Goal: Transaction & Acquisition: Purchase product/service

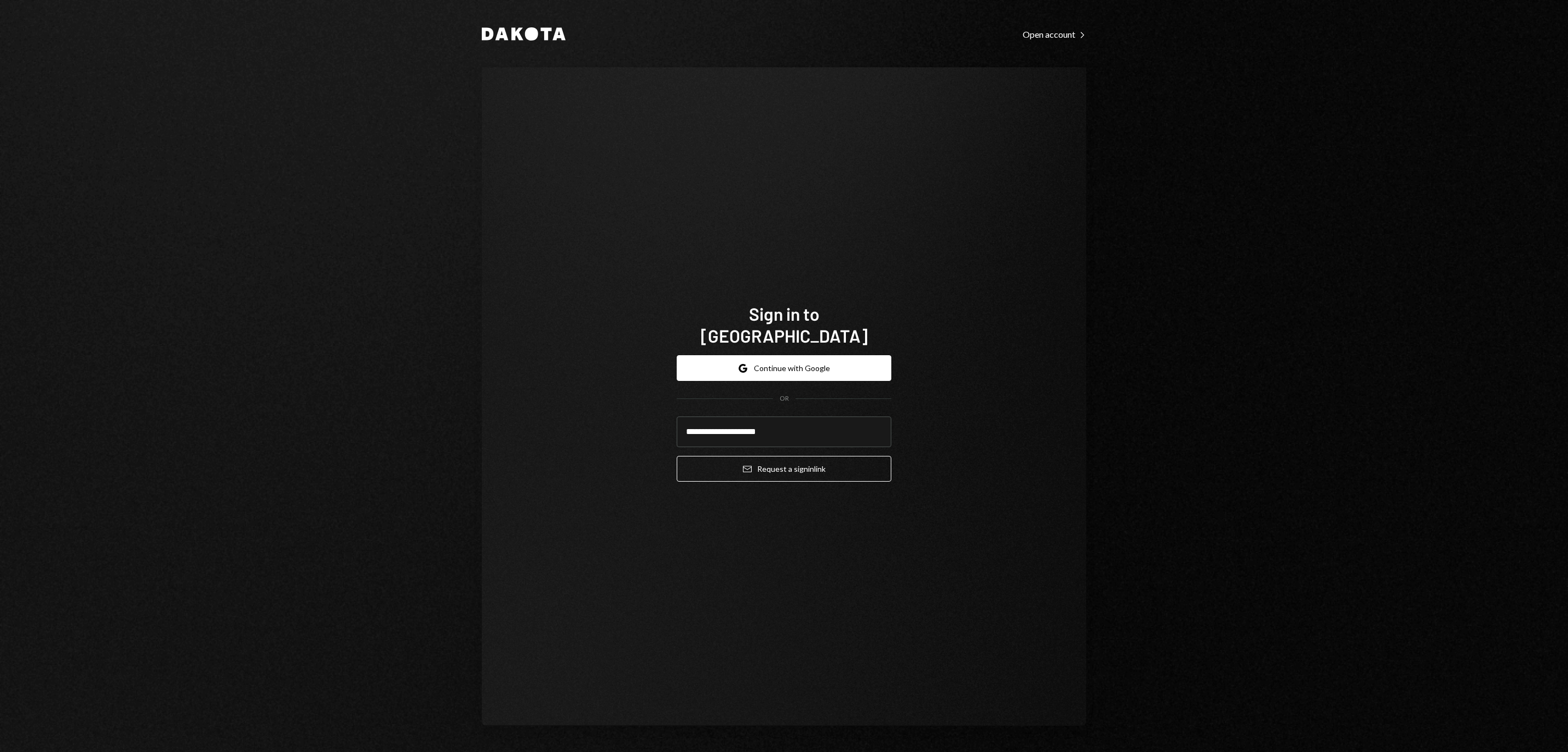
type input "**********"
click at [784, 462] on button "Email Request a sign in link" at bounding box center [784, 468] width 215 height 26
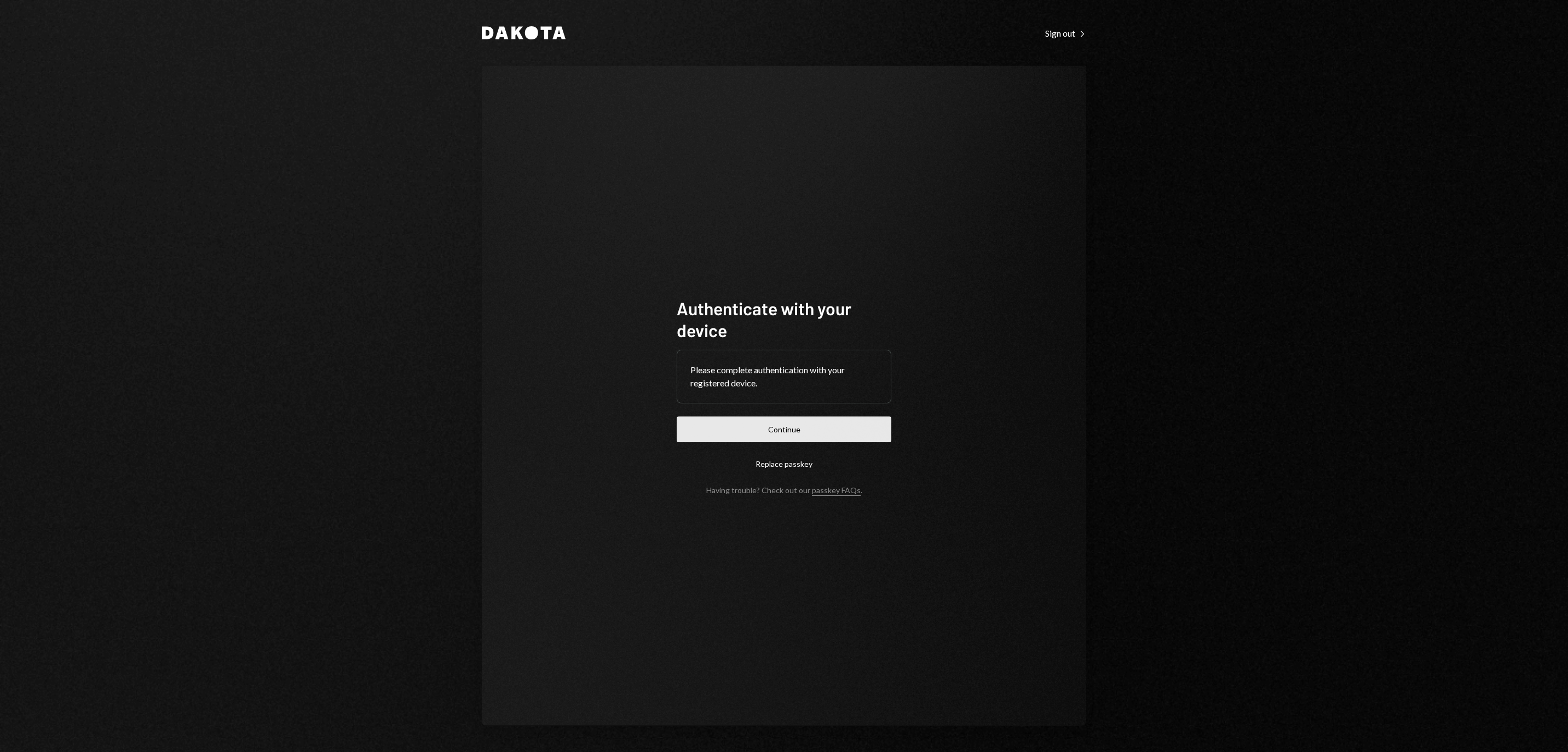
click at [770, 430] on button "Continue" at bounding box center [784, 429] width 215 height 26
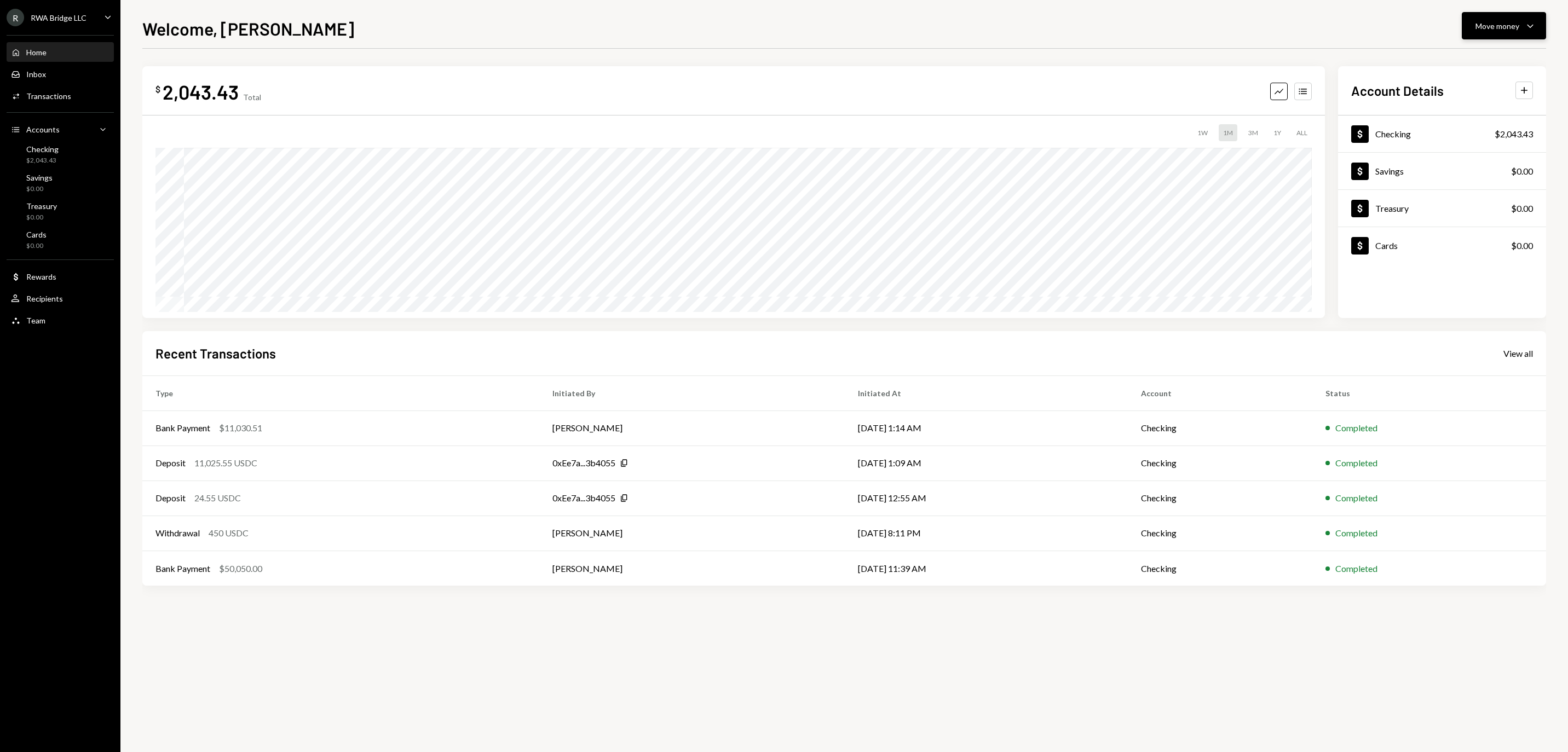
click at [1505, 12] on button "Move money Caret Down" at bounding box center [1504, 26] width 85 height 27
click at [1462, 64] on div "Send" at bounding box center [1495, 58] width 80 height 12
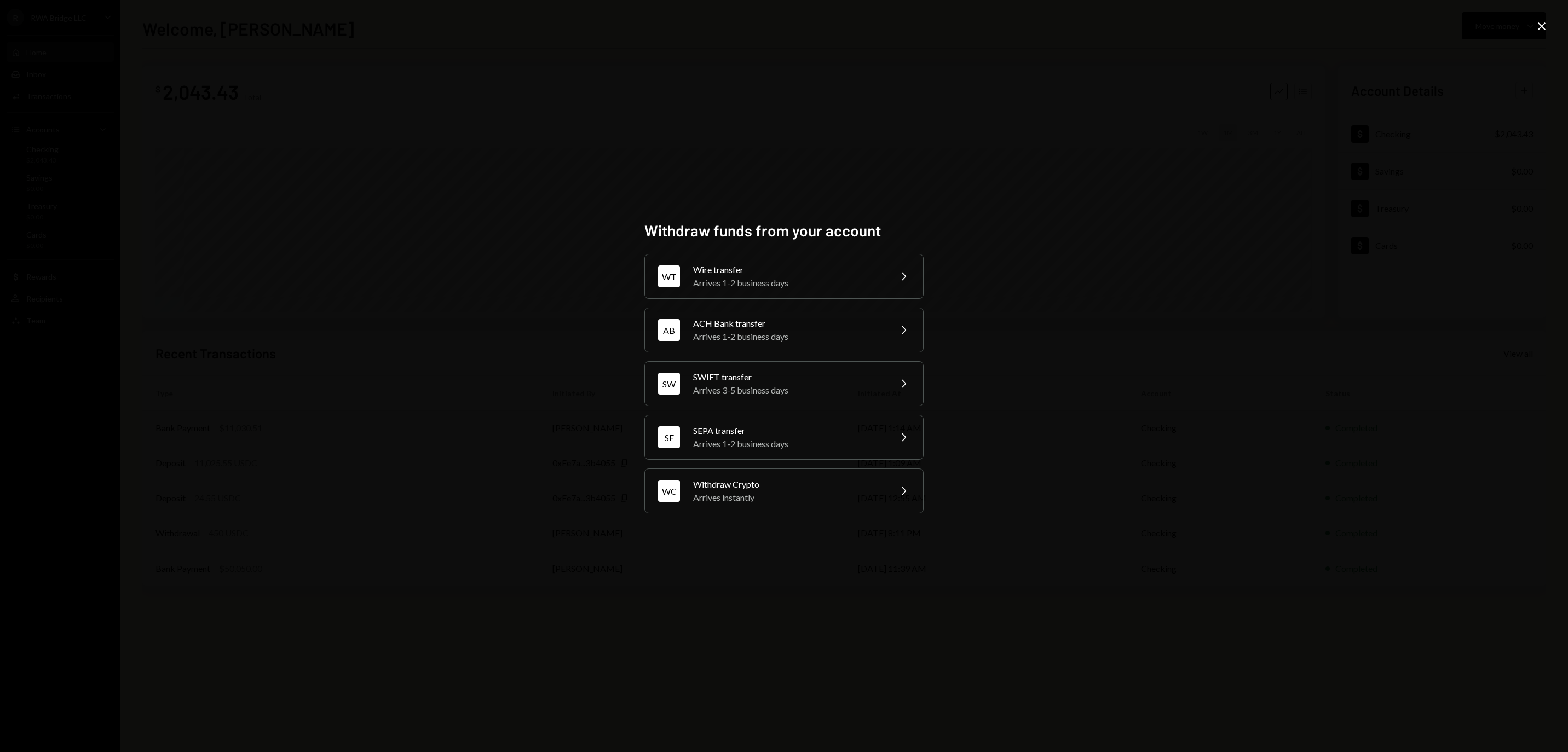
click at [1533, 29] on div "Withdraw funds from your account WT Wire transfer Arrives 1-2 business days Che…" at bounding box center [784, 376] width 1568 height 752
click at [1535, 29] on icon "Close" at bounding box center [1542, 26] width 13 height 13
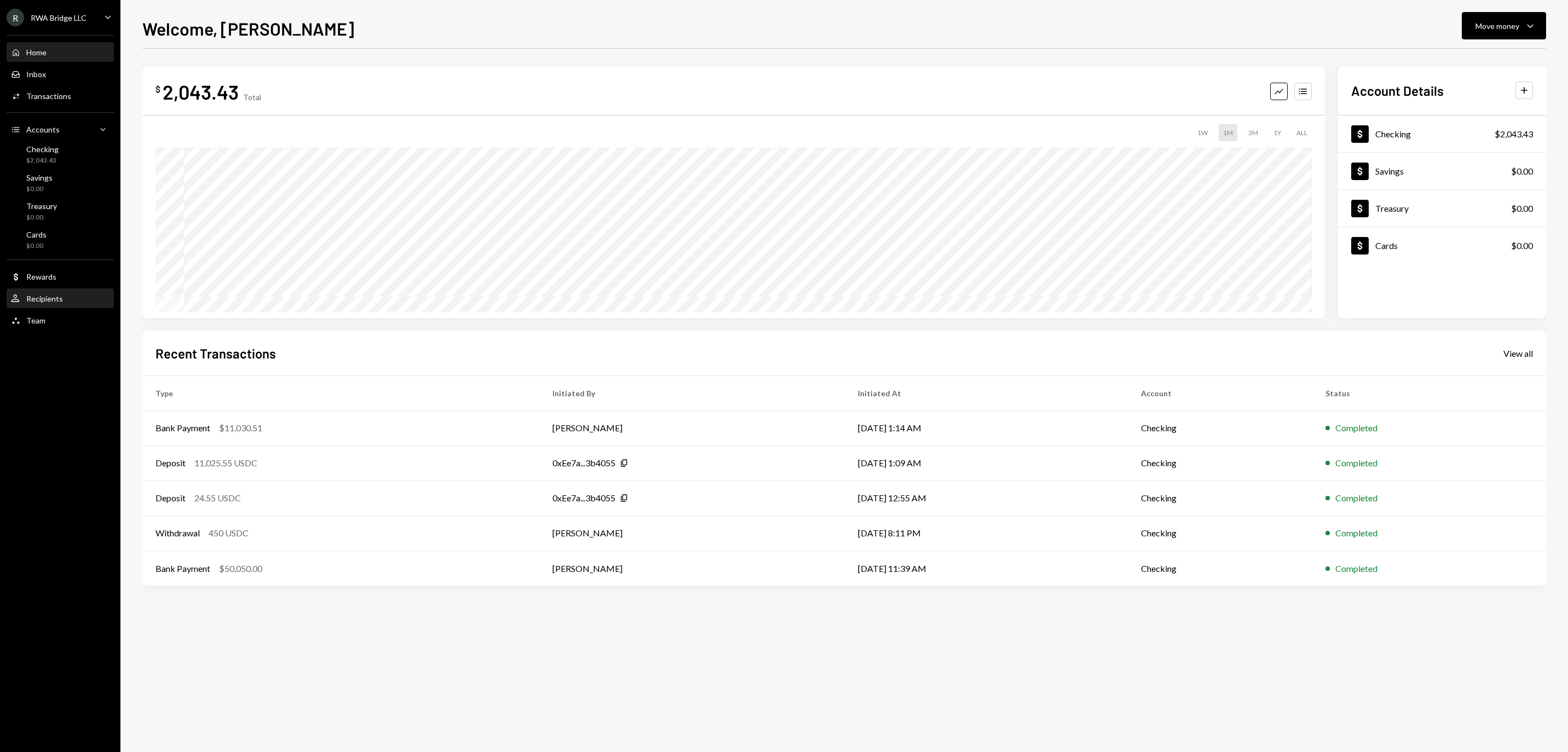
click at [86, 304] on div "User Recipients" at bounding box center [60, 299] width 99 height 10
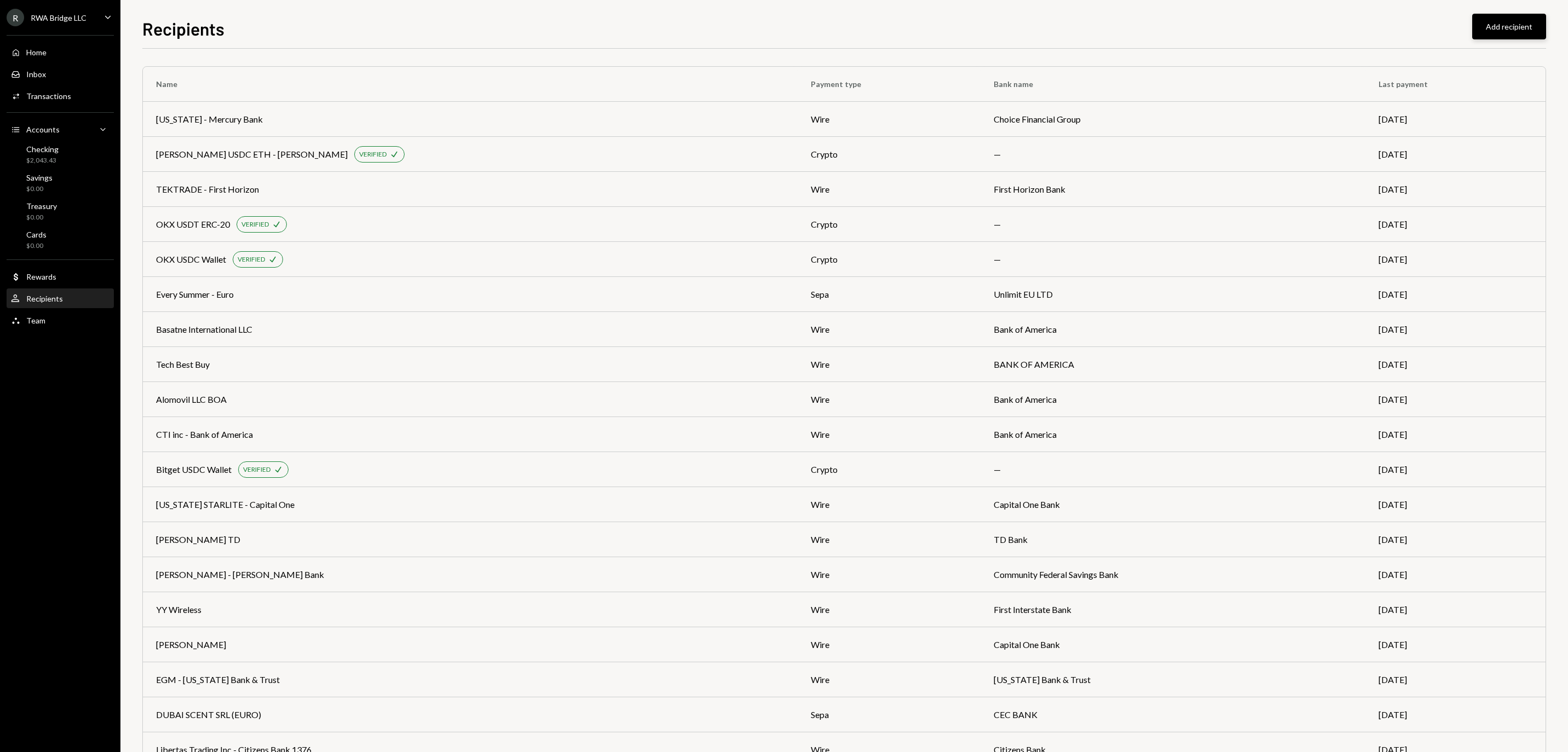
click at [1499, 23] on button "Add recipient" at bounding box center [1509, 26] width 74 height 26
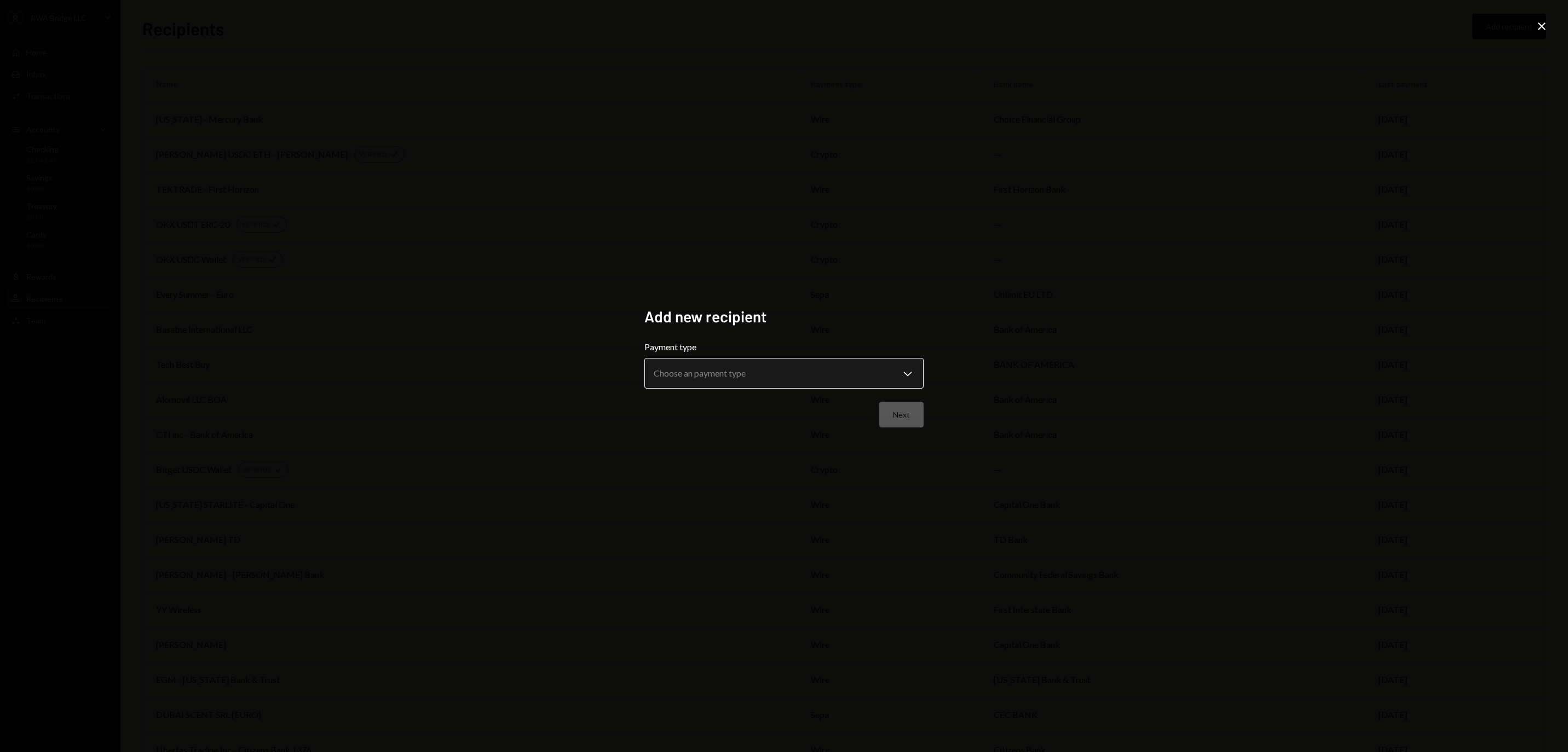
click at [910, 367] on body "R RWA Bridge LLC Caret Down Home Home Inbox Inbox Activities Transactions Accou…" at bounding box center [784, 376] width 1568 height 752
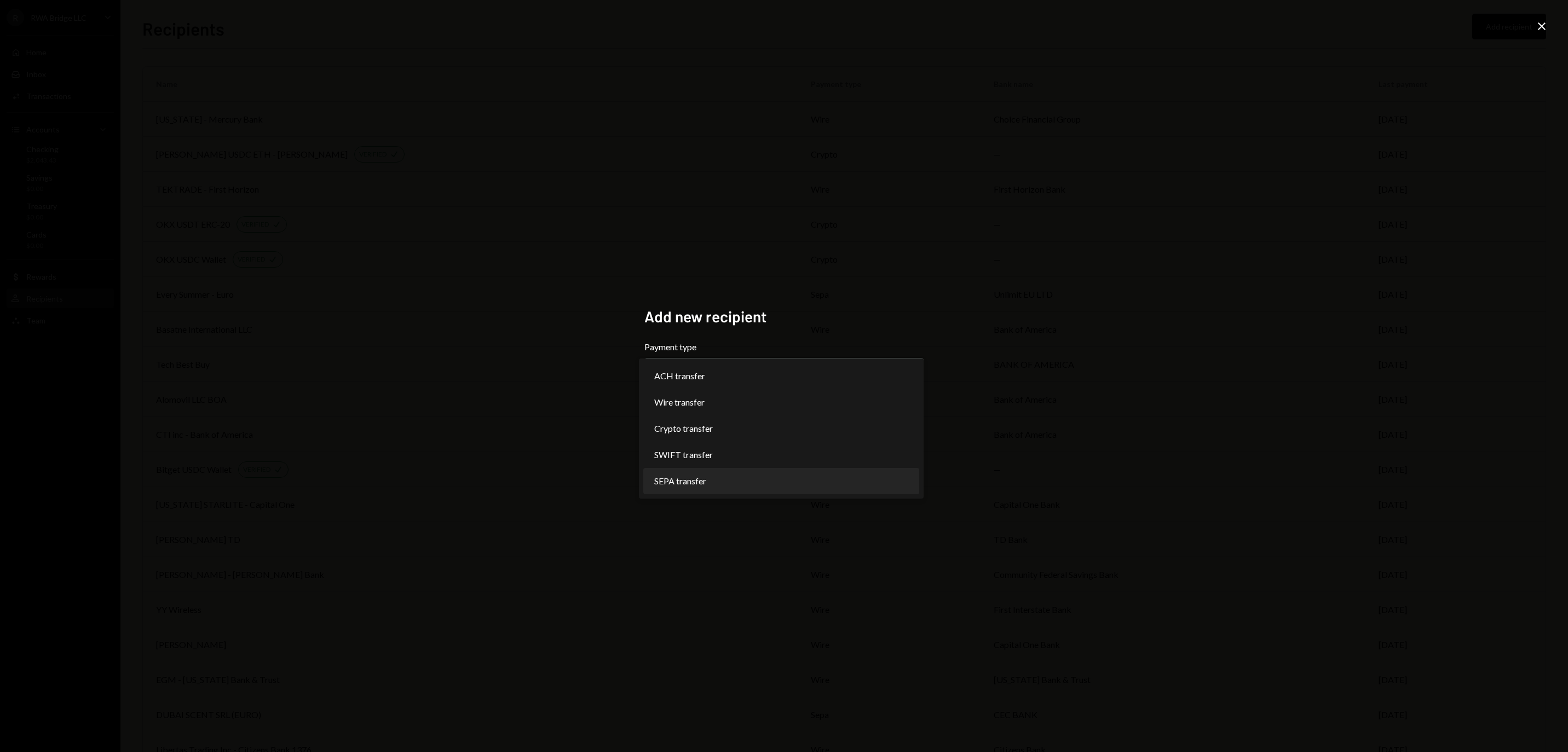
select select "****"
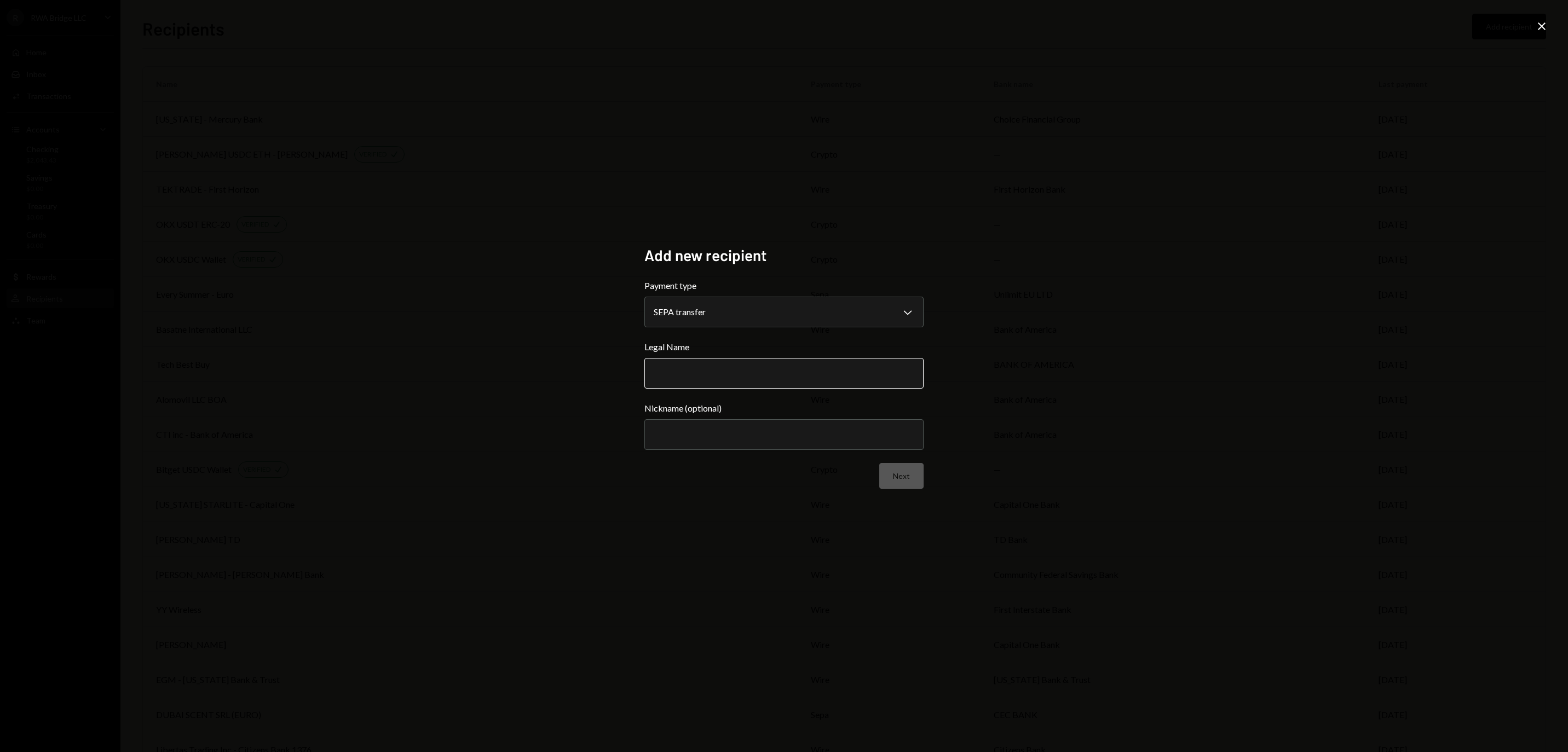
click at [747, 378] on input "Legal Name" at bounding box center [784, 373] width 279 height 30
paste input "**********"
type input "**********"
click at [905, 475] on button "Next" at bounding box center [901, 476] width 44 height 26
click at [766, 314] on input "Recipient bank name" at bounding box center [784, 312] width 279 height 30
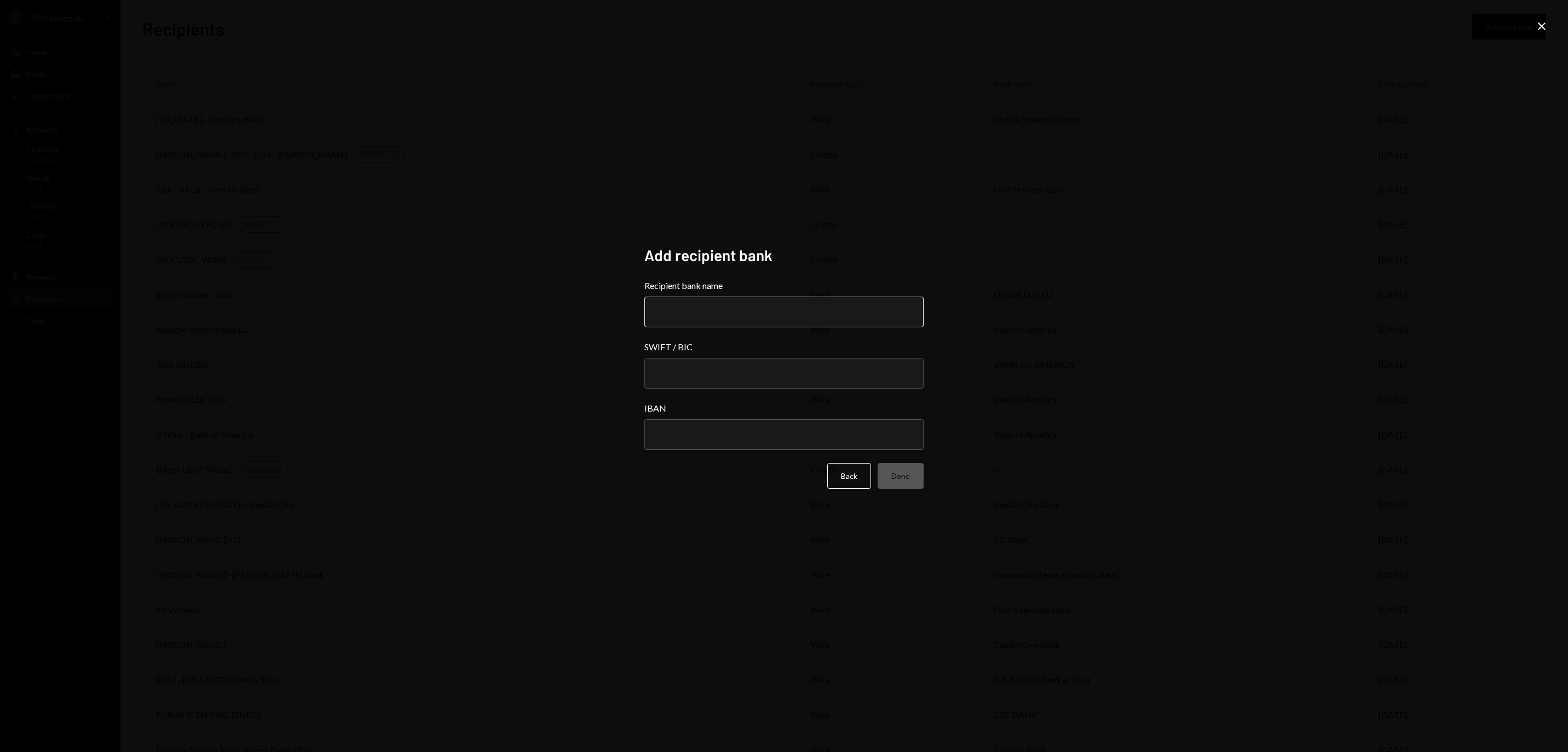
paste input "*******"
type input "*******"
click at [749, 382] on input "SWIFT / BIC" at bounding box center [784, 373] width 279 height 30
paste input "********"
type input "********"
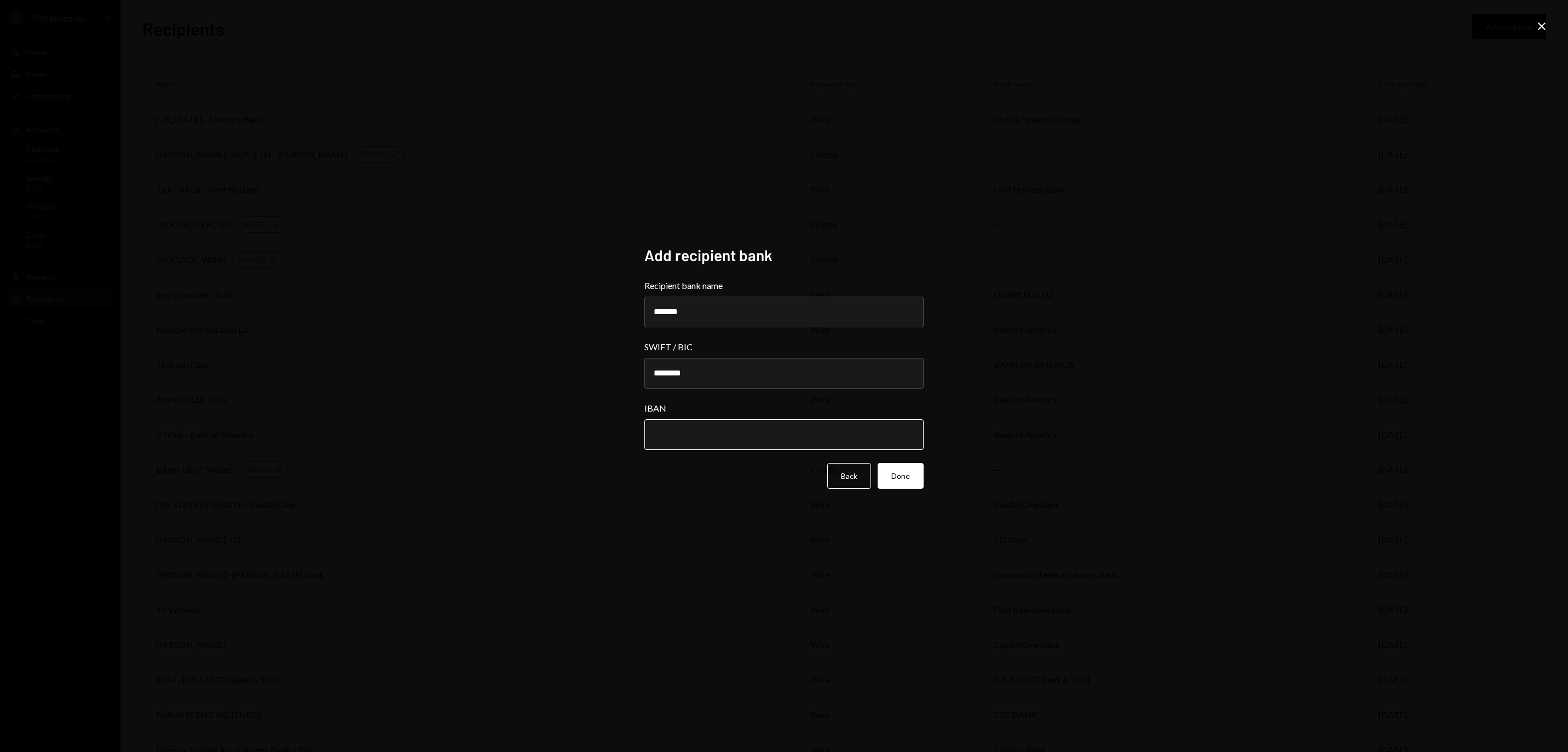
click at [746, 439] on input "IBAN" at bounding box center [784, 434] width 279 height 30
paste input "**********"
type input "**********"
click at [900, 471] on button "Done" at bounding box center [901, 476] width 46 height 26
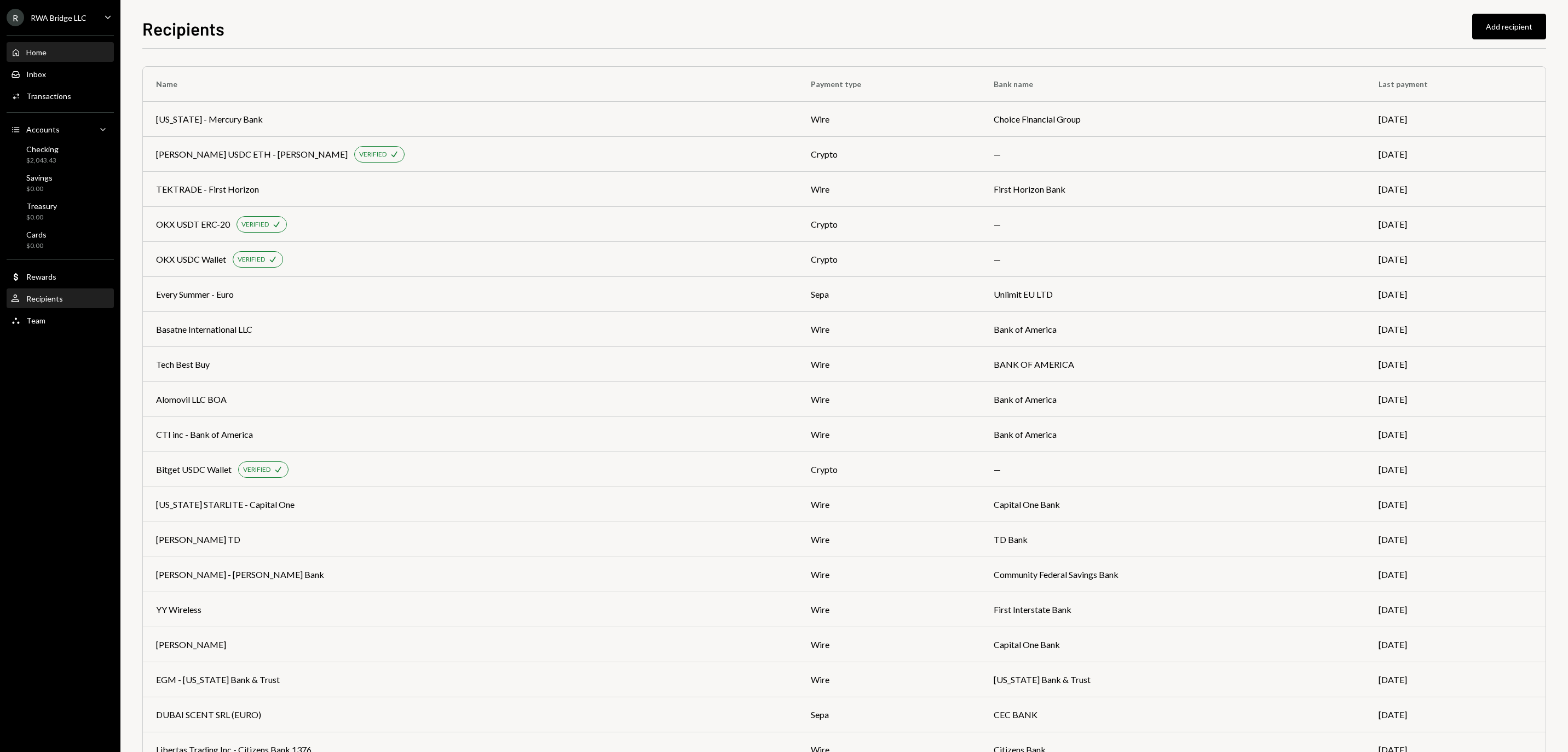
click at [63, 57] on div "Home Home" at bounding box center [60, 52] width 99 height 10
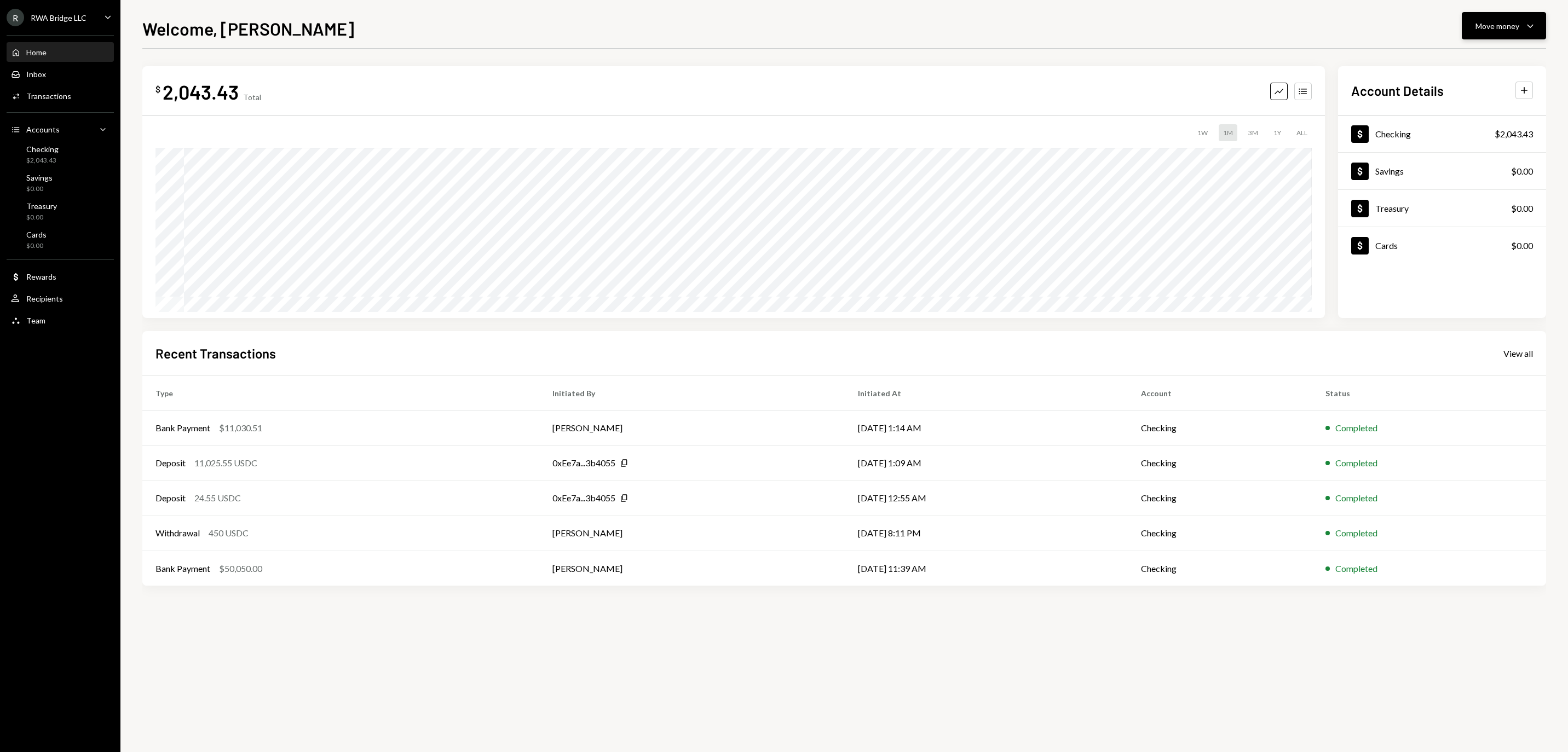
click at [1509, 23] on div "Move money" at bounding box center [1497, 26] width 44 height 12
click at [1485, 63] on div "Send" at bounding box center [1495, 58] width 80 height 12
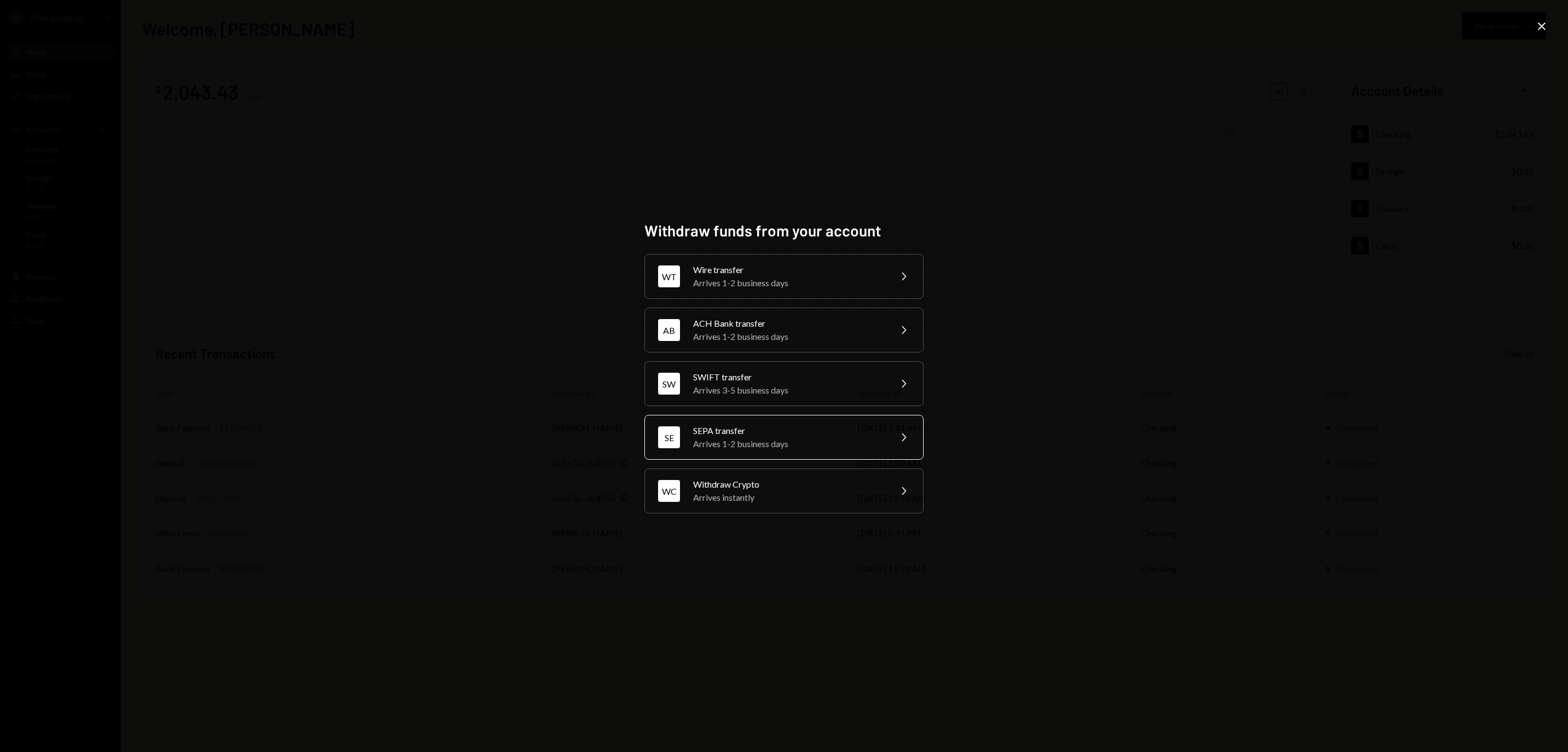
click at [822, 448] on div "Arrives 1-2 business days" at bounding box center [788, 444] width 191 height 13
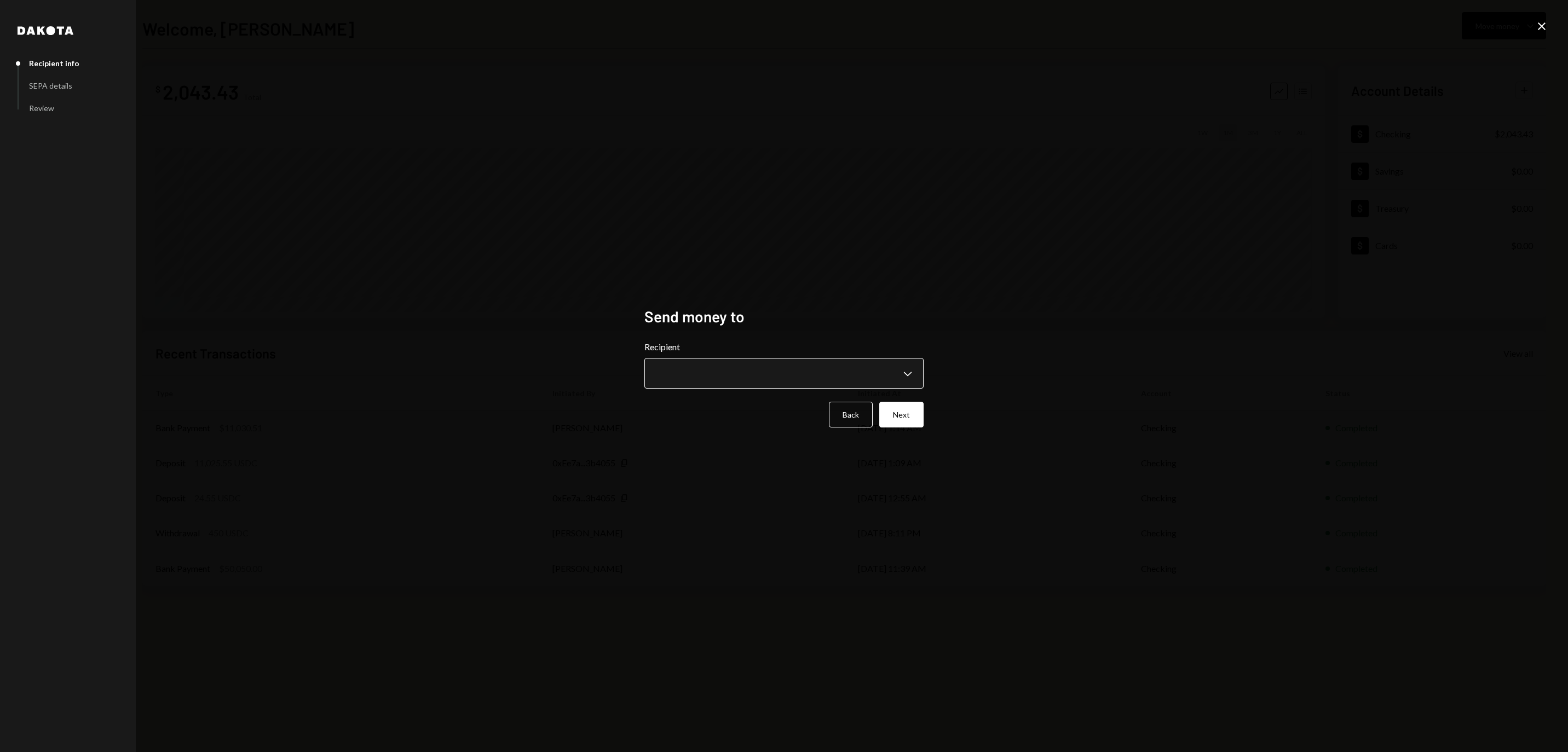
click at [765, 364] on body "**********" at bounding box center [784, 376] width 1568 height 752
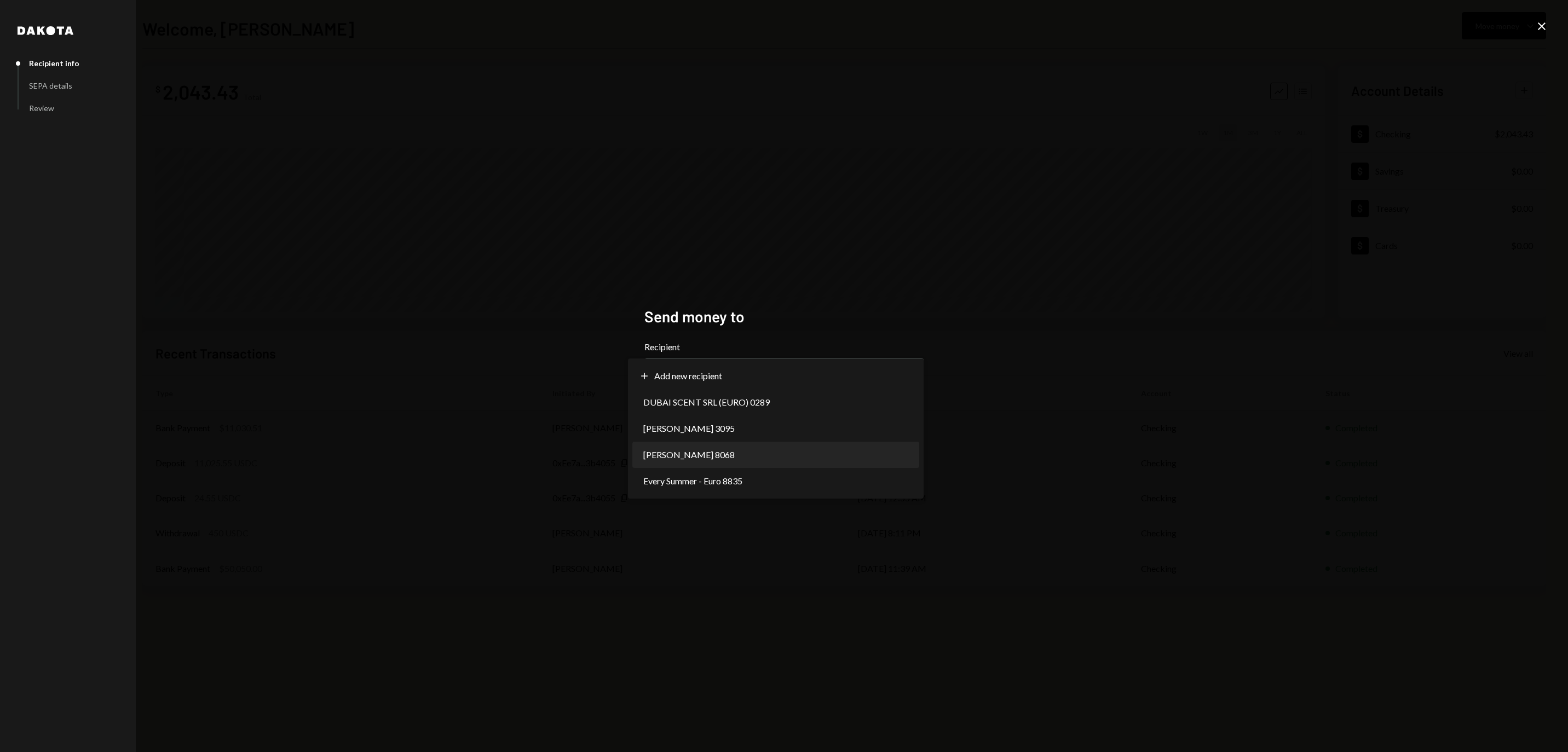
select select "**********"
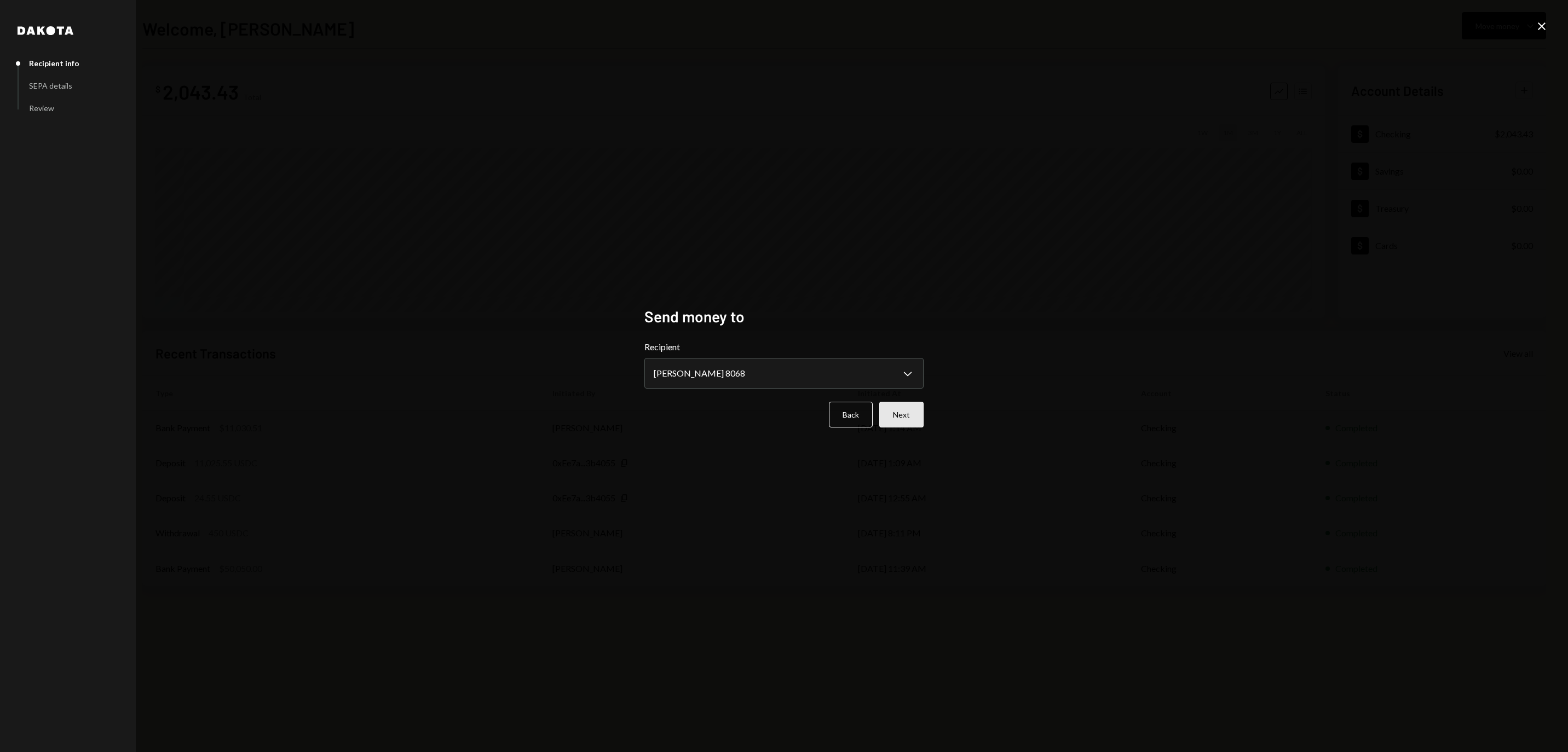
click at [895, 418] on button "Next" at bounding box center [901, 414] width 44 height 26
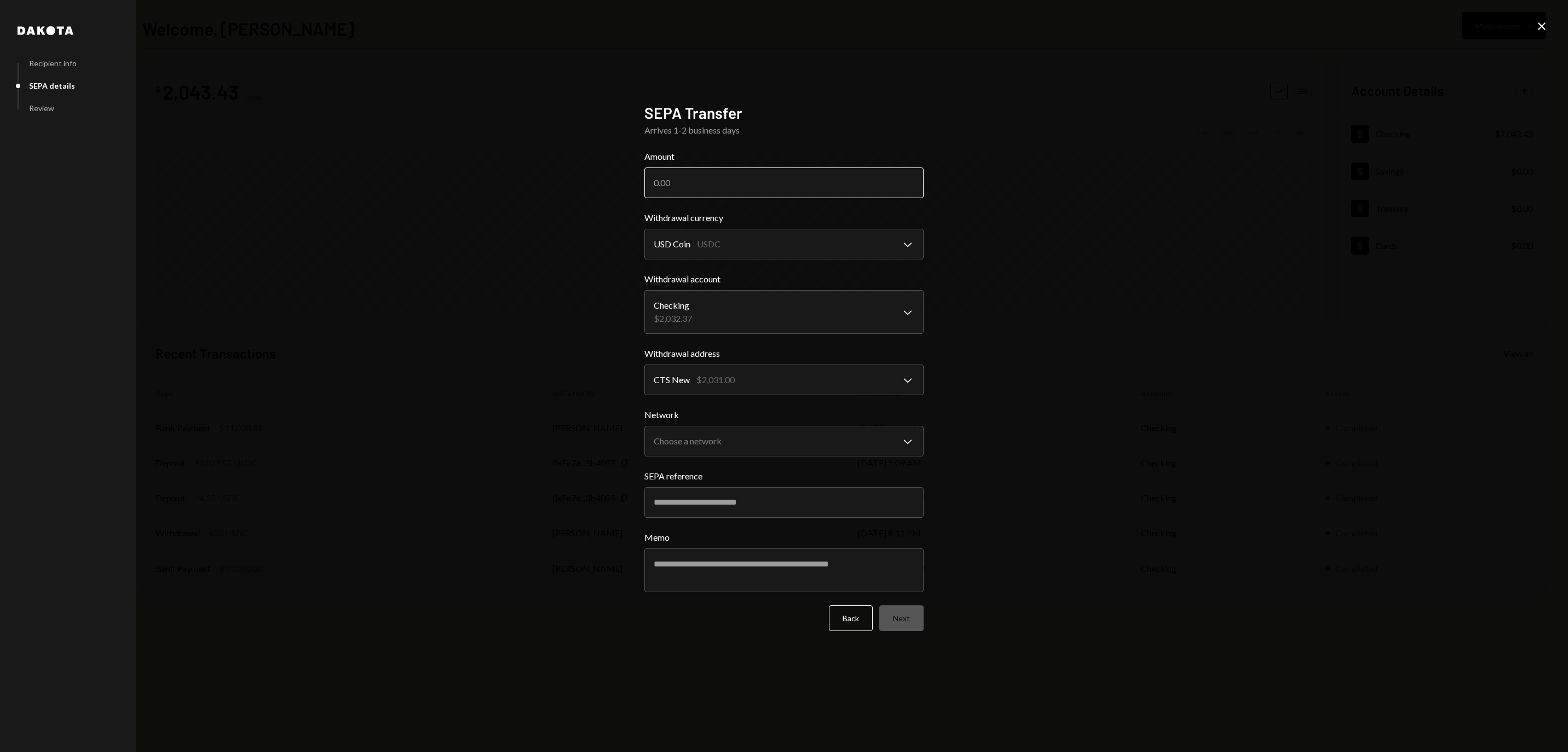
click at [780, 173] on input "Amount" at bounding box center [784, 183] width 279 height 30
type input "292"
click at [968, 198] on div "**********" at bounding box center [784, 376] width 1568 height 752
click at [870, 439] on body "R RWA Bridge LLC Caret Down Home Home Inbox Inbox Activities Transactions Accou…" at bounding box center [784, 376] width 1568 height 752
select select "**********"
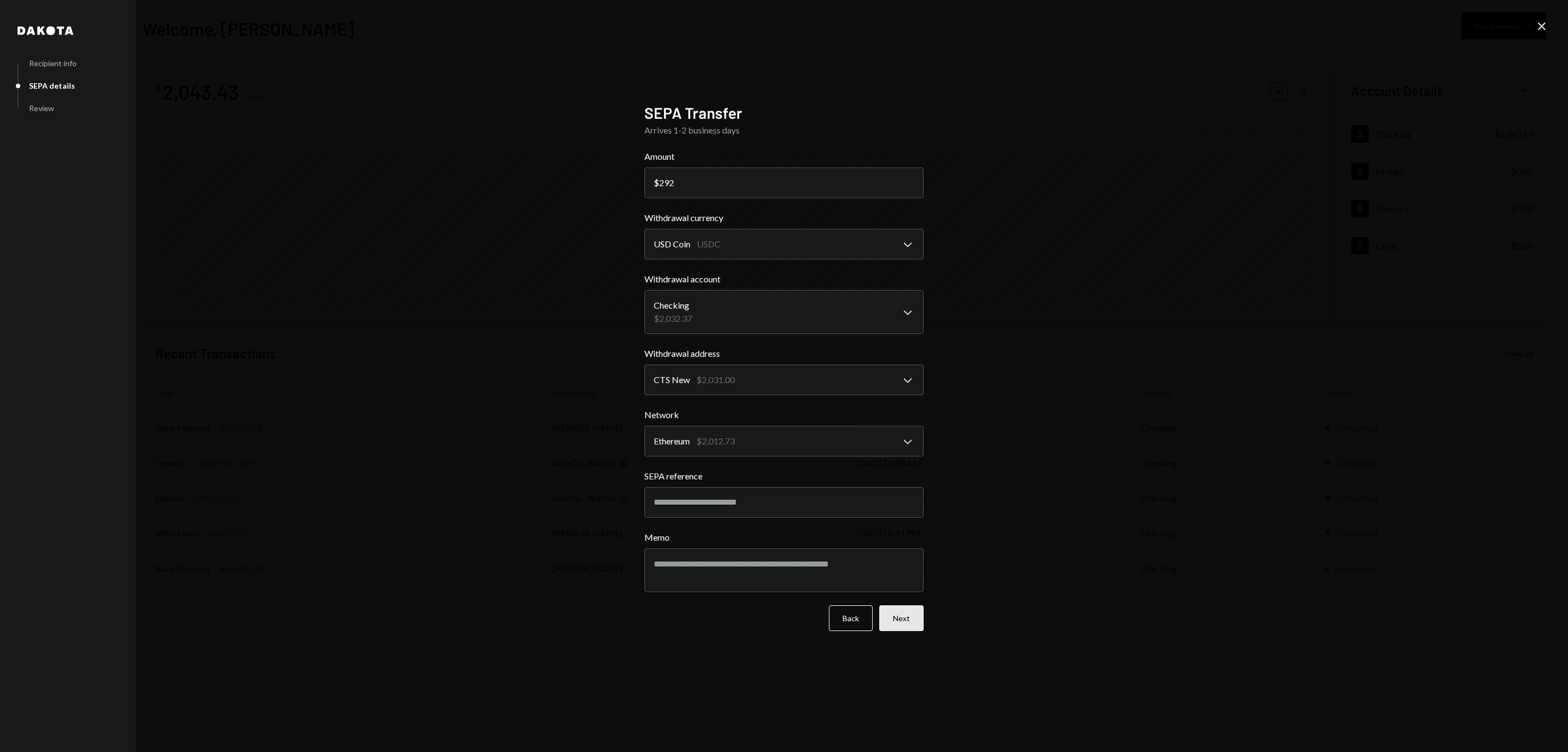
click at [891, 610] on button "Next" at bounding box center [901, 618] width 44 height 26
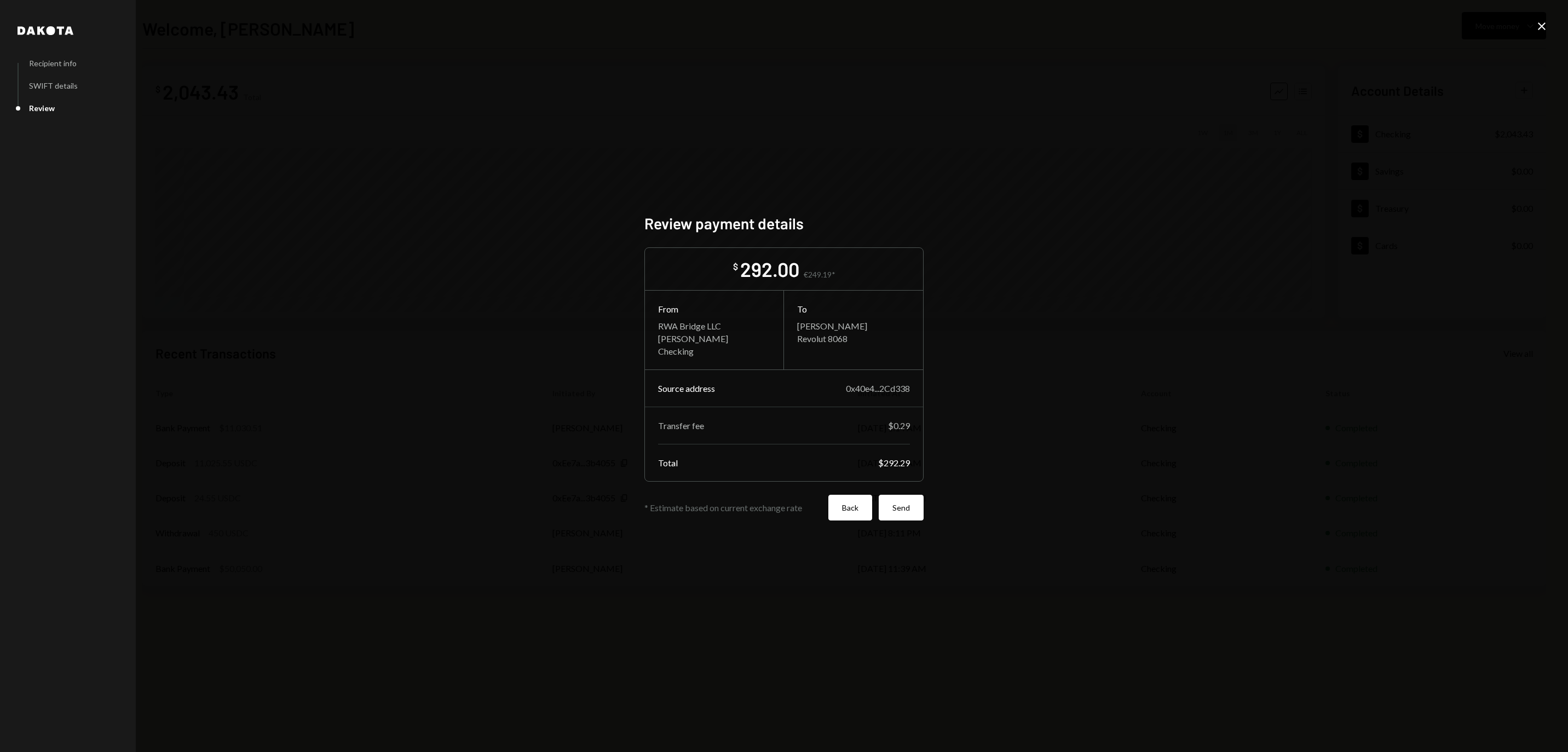
click at [839, 515] on button "Back" at bounding box center [850, 507] width 44 height 26
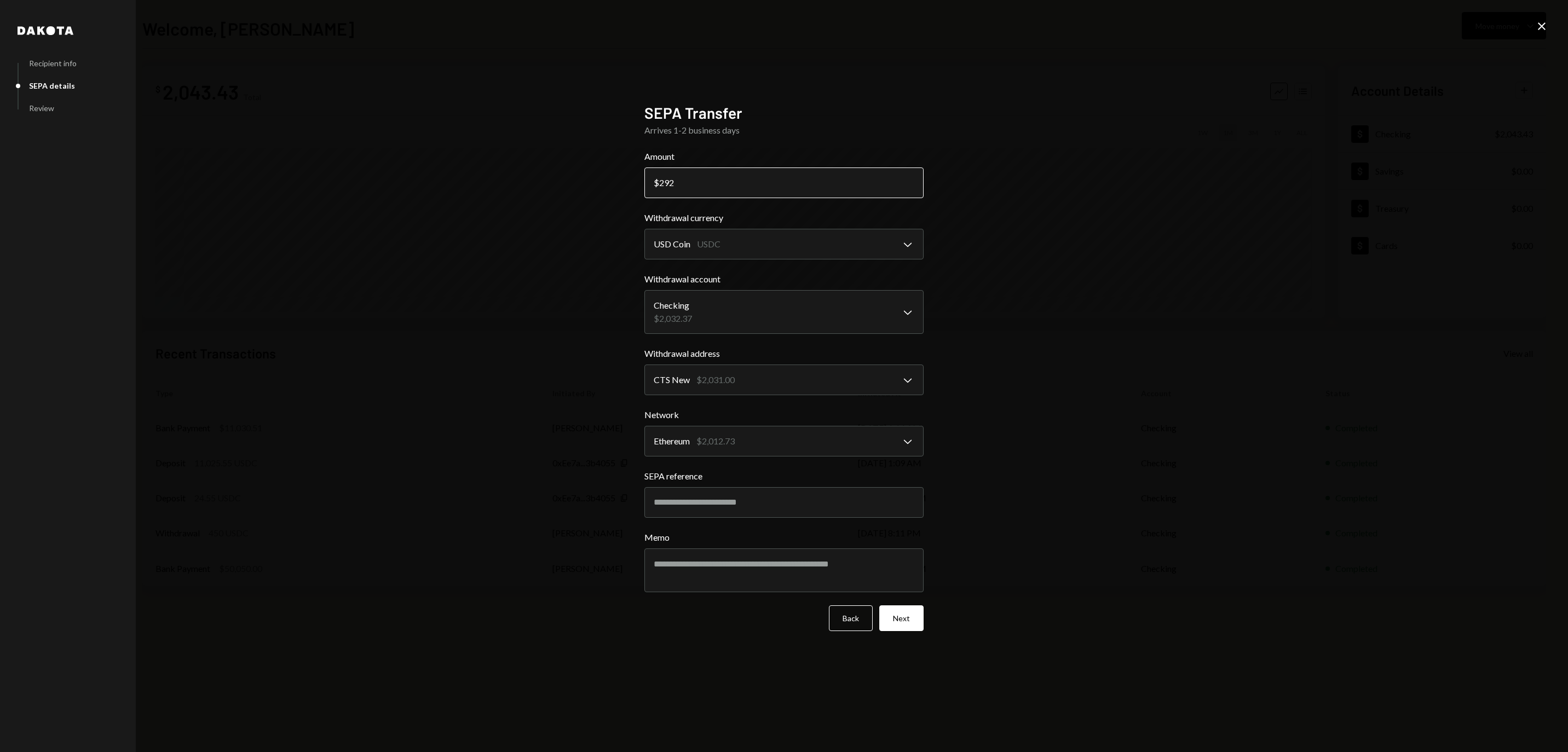
click at [805, 188] on input "292" at bounding box center [784, 183] width 279 height 30
paste input "340.49"
type input "340.49"
click at [888, 619] on button "Next" at bounding box center [901, 618] width 44 height 26
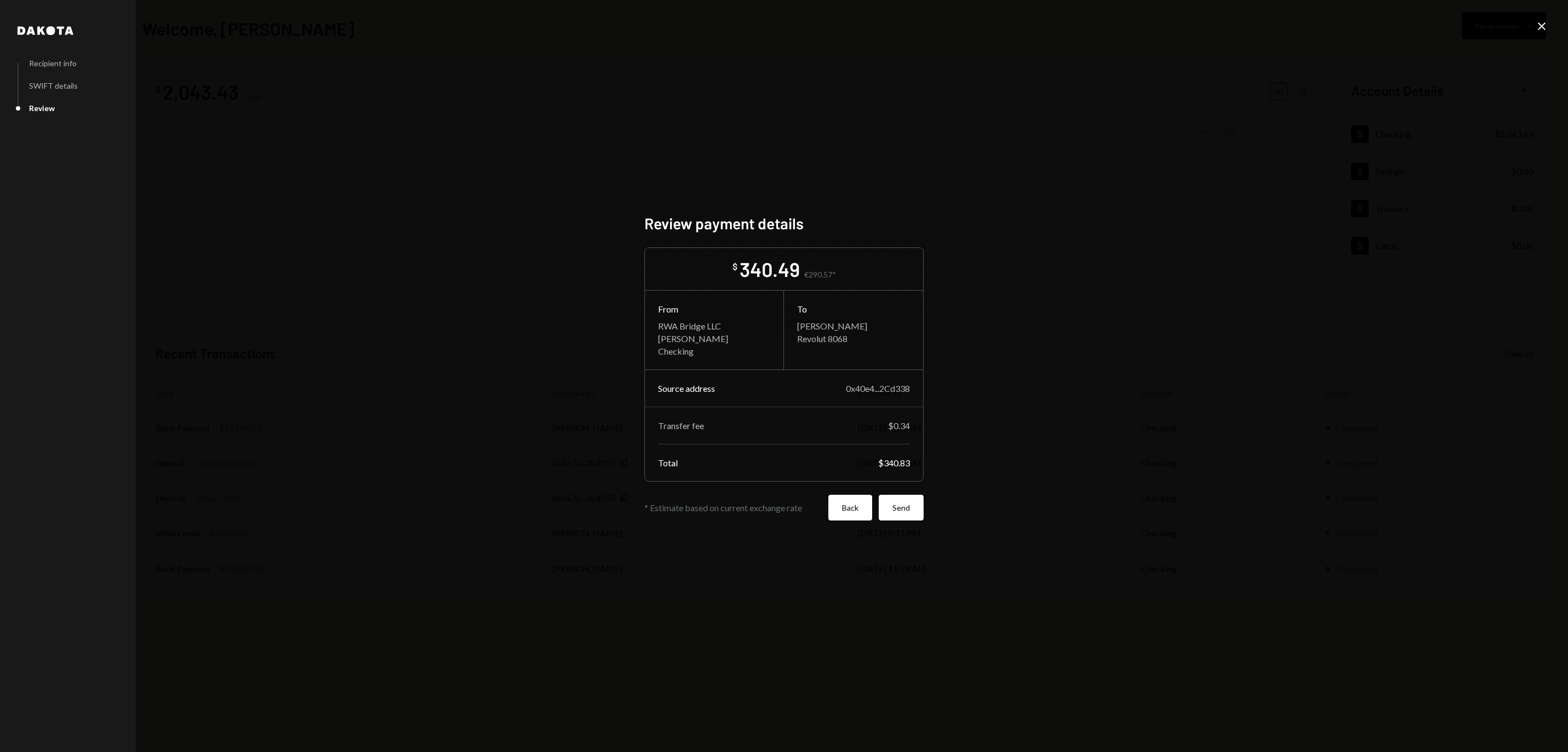
click at [844, 519] on button "Back" at bounding box center [850, 507] width 44 height 26
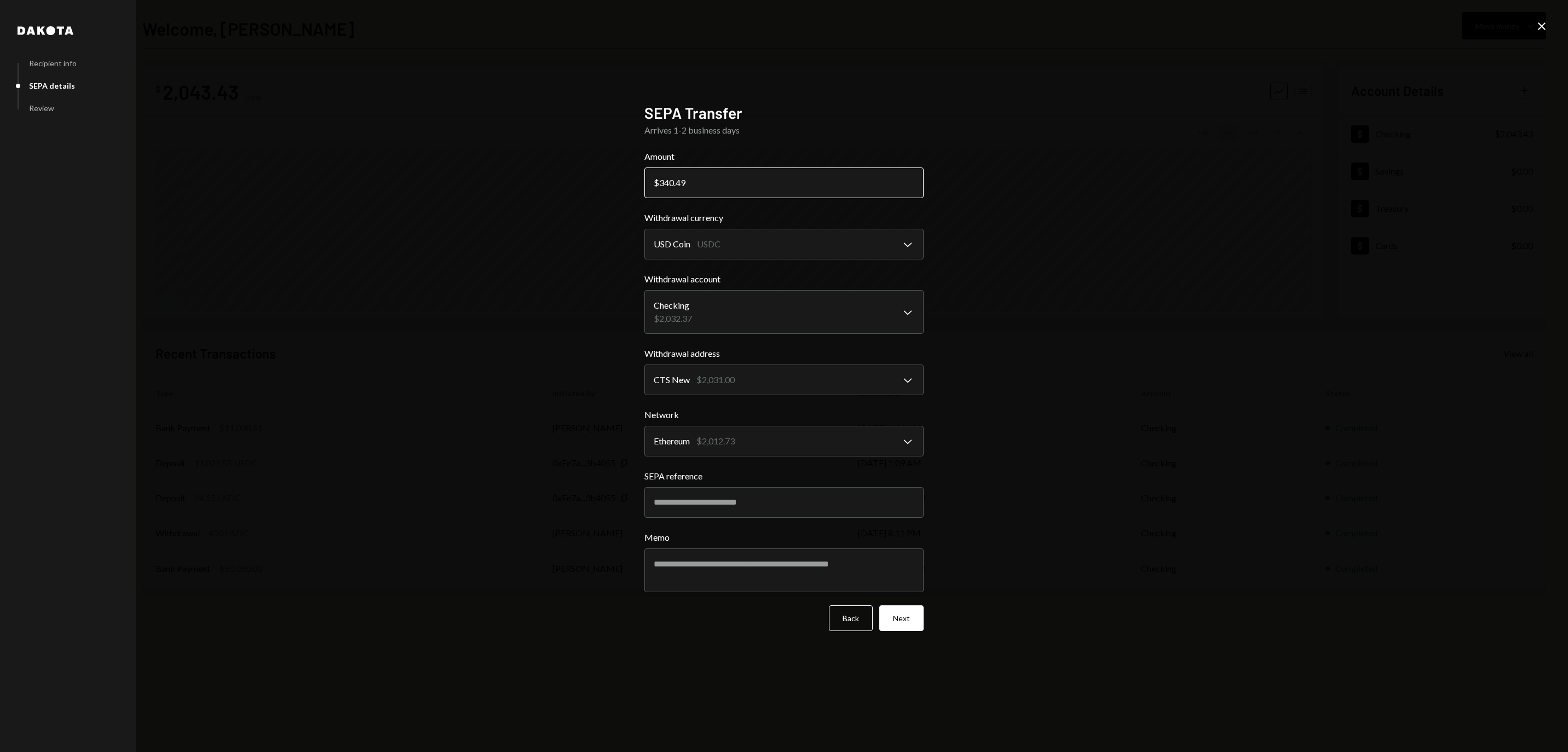
drag, startPoint x: 670, startPoint y: 181, endPoint x: 738, endPoint y: 182, distance: 68.0
click at [738, 181] on input "340.49" at bounding box center [784, 183] width 279 height 30
type input "345"
click at [895, 618] on button "Next" at bounding box center [901, 618] width 44 height 26
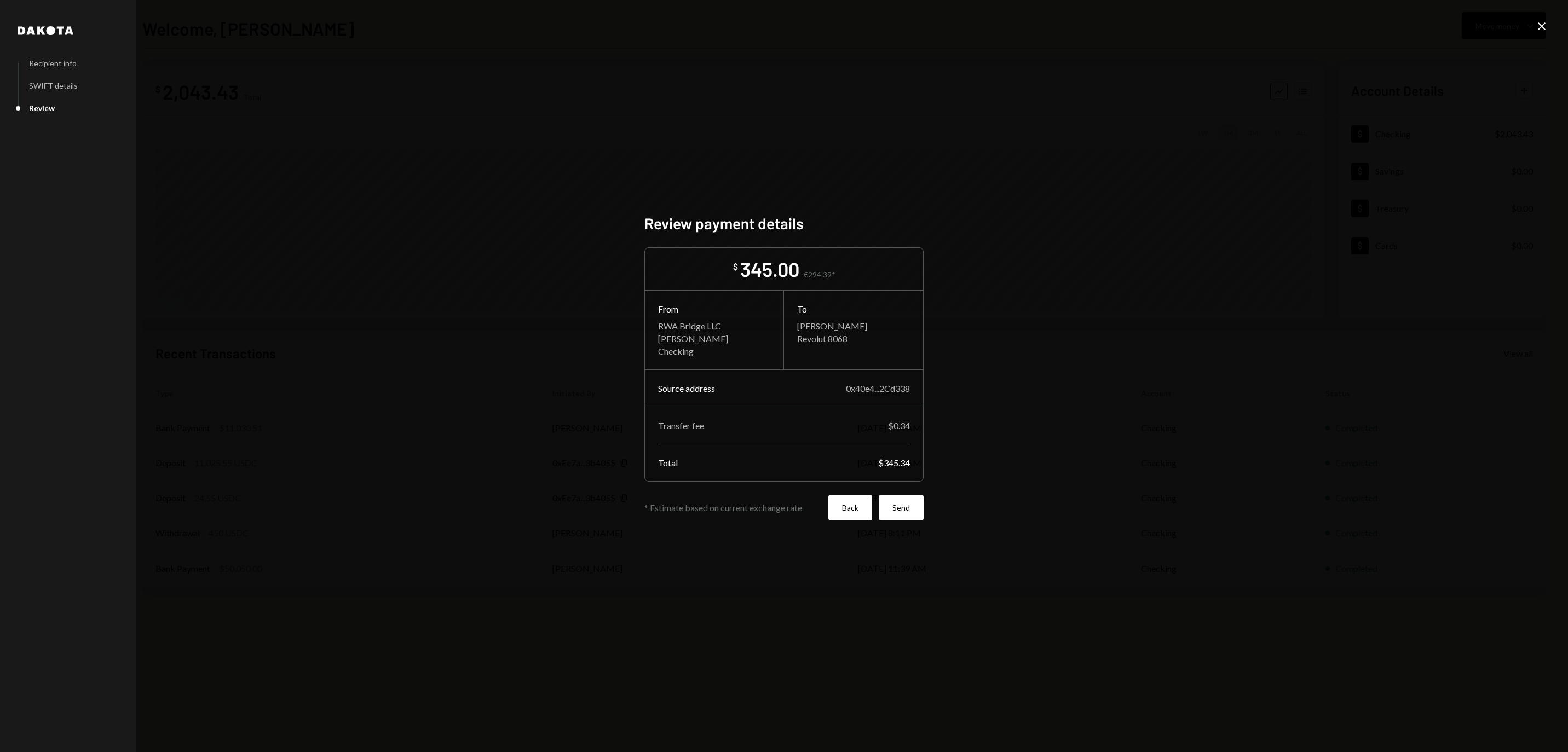
click at [844, 520] on button "Back" at bounding box center [850, 507] width 44 height 26
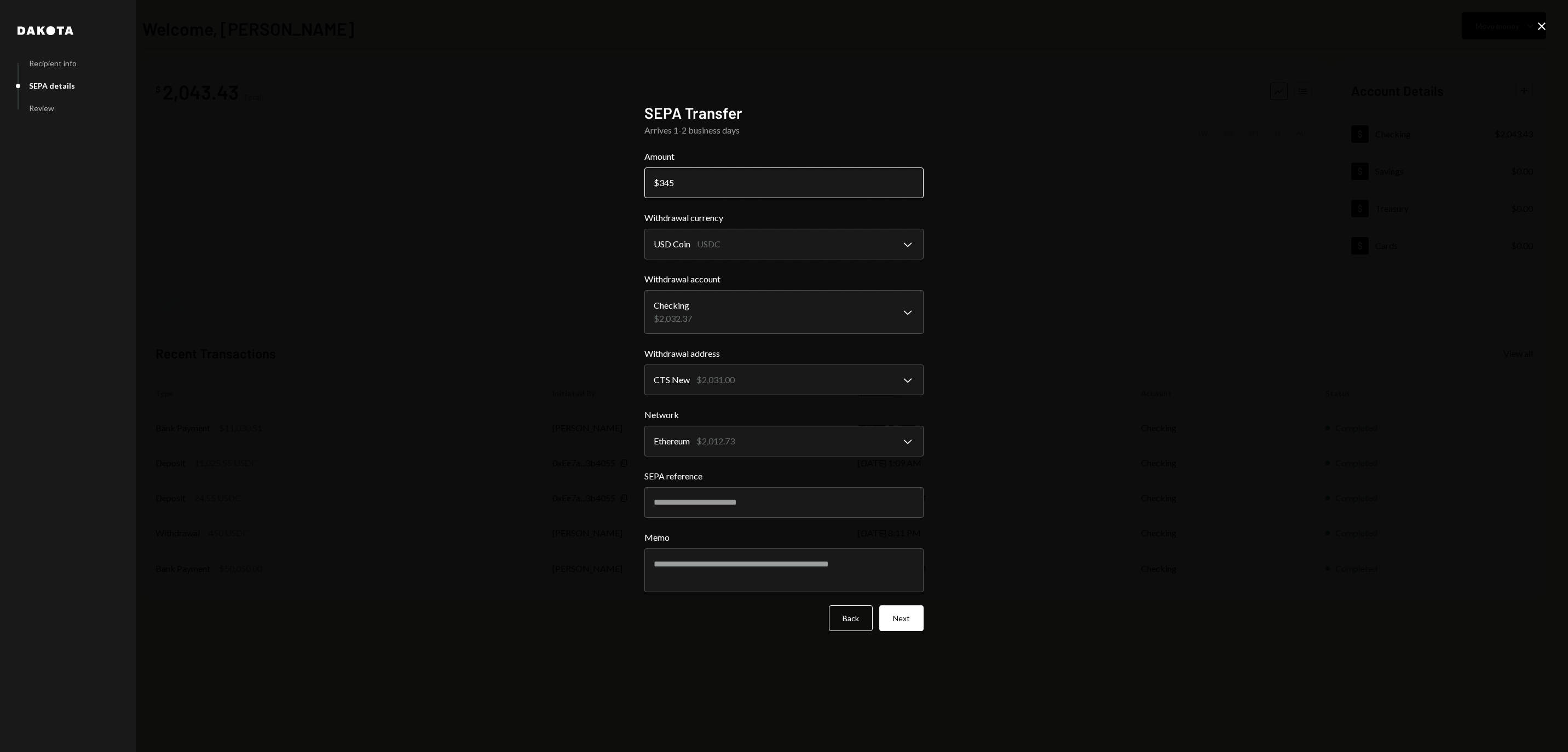
drag, startPoint x: 670, startPoint y: 177, endPoint x: 691, endPoint y: 178, distance: 21.0
click at [691, 178] on input "345" at bounding box center [784, 183] width 279 height 30
type input "344"
click at [906, 630] on button "Next" at bounding box center [901, 618] width 44 height 26
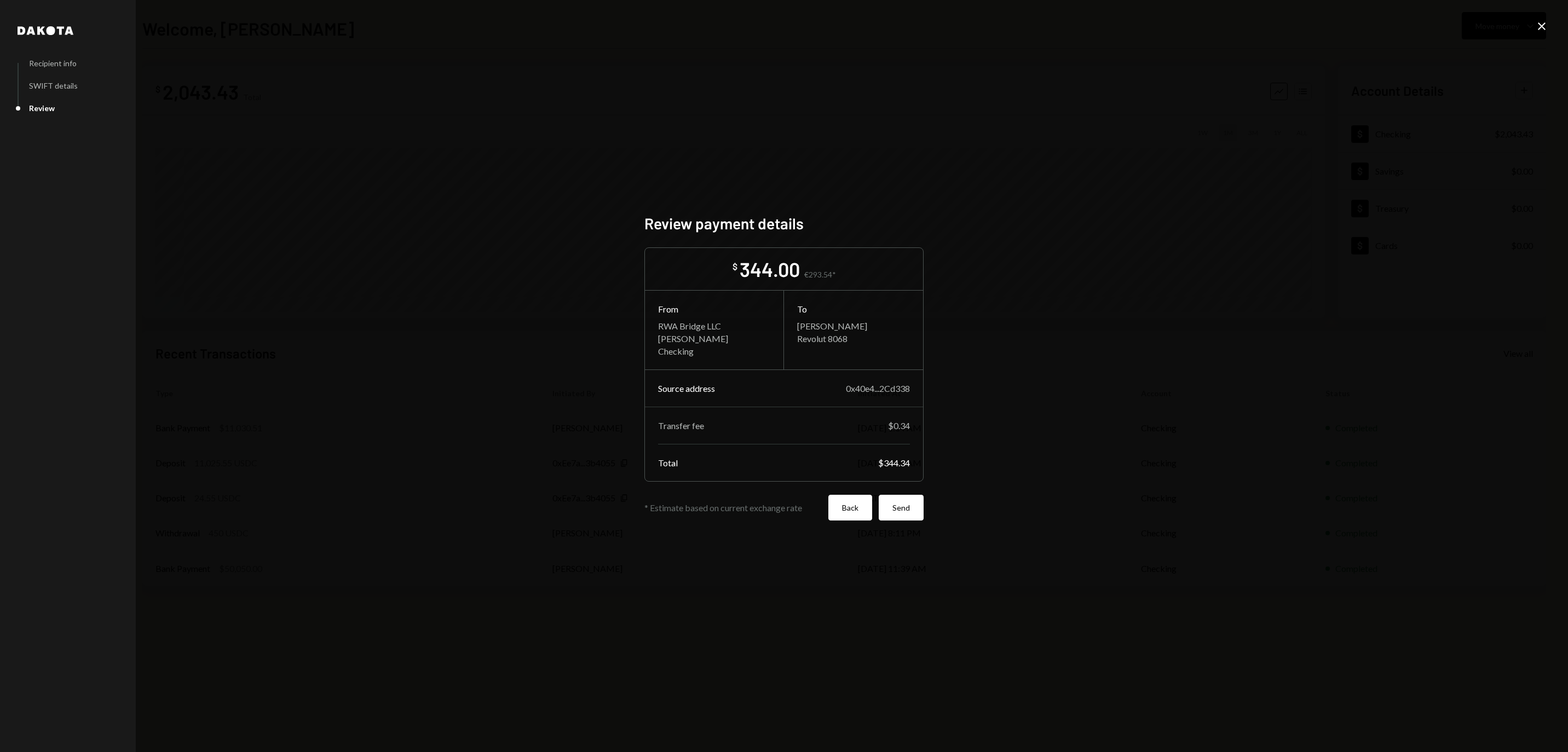
click at [841, 517] on button "Back" at bounding box center [850, 507] width 44 height 26
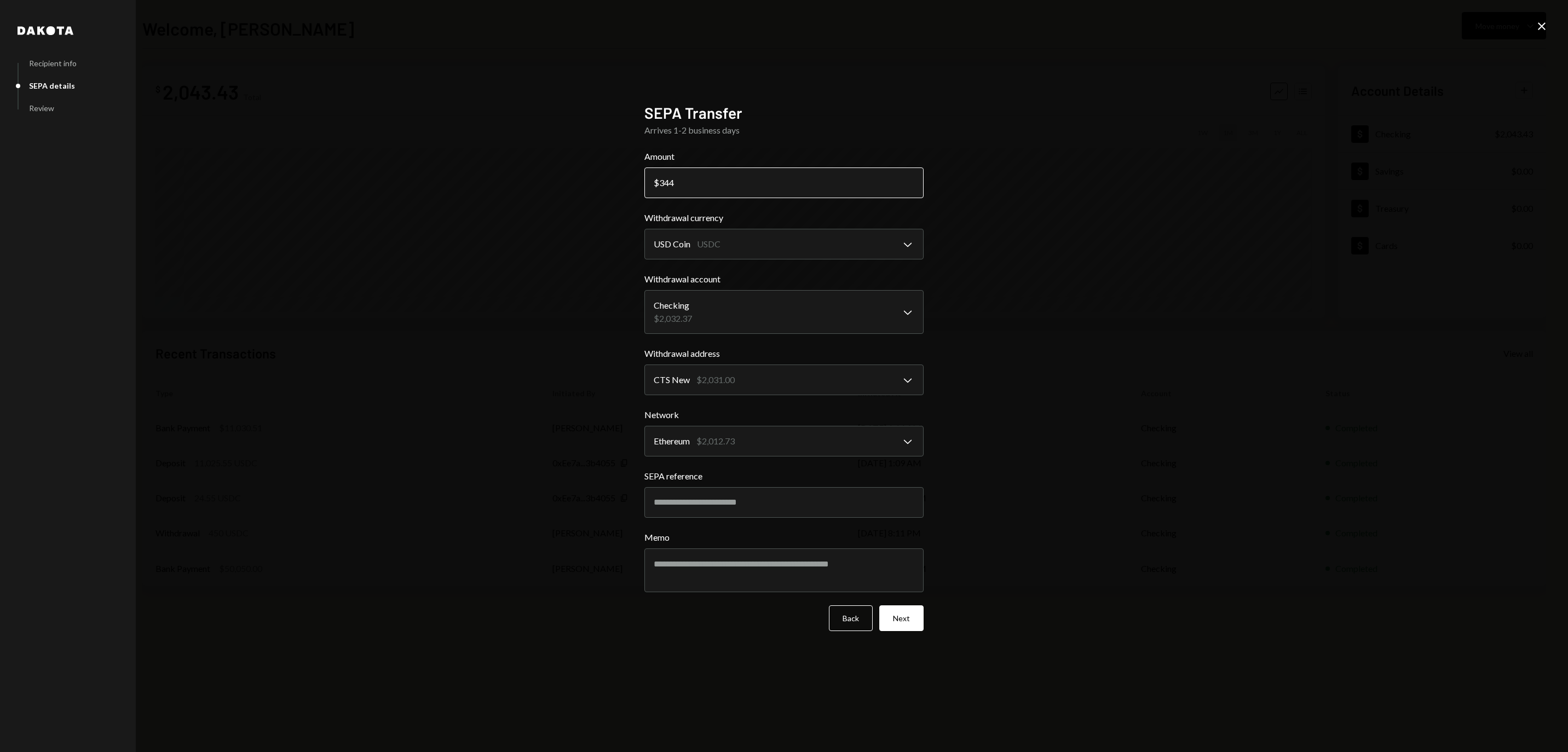
drag, startPoint x: 670, startPoint y: 181, endPoint x: 698, endPoint y: 181, distance: 28.0
click at [696, 181] on input "344" at bounding box center [784, 183] width 279 height 30
type input "343.50"
click at [895, 624] on button "Next" at bounding box center [901, 618] width 44 height 26
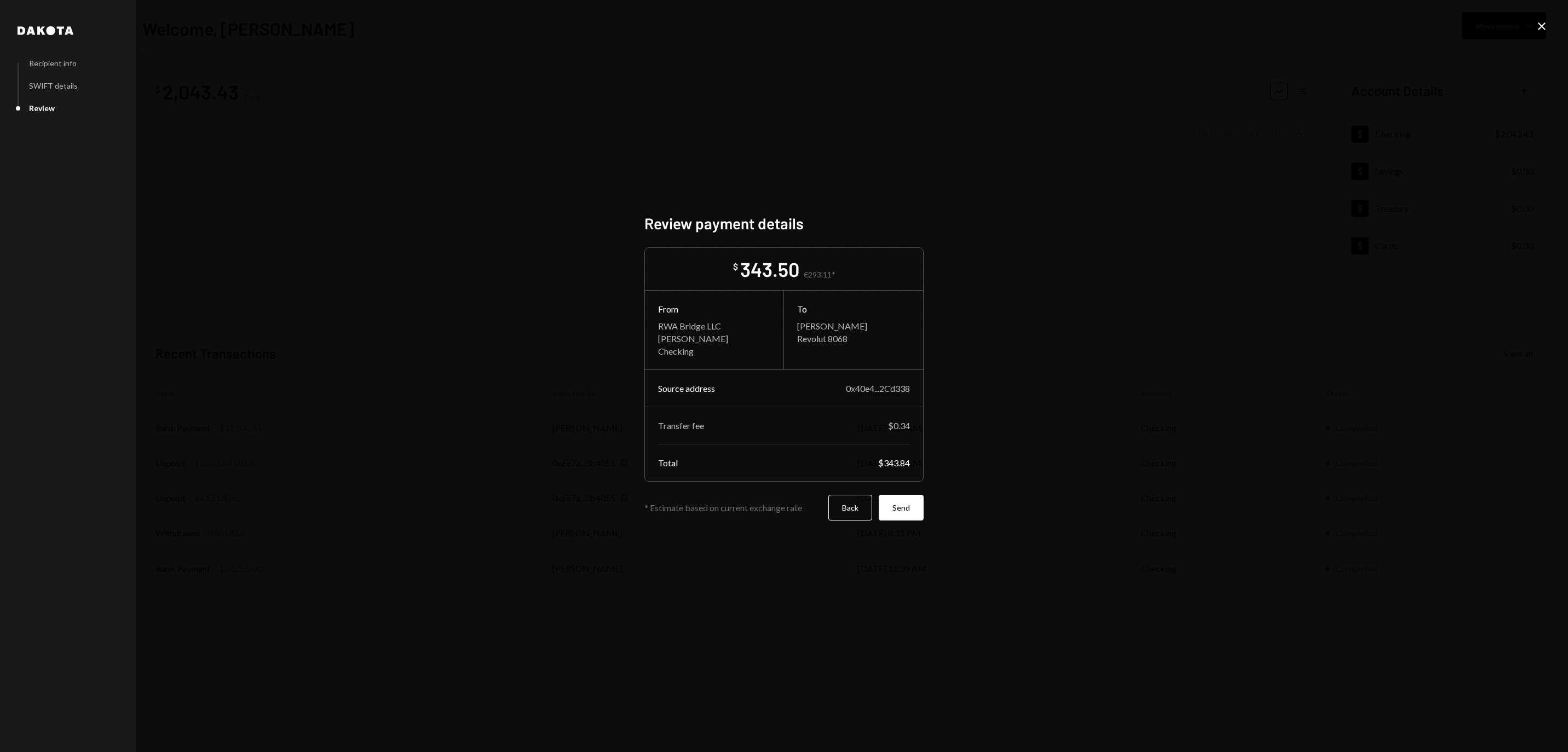
click at [853, 519] on button "Back" at bounding box center [850, 507] width 44 height 26
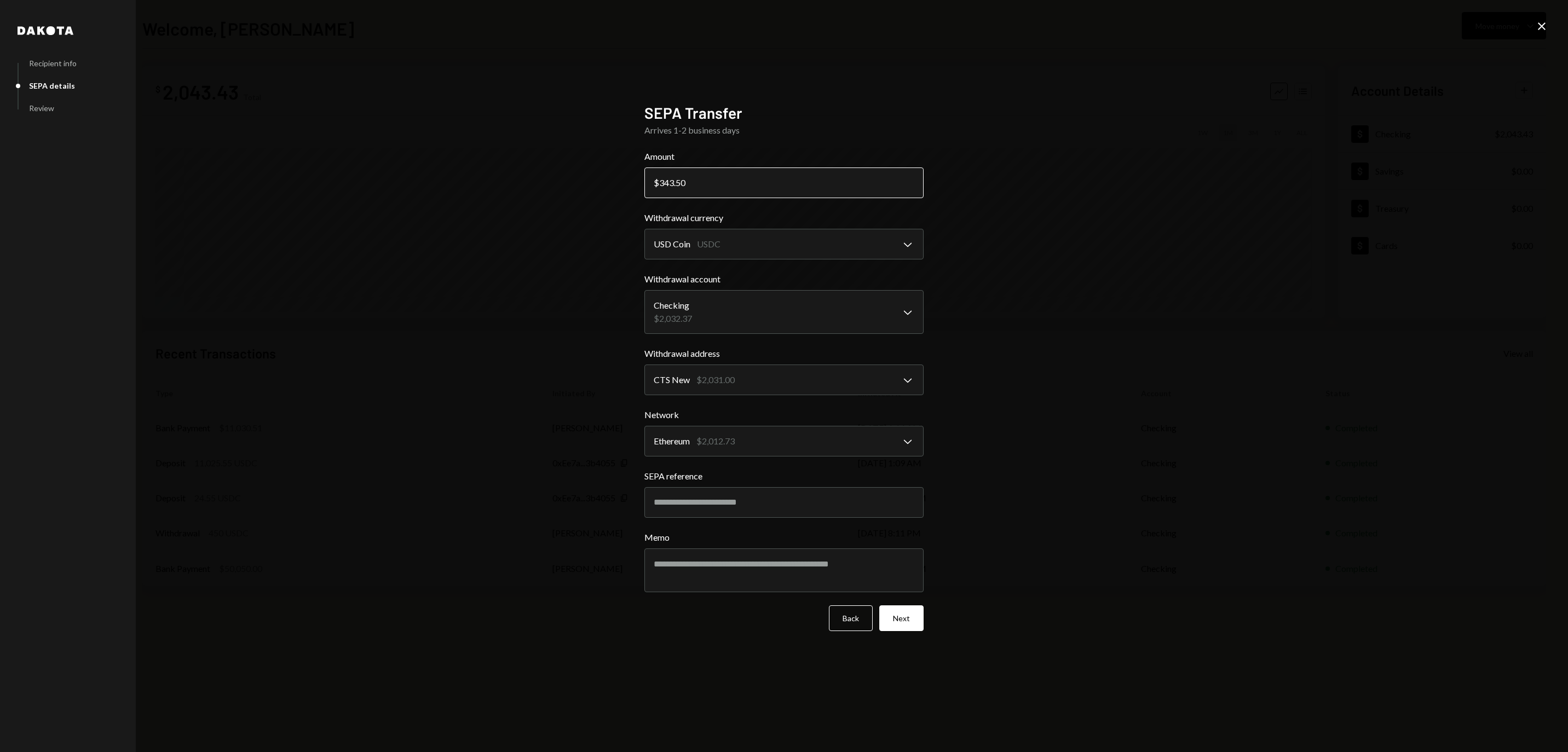
drag, startPoint x: 673, startPoint y: 178, endPoint x: 713, endPoint y: 179, distance: 40.0
click at [710, 179] on input "343.50" at bounding box center [784, 183] width 279 height 30
type input "343"
click at [884, 618] on button "Next" at bounding box center [901, 618] width 44 height 26
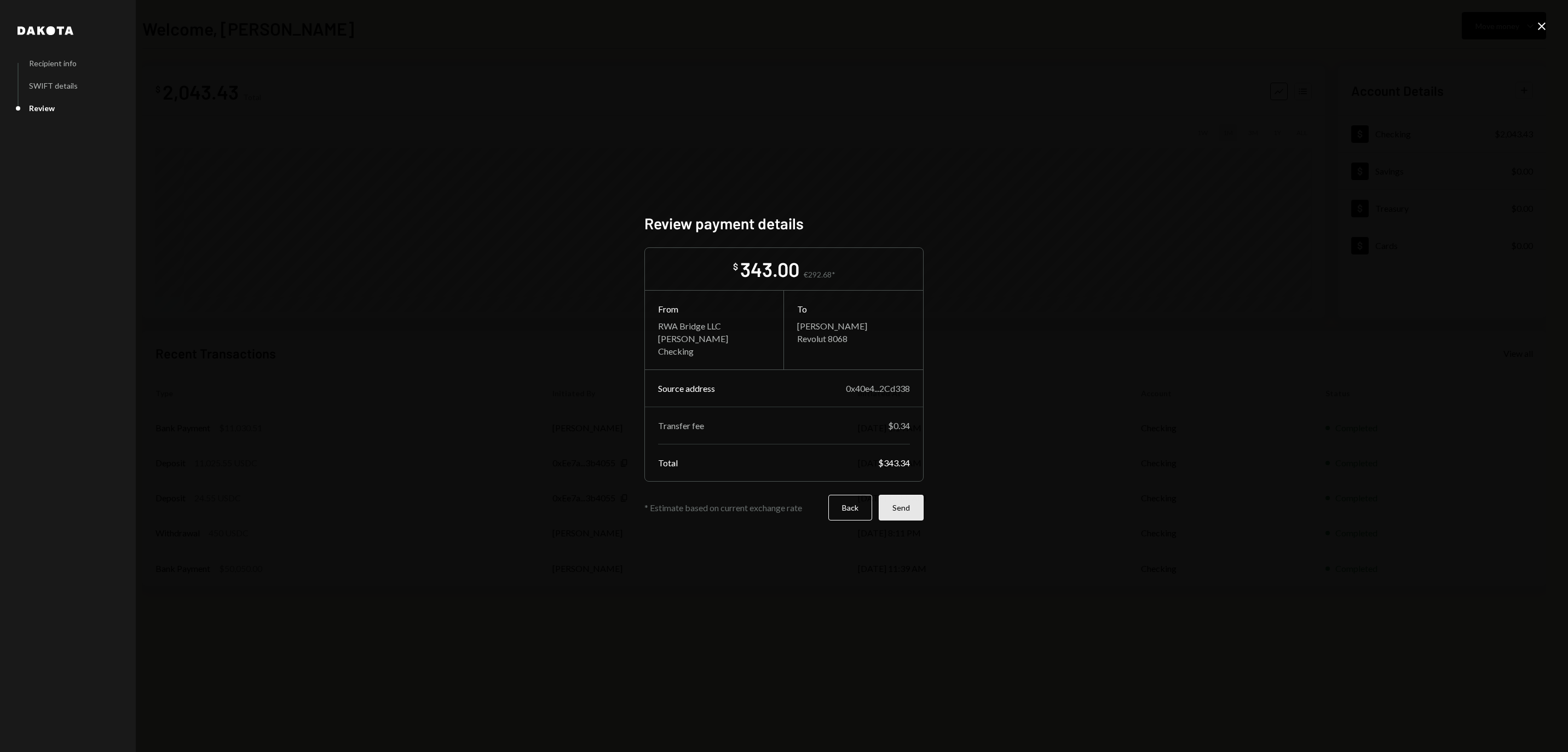
click at [902, 520] on button "Send" at bounding box center [901, 507] width 45 height 26
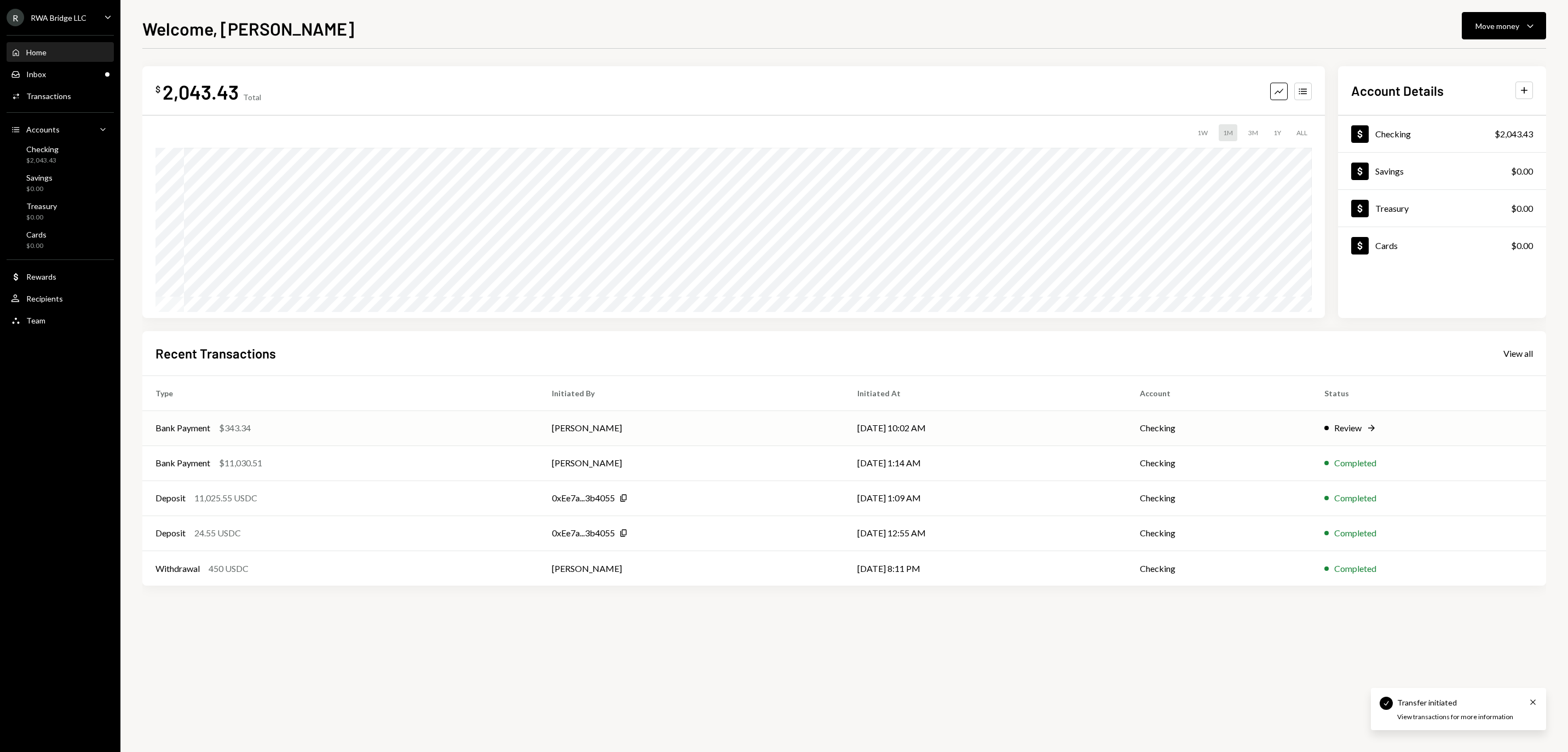
click at [671, 430] on td "[PERSON_NAME]" at bounding box center [691, 428] width 306 height 35
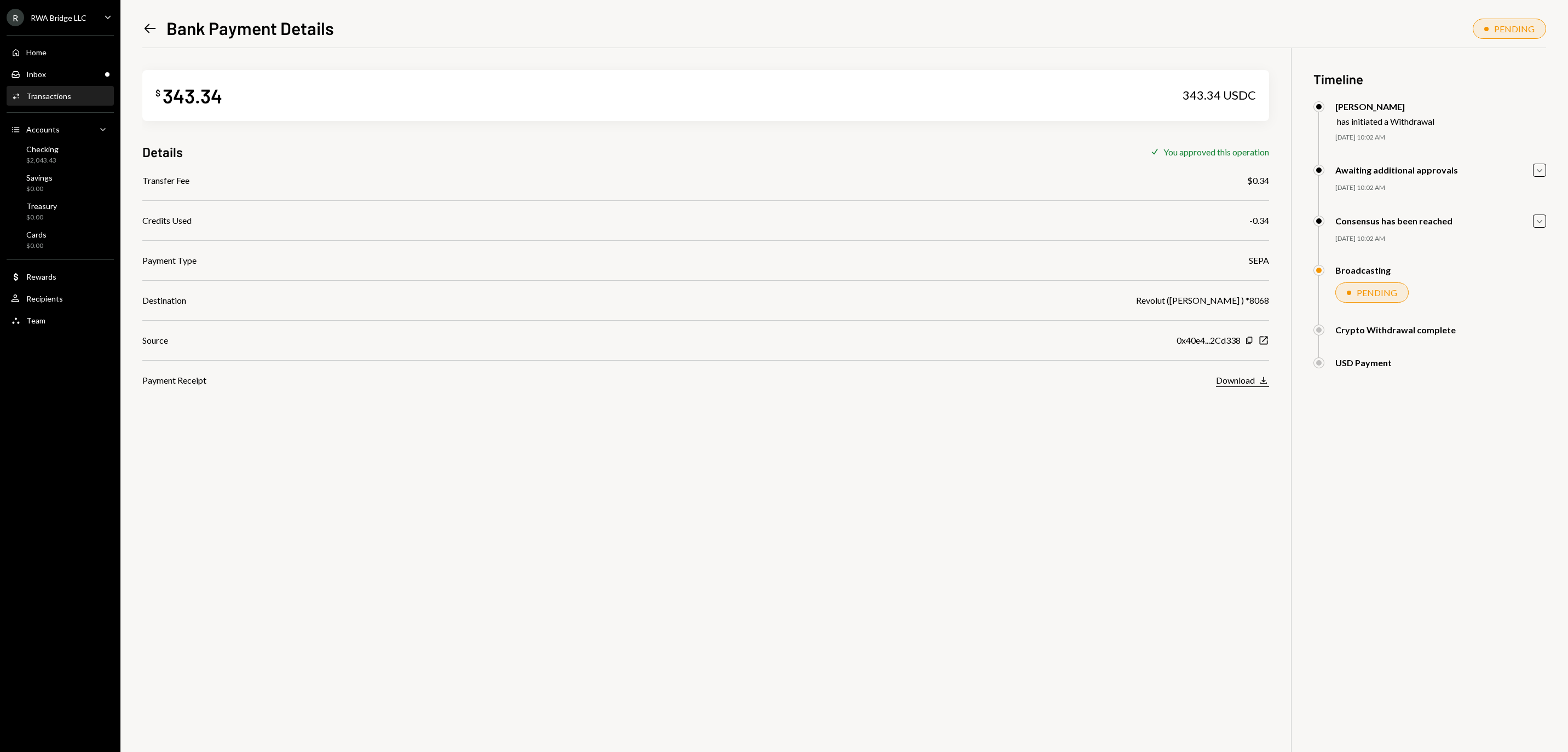
click at [1230, 383] on div "Download" at bounding box center [1236, 380] width 39 height 10
click at [1157, 534] on div "$ 343.34 343.34 USDC Details Check You approved this operation Transfer Fee $0.…" at bounding box center [844, 424] width 1404 height 752
click at [69, 52] on div "Home Home" at bounding box center [60, 52] width 99 height 10
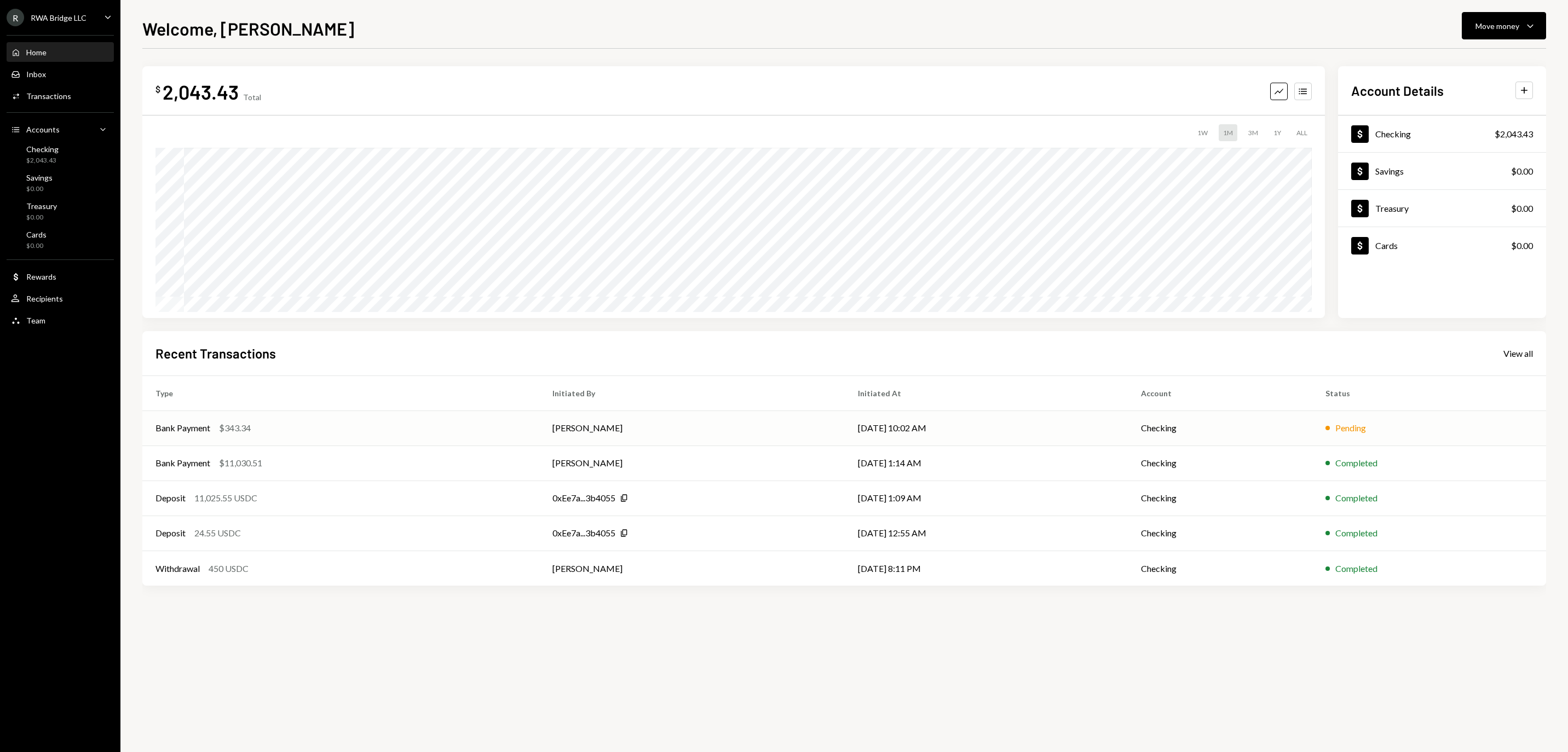
click at [808, 423] on td "[PERSON_NAME]" at bounding box center [692, 428] width 306 height 35
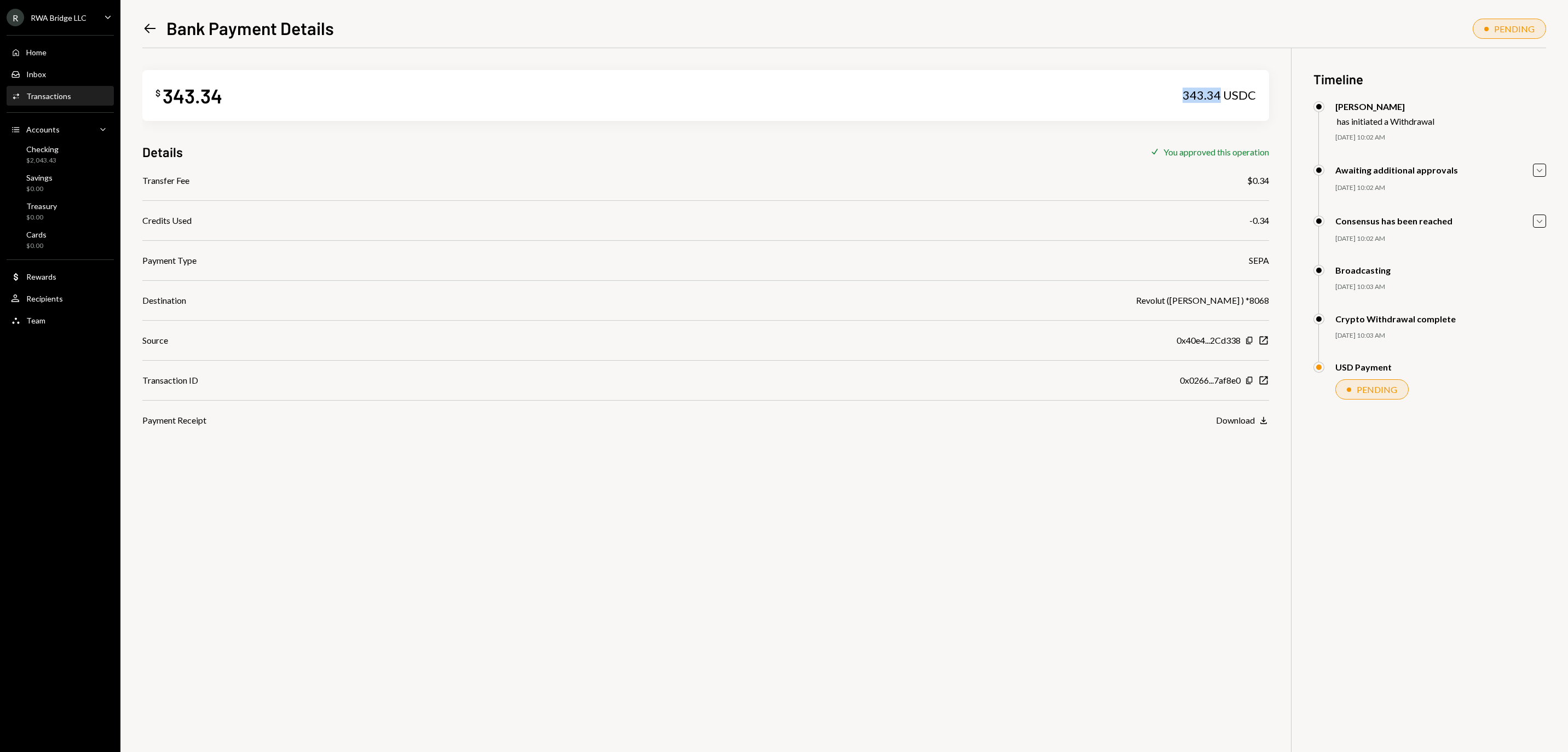
drag, startPoint x: 1186, startPoint y: 96, endPoint x: 1221, endPoint y: 96, distance: 35.0
click at [1221, 96] on div "343.34 USDC" at bounding box center [1219, 95] width 74 height 15
copy div "343.34"
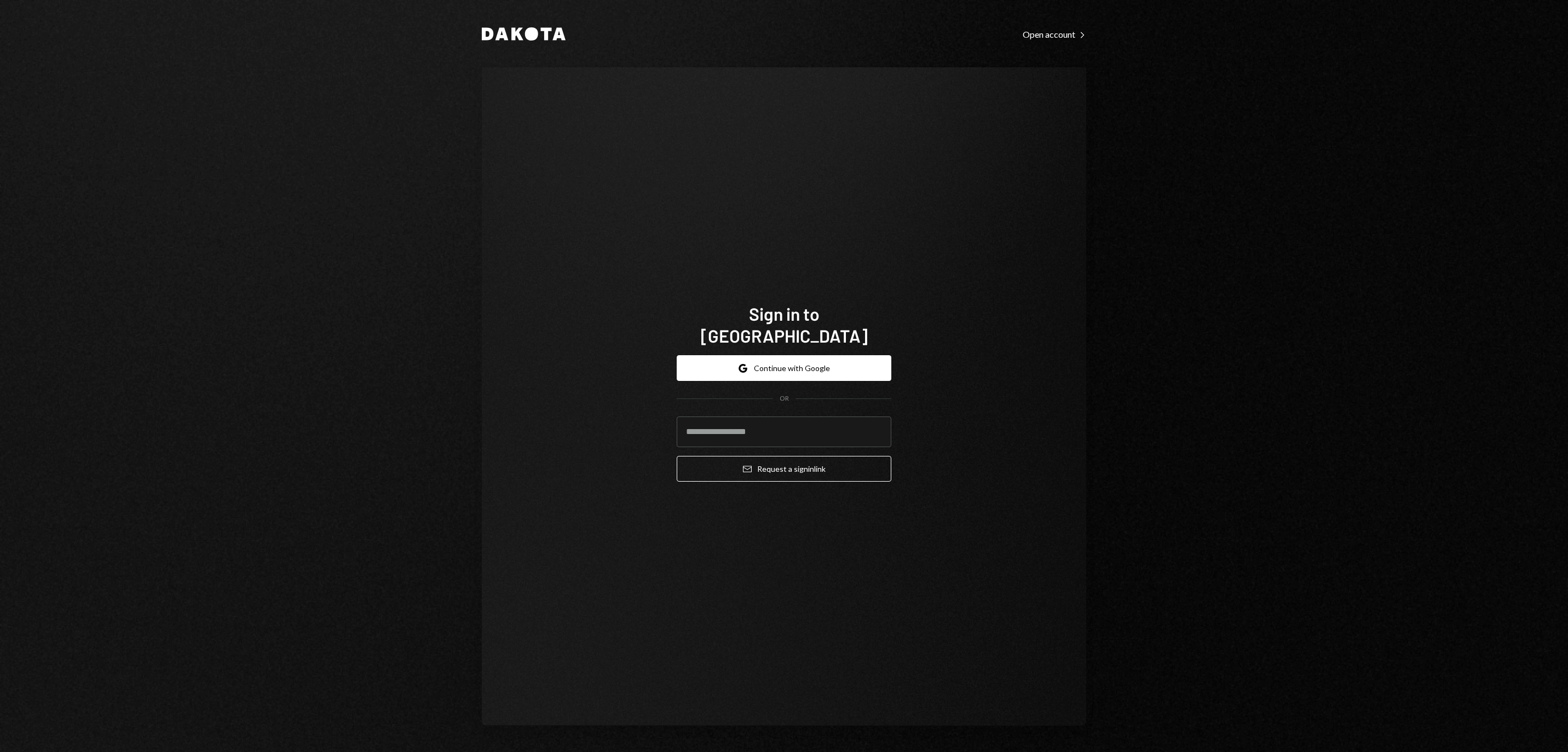
click at [57, 55] on div "Dakota Open account Right Caret Sign in to Dakota Google Continue with Google O…" at bounding box center [784, 376] width 1568 height 752
click at [741, 422] on input "email" at bounding box center [784, 431] width 215 height 30
type input "*******"
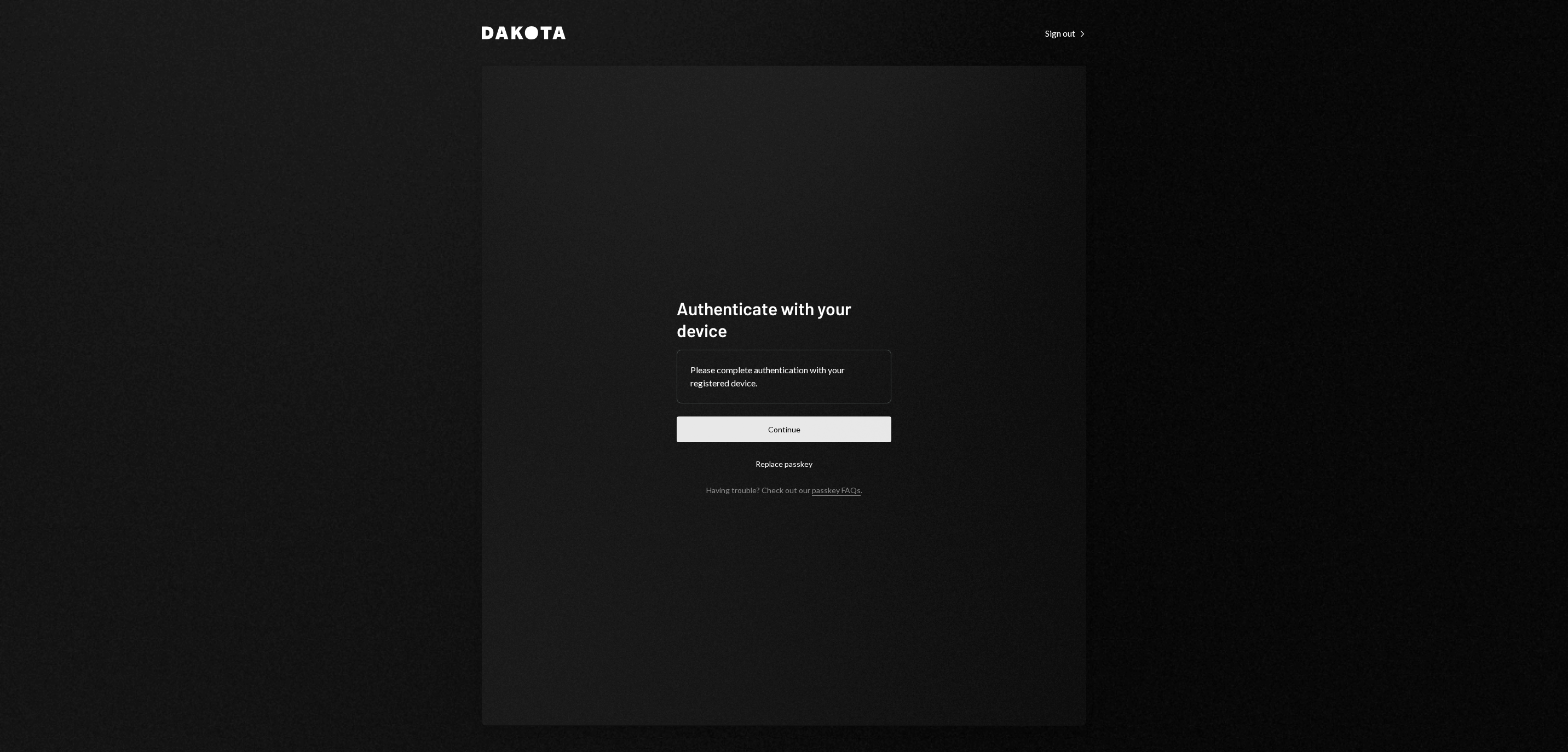
click at [768, 419] on button "Continue" at bounding box center [784, 429] width 215 height 26
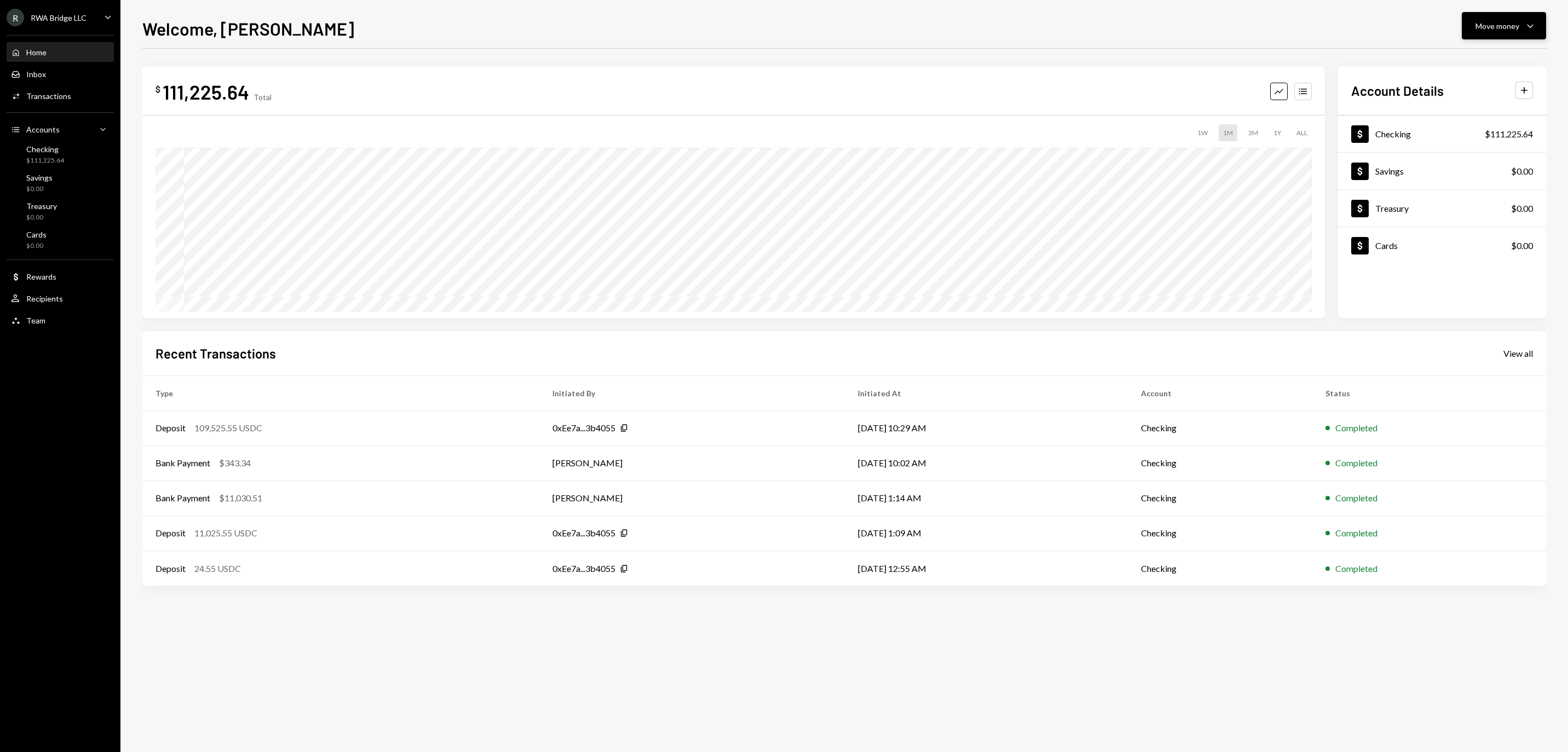
click at [1498, 25] on div "Move money" at bounding box center [1497, 26] width 44 height 12
click at [1453, 52] on div "Withdraw Send" at bounding box center [1487, 58] width 110 height 24
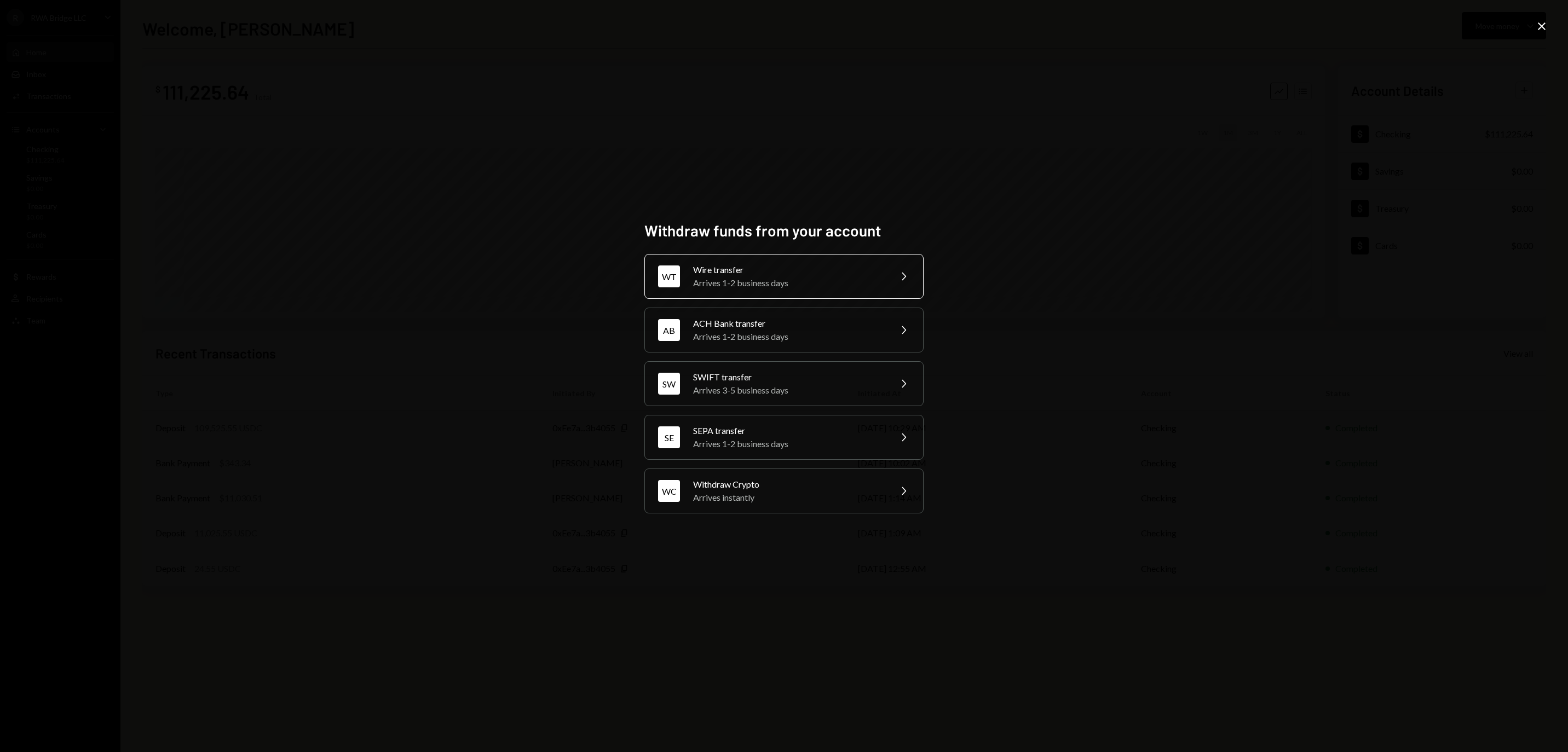
click at [763, 276] on div "Arrives 1-2 business days" at bounding box center [788, 283] width 191 height 13
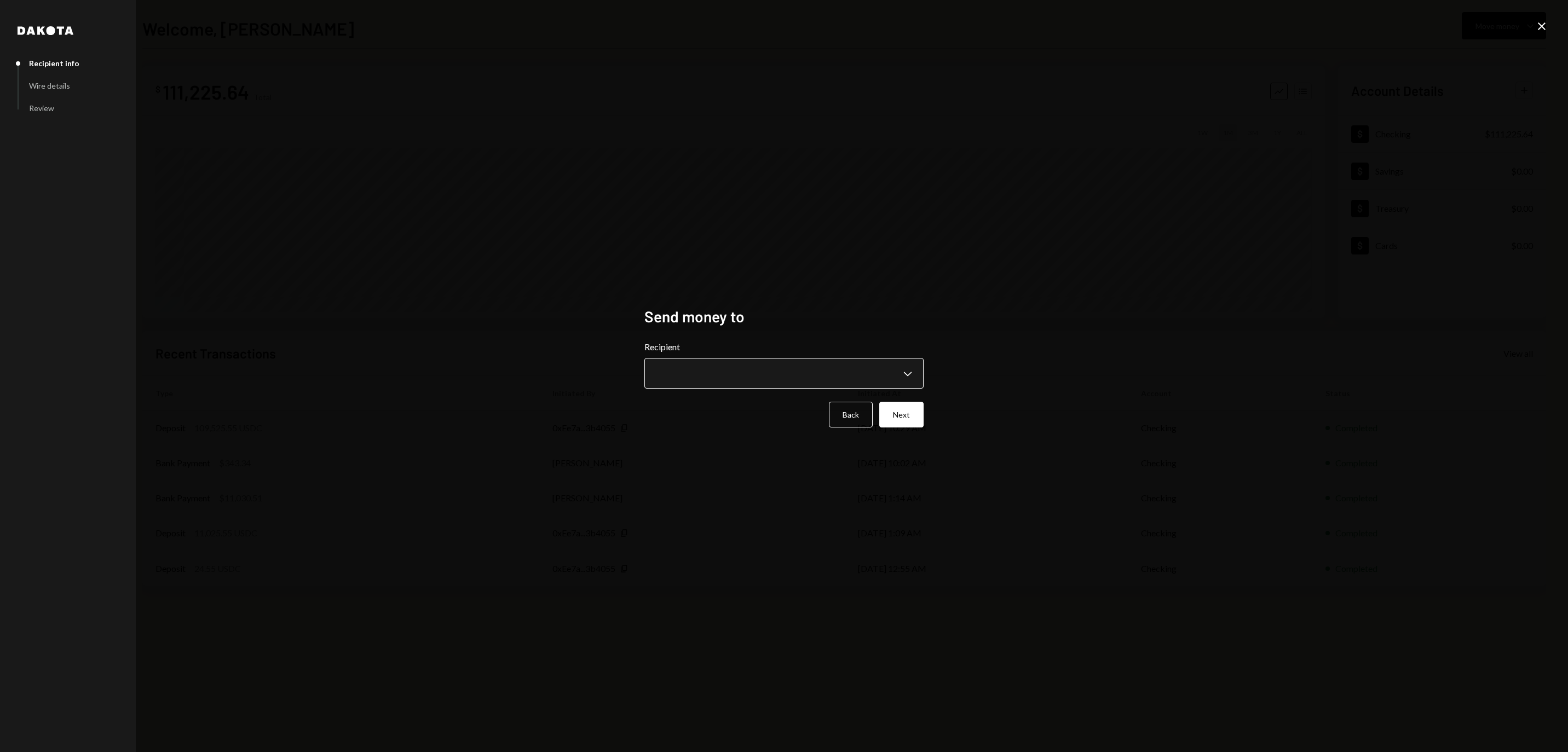
click at [727, 370] on body "**********" at bounding box center [784, 376] width 1568 height 752
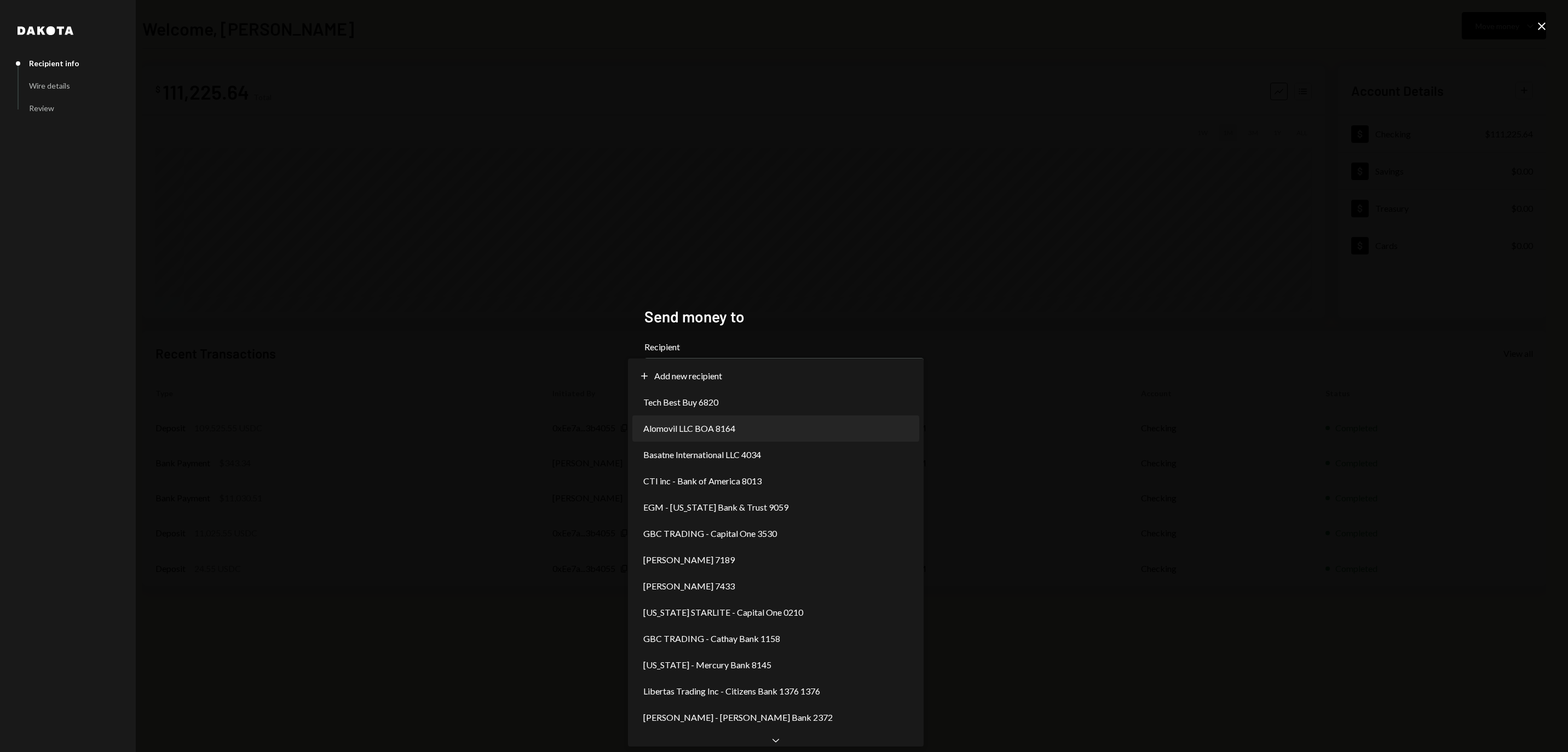
select select "**********"
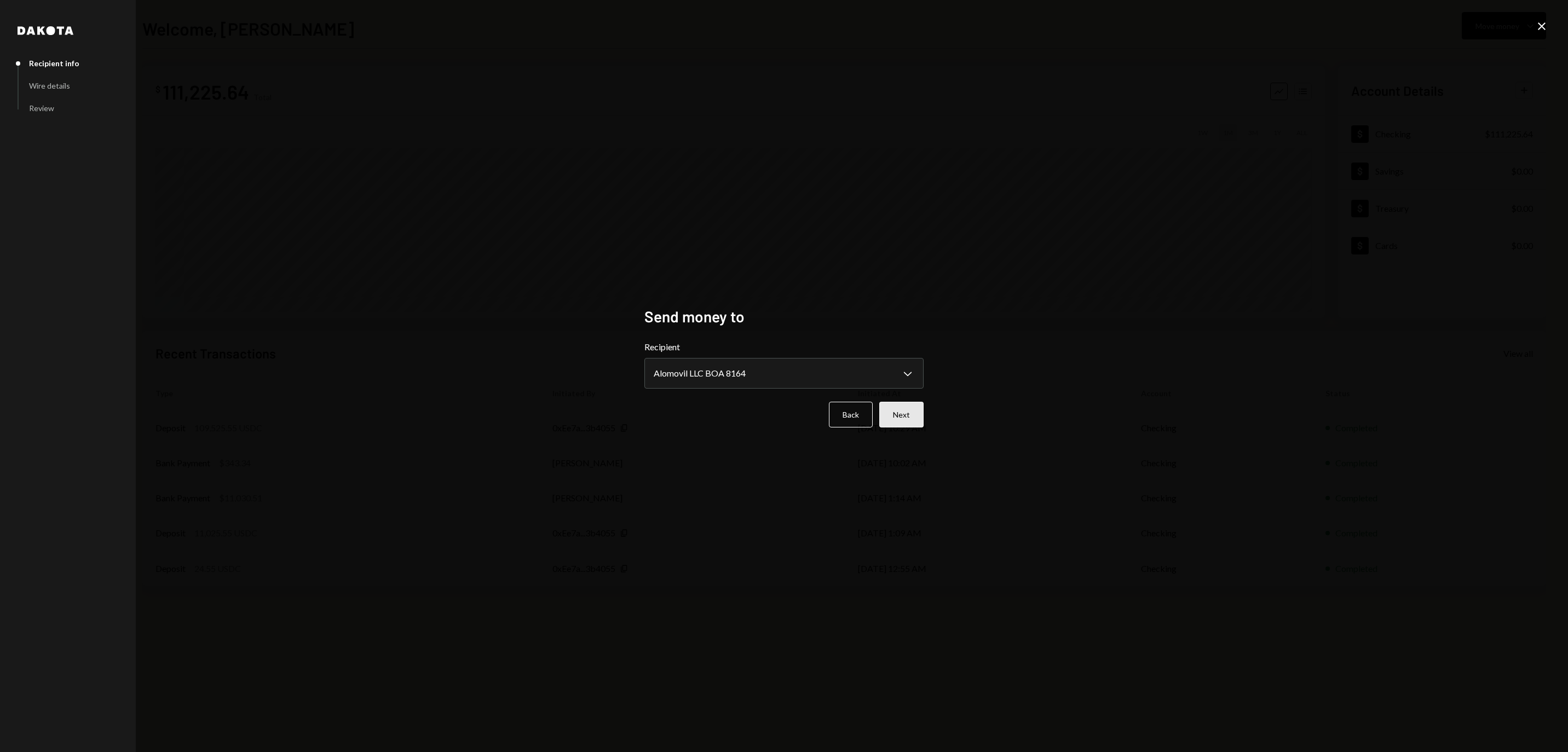
click at [908, 426] on button "Next" at bounding box center [901, 414] width 44 height 26
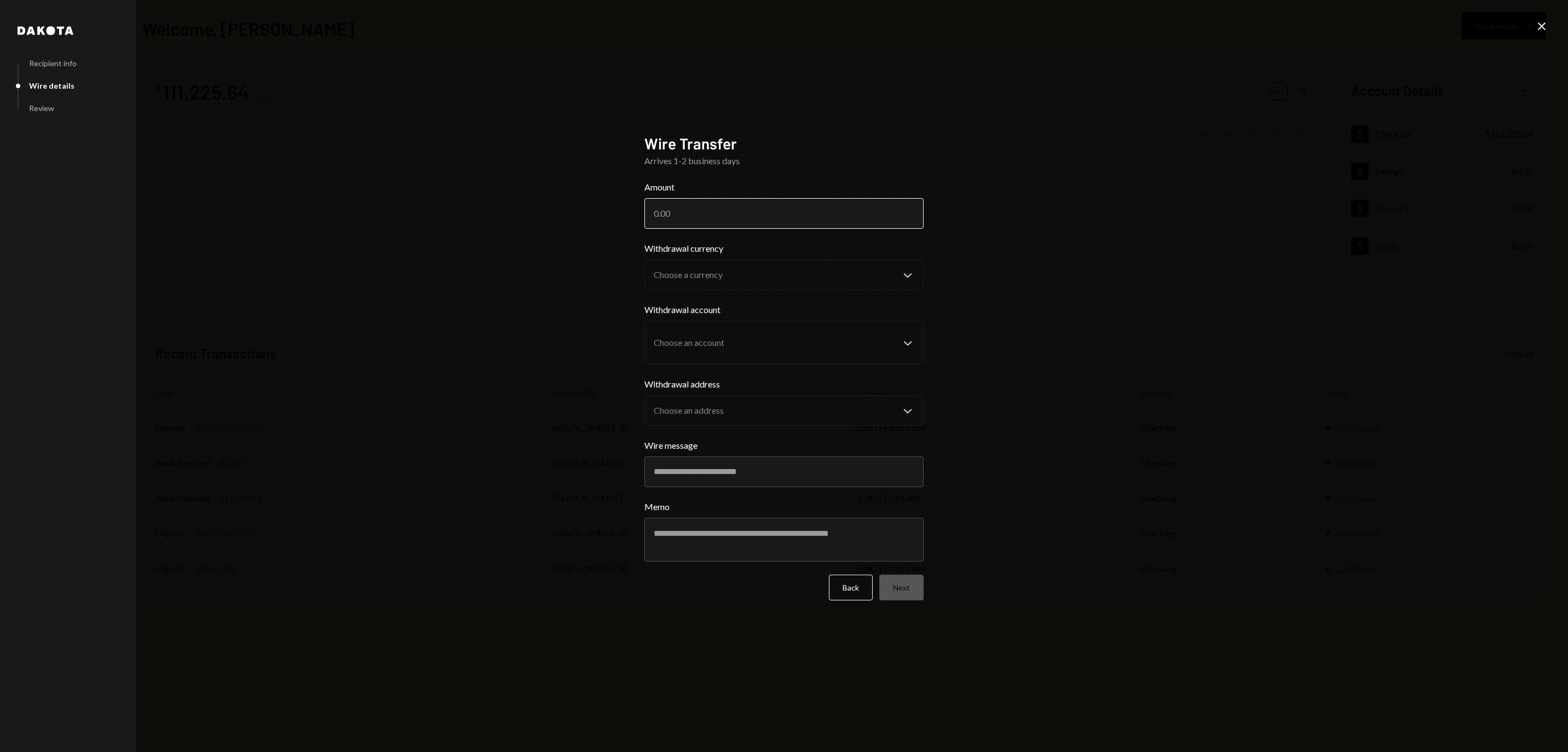
click at [694, 242] on label "Withdrawal currency" at bounding box center [784, 249] width 279 height 13
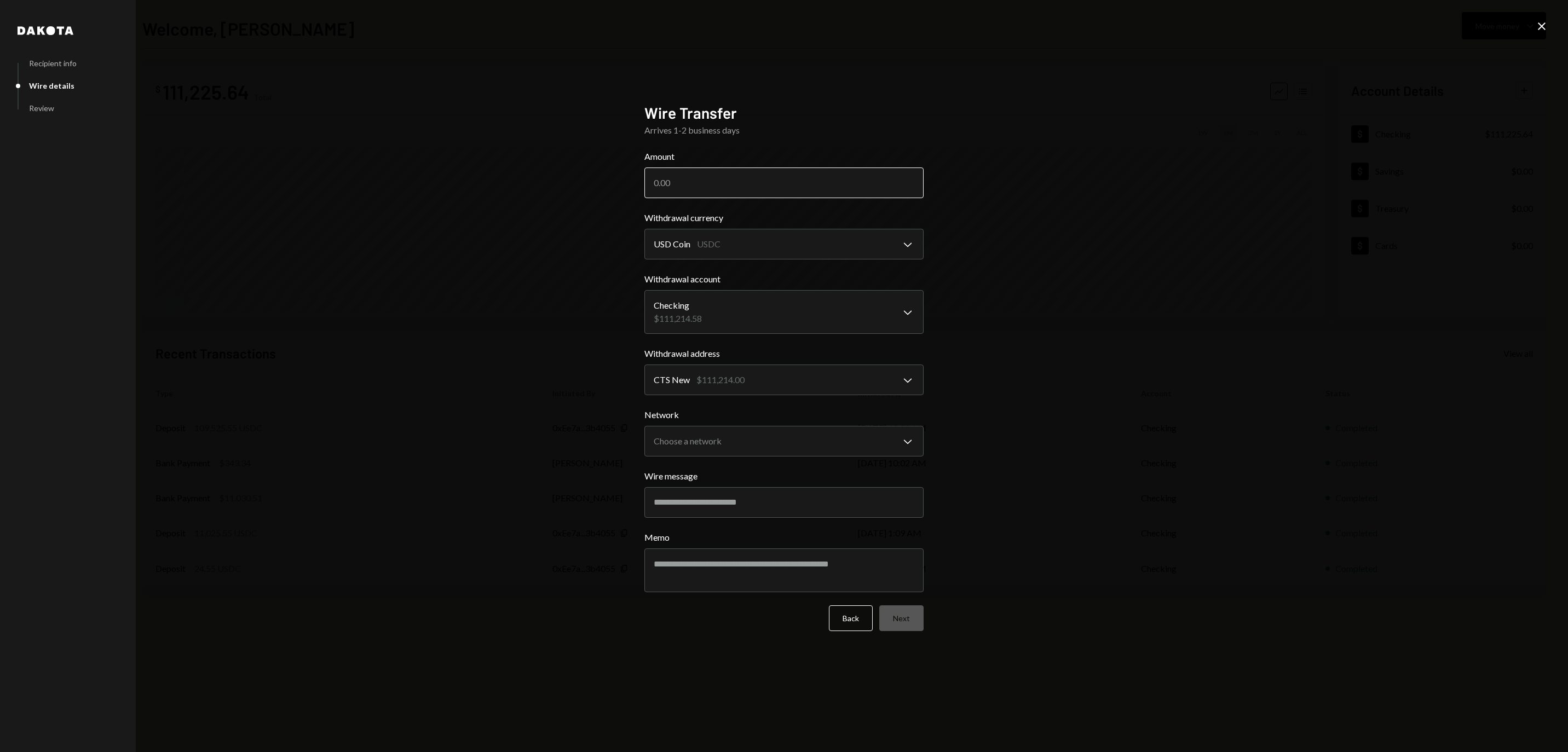
click at [695, 193] on input "Amount" at bounding box center [784, 183] width 279 height 30
paste input "108942.43"
click at [678, 178] on input "Amount" at bounding box center [784, 183] width 279 height 30
type input "108942.43"
click at [770, 440] on body "R RWA Bridge LLC Caret Down Home Home Inbox Inbox Activities Transactions Accou…" at bounding box center [784, 376] width 1568 height 752
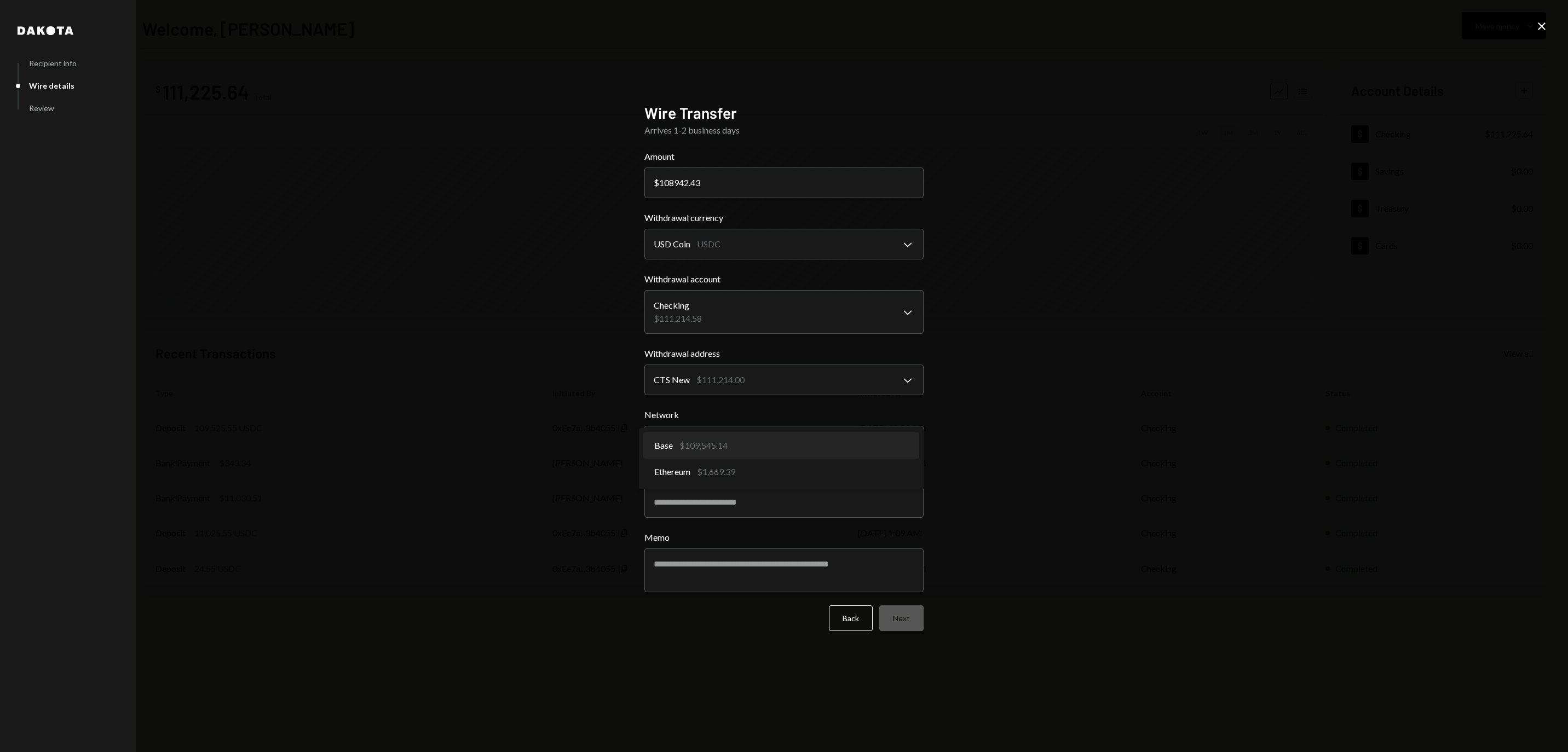
select select "**********"
click at [902, 624] on button "Next" at bounding box center [901, 618] width 44 height 26
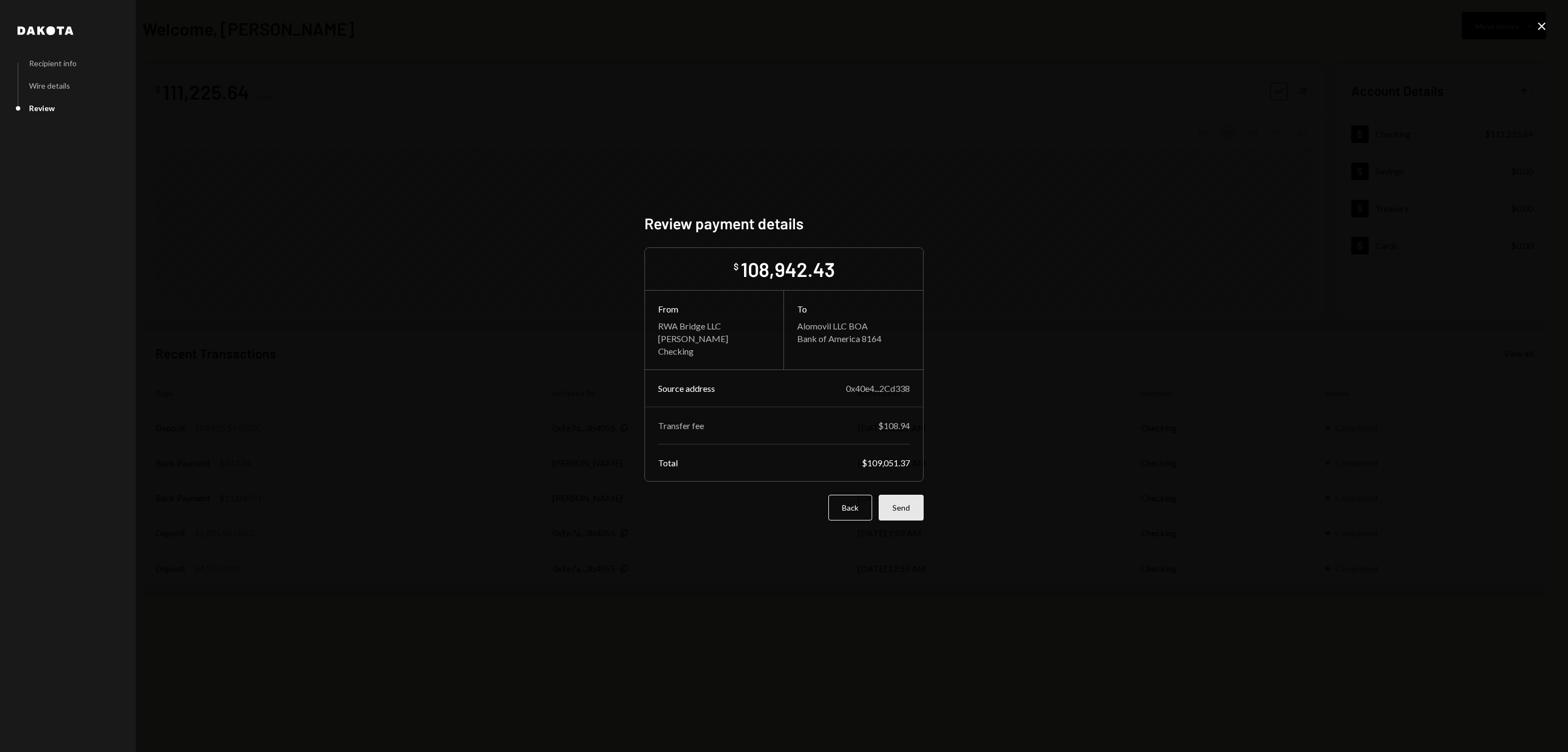
click at [903, 514] on button "Send" at bounding box center [901, 507] width 45 height 26
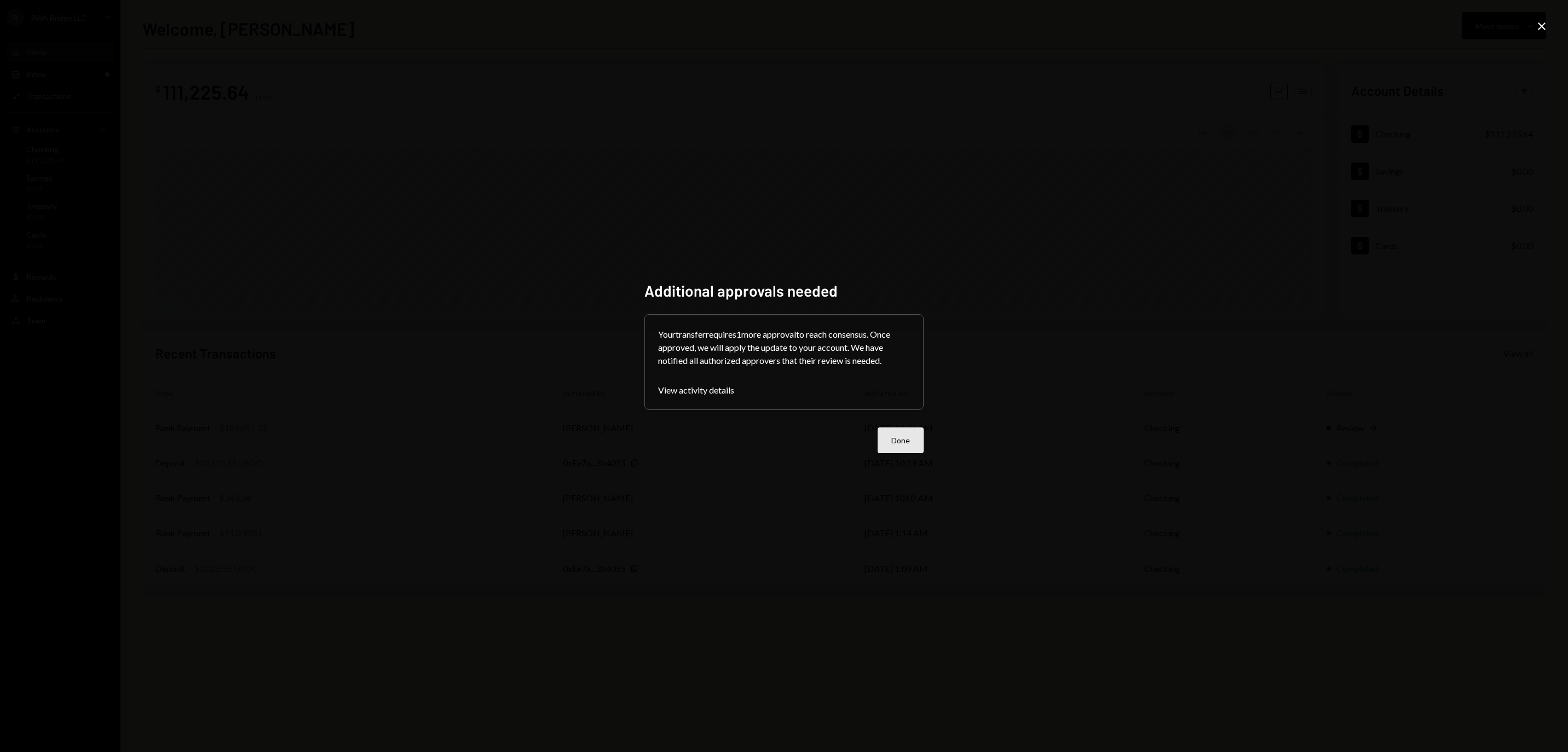
click at [902, 444] on button "Done" at bounding box center [901, 440] width 46 height 26
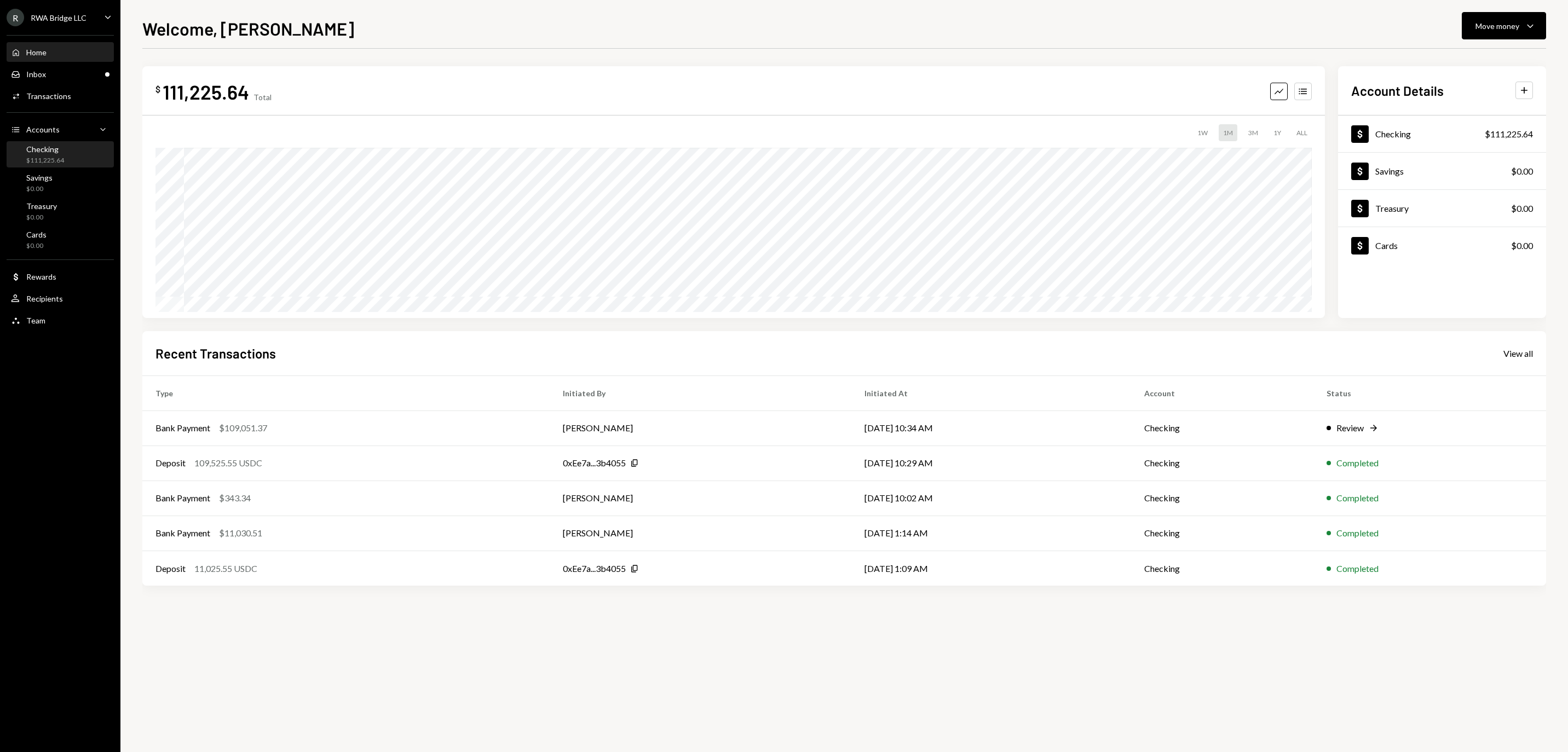
click at [64, 151] on div "Checking" at bounding box center [45, 148] width 38 height 9
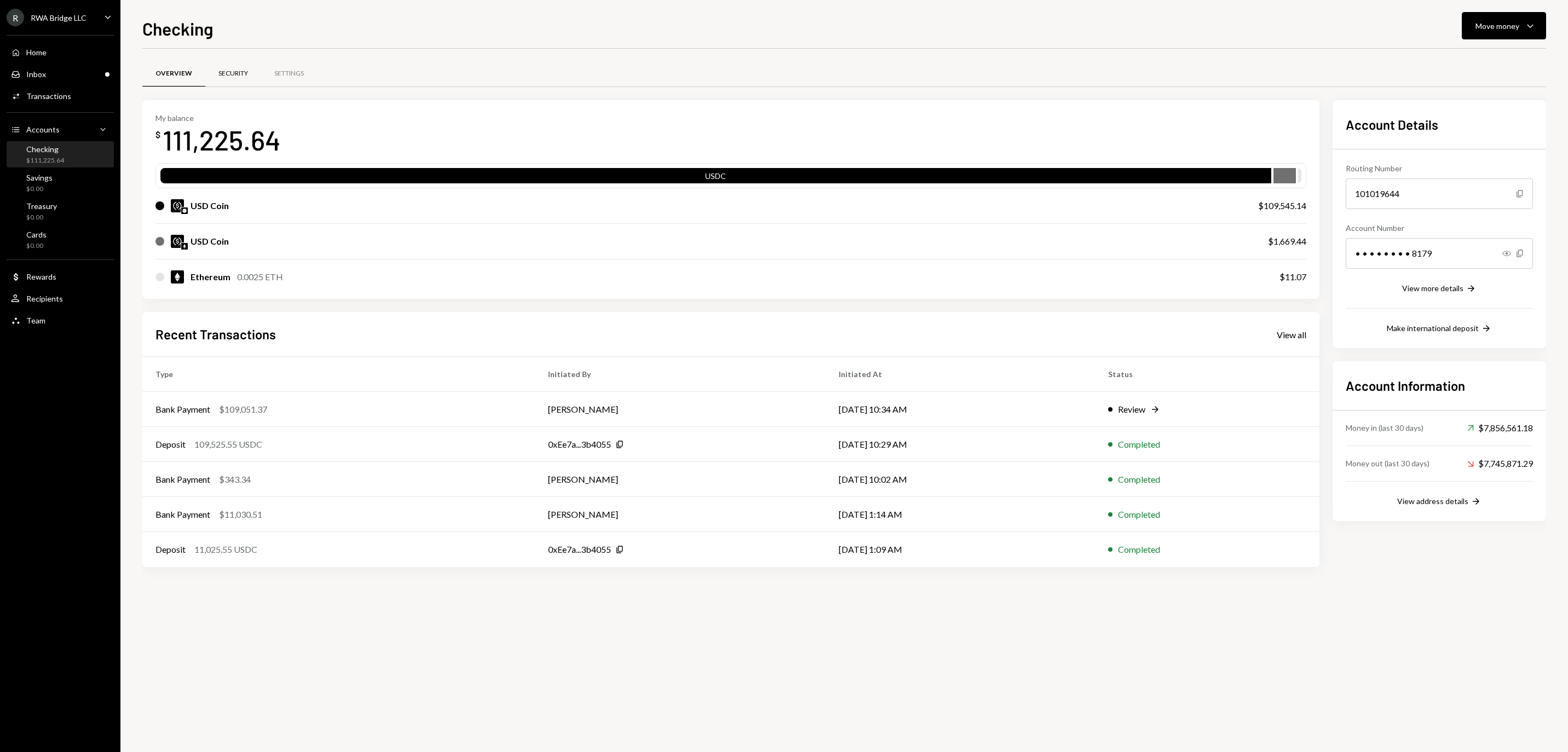
click at [248, 75] on div "Security" at bounding box center [233, 73] width 30 height 9
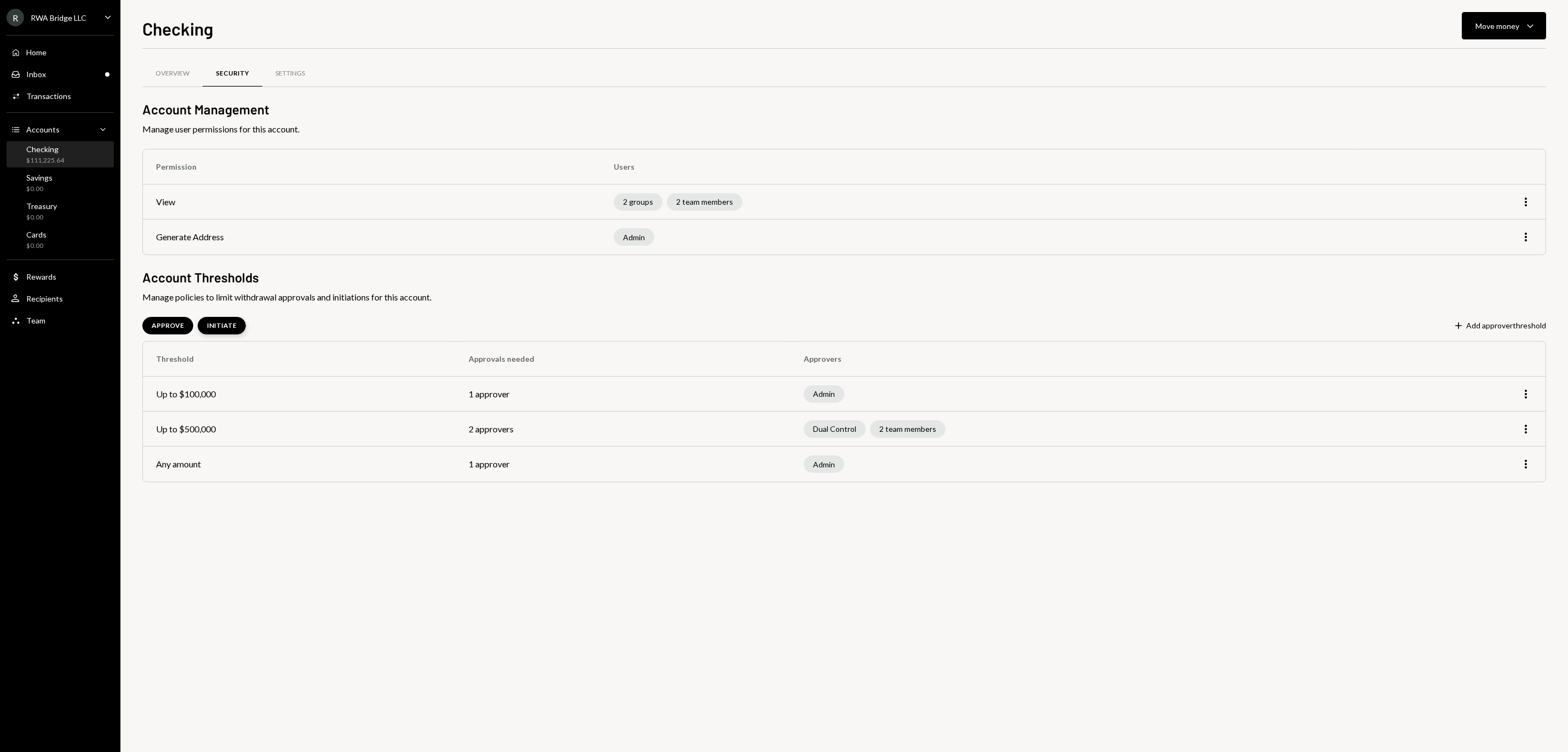
click at [237, 329] on div "INITIATE" at bounding box center [222, 326] width 30 height 9
click at [173, 329] on div "APPROVE" at bounding box center [167, 326] width 32 height 9
click at [547, 444] on td "2 approvers" at bounding box center [623, 429] width 335 height 35
click at [89, 54] on div "Home Home" at bounding box center [60, 52] width 99 height 10
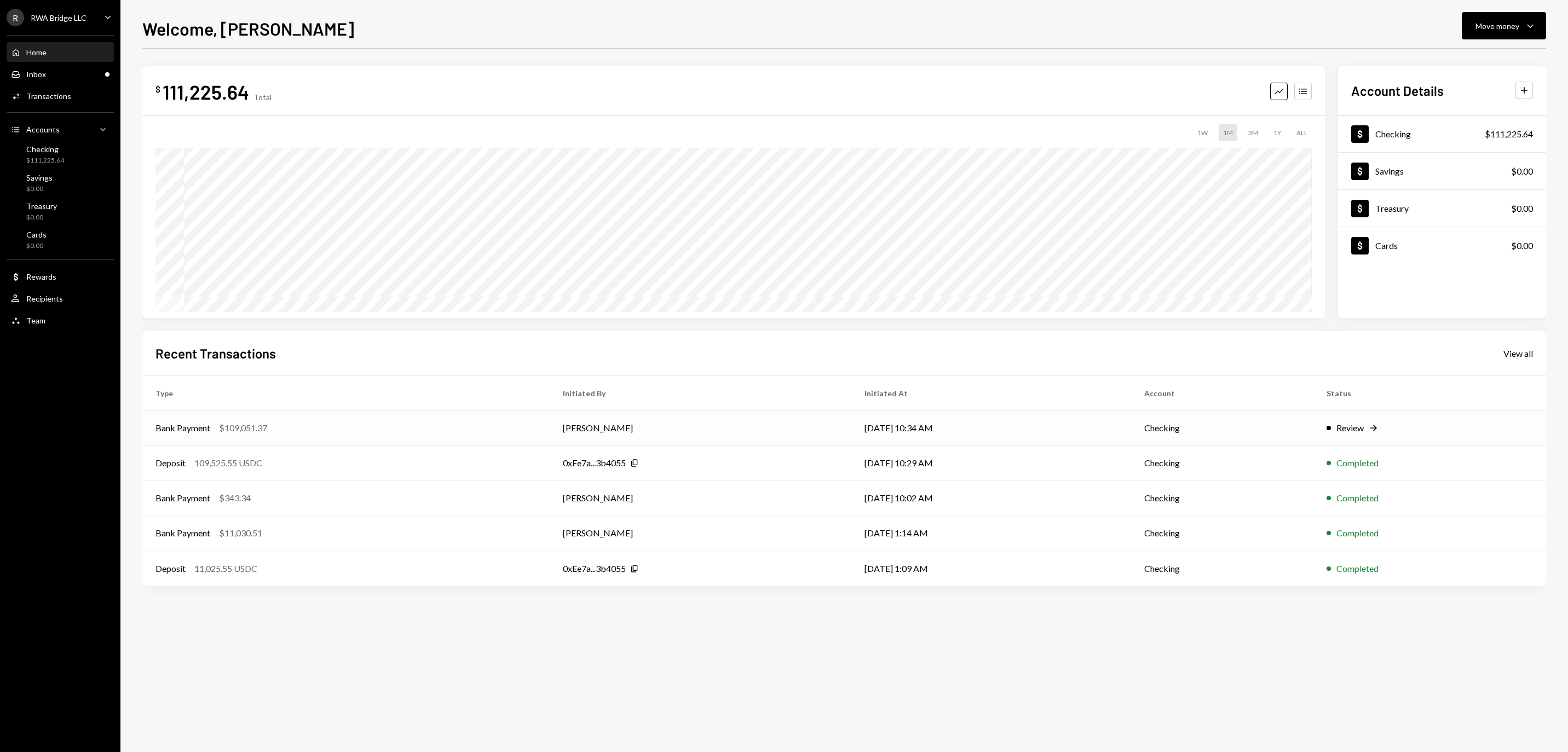
click at [965, 429] on td "[DATE] 10:34 AM" at bounding box center [991, 428] width 279 height 35
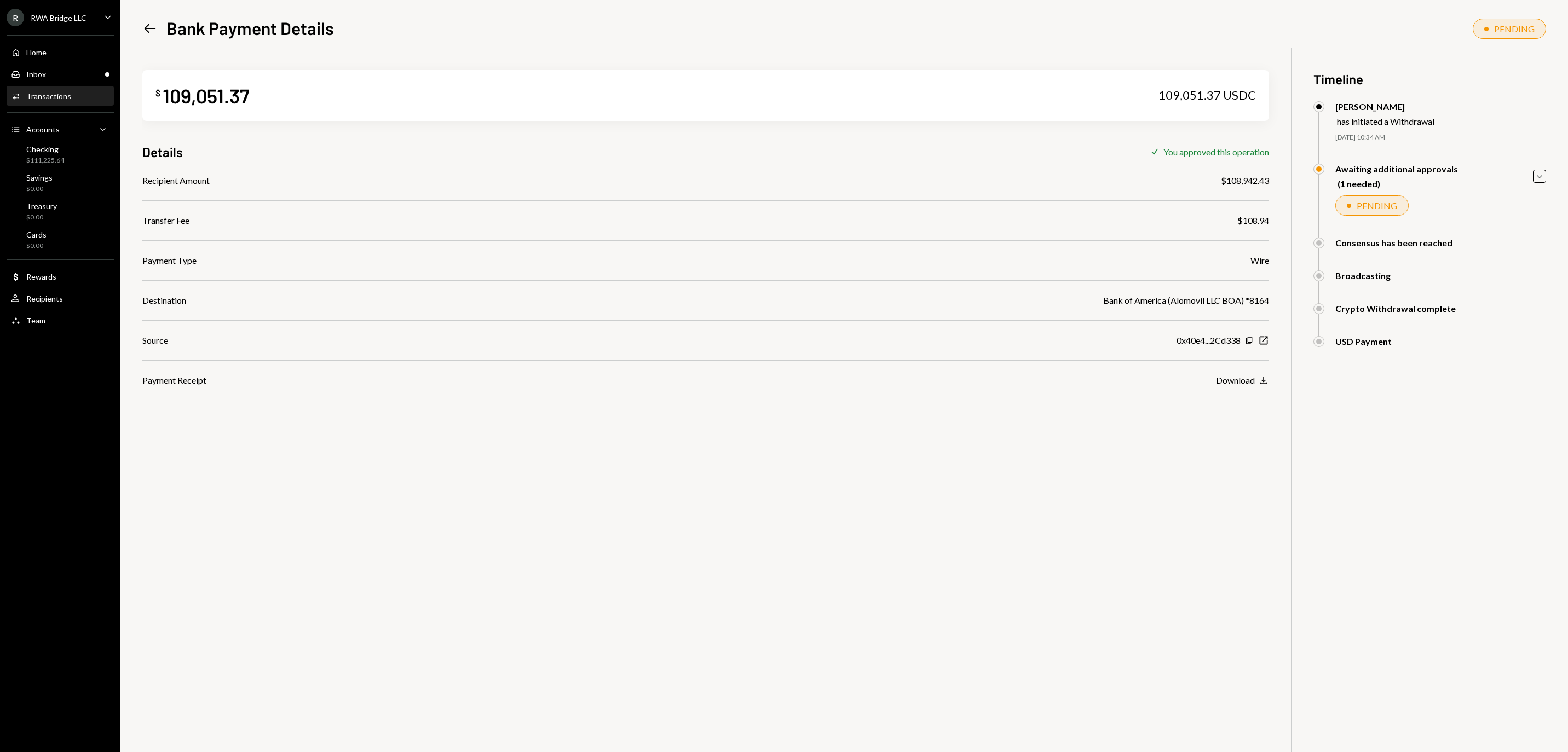
click at [147, 30] on icon at bounding box center [150, 28] width 12 height 9
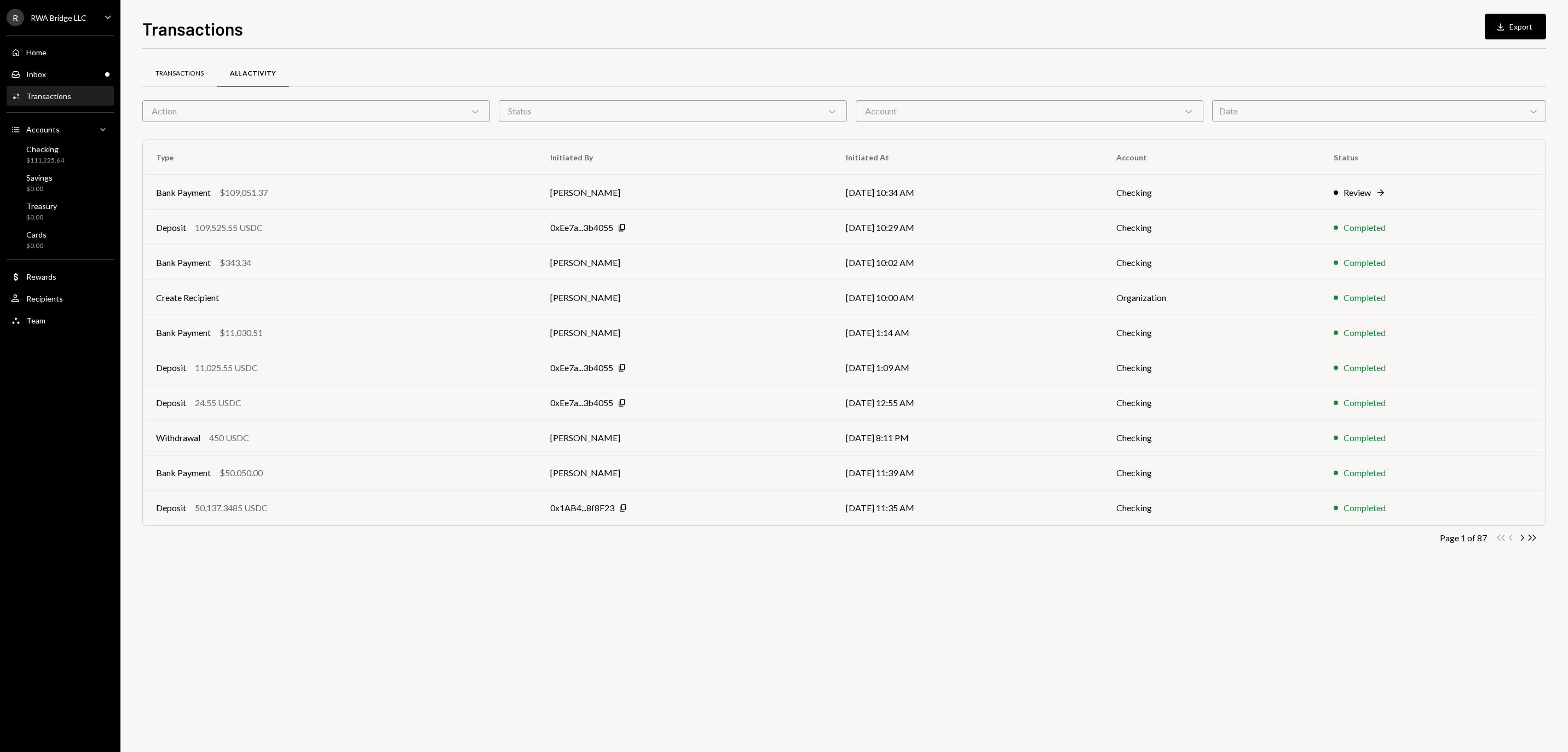
click at [217, 64] on div "Transactions" at bounding box center [180, 74] width 74 height 26
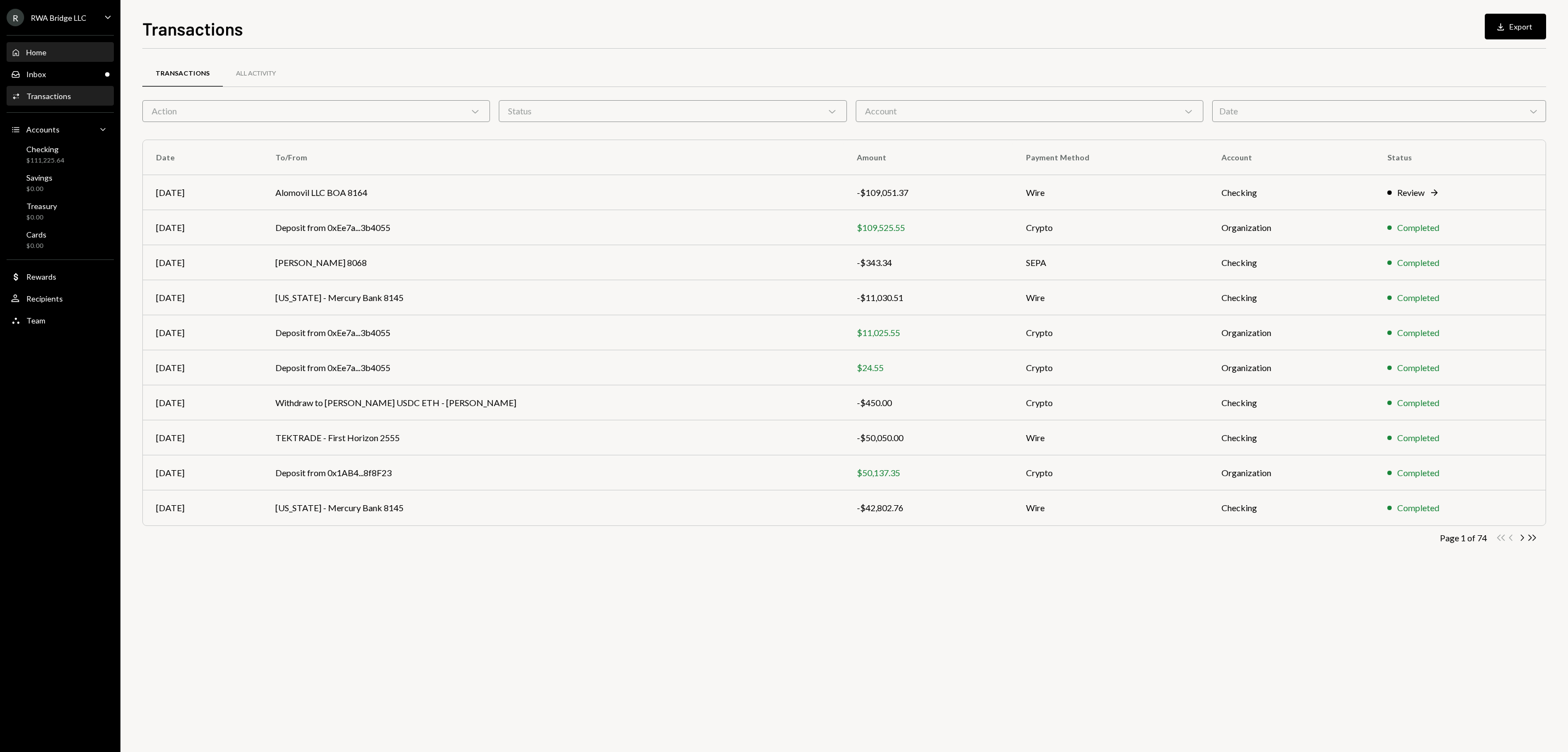
click at [75, 52] on div "Home Home" at bounding box center [60, 52] width 99 height 19
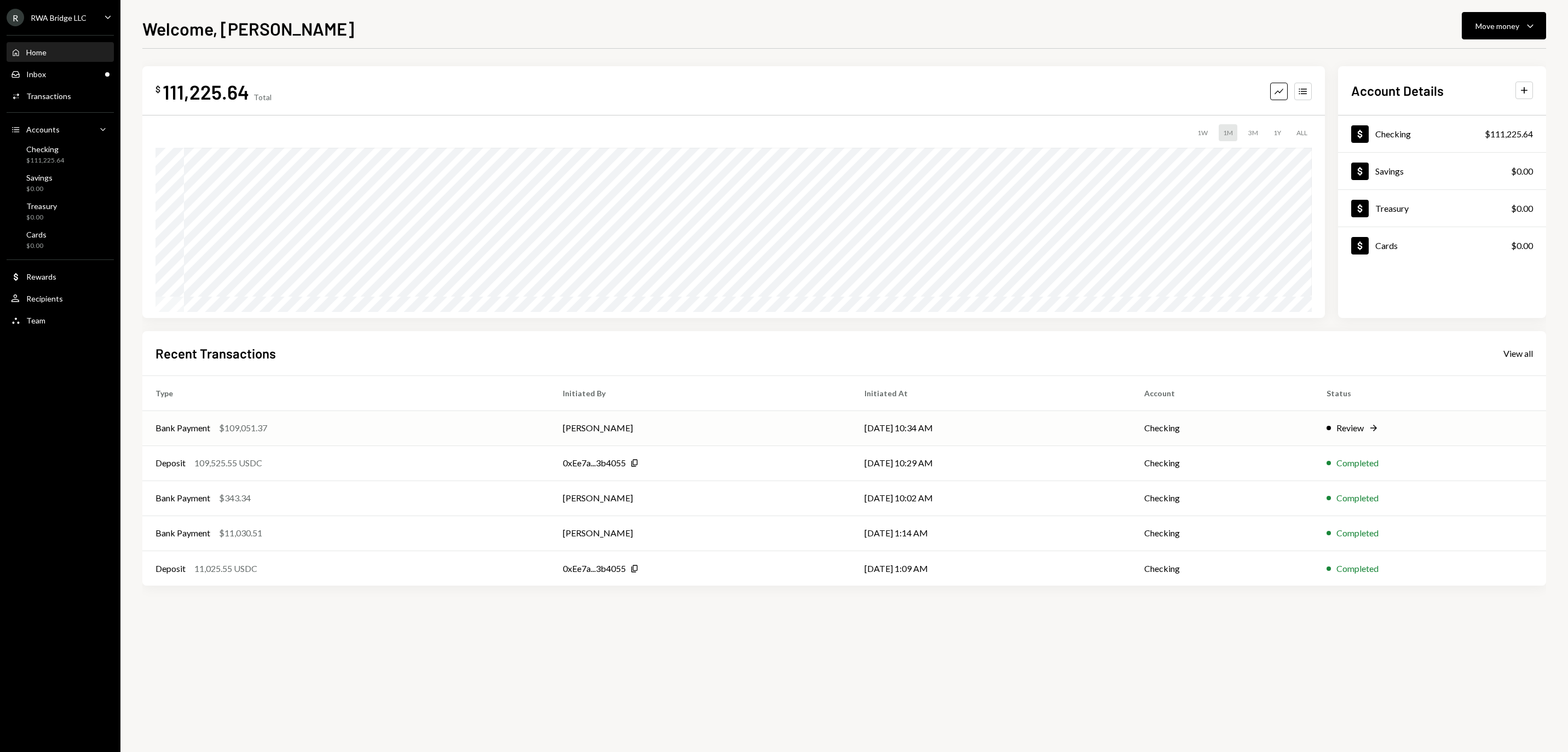
click at [310, 433] on div "Bank Payment $109,051.37" at bounding box center [346, 428] width 381 height 13
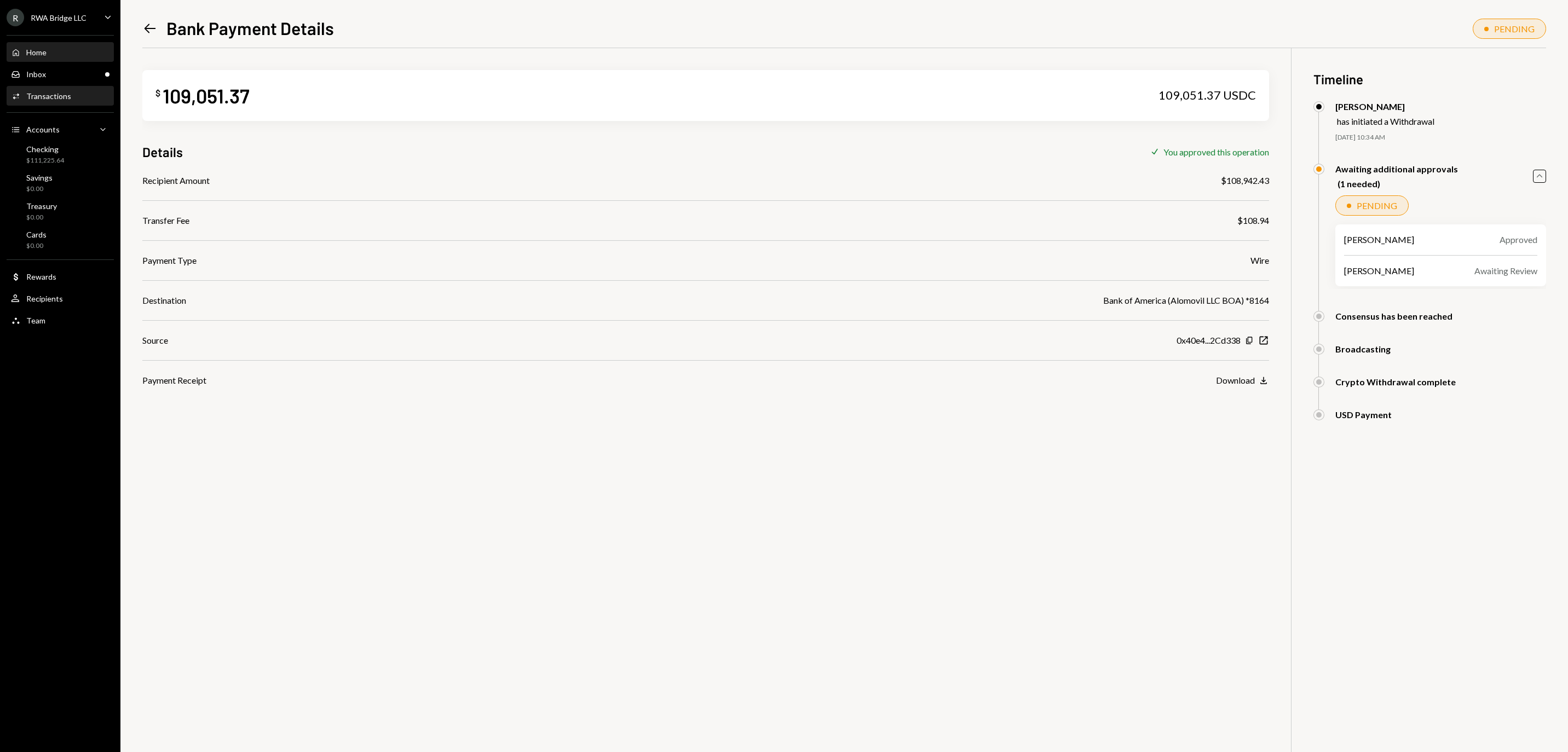
click at [71, 52] on div "Home Home" at bounding box center [60, 52] width 99 height 19
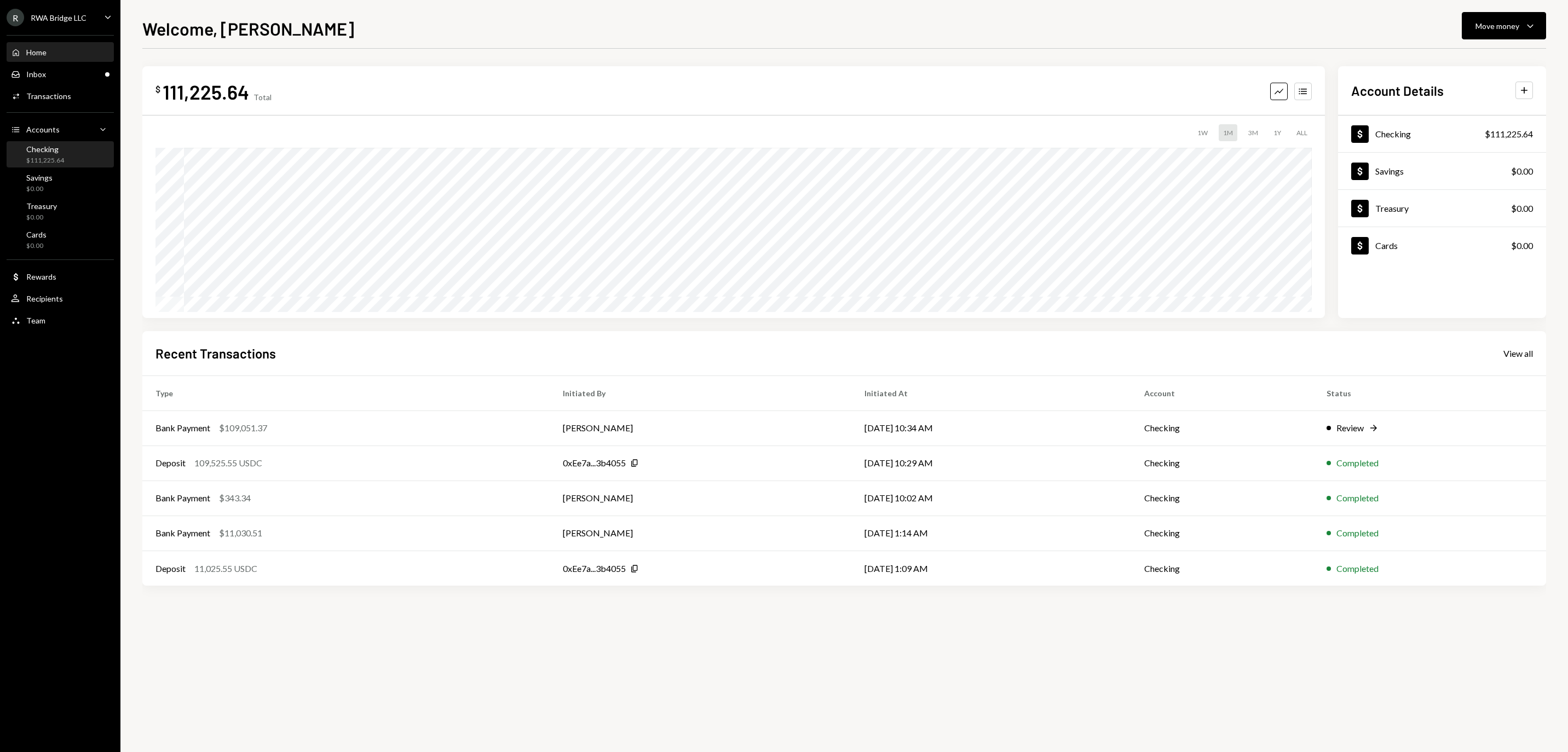
click at [113, 156] on link "Checking $111,225.64" at bounding box center [60, 154] width 107 height 26
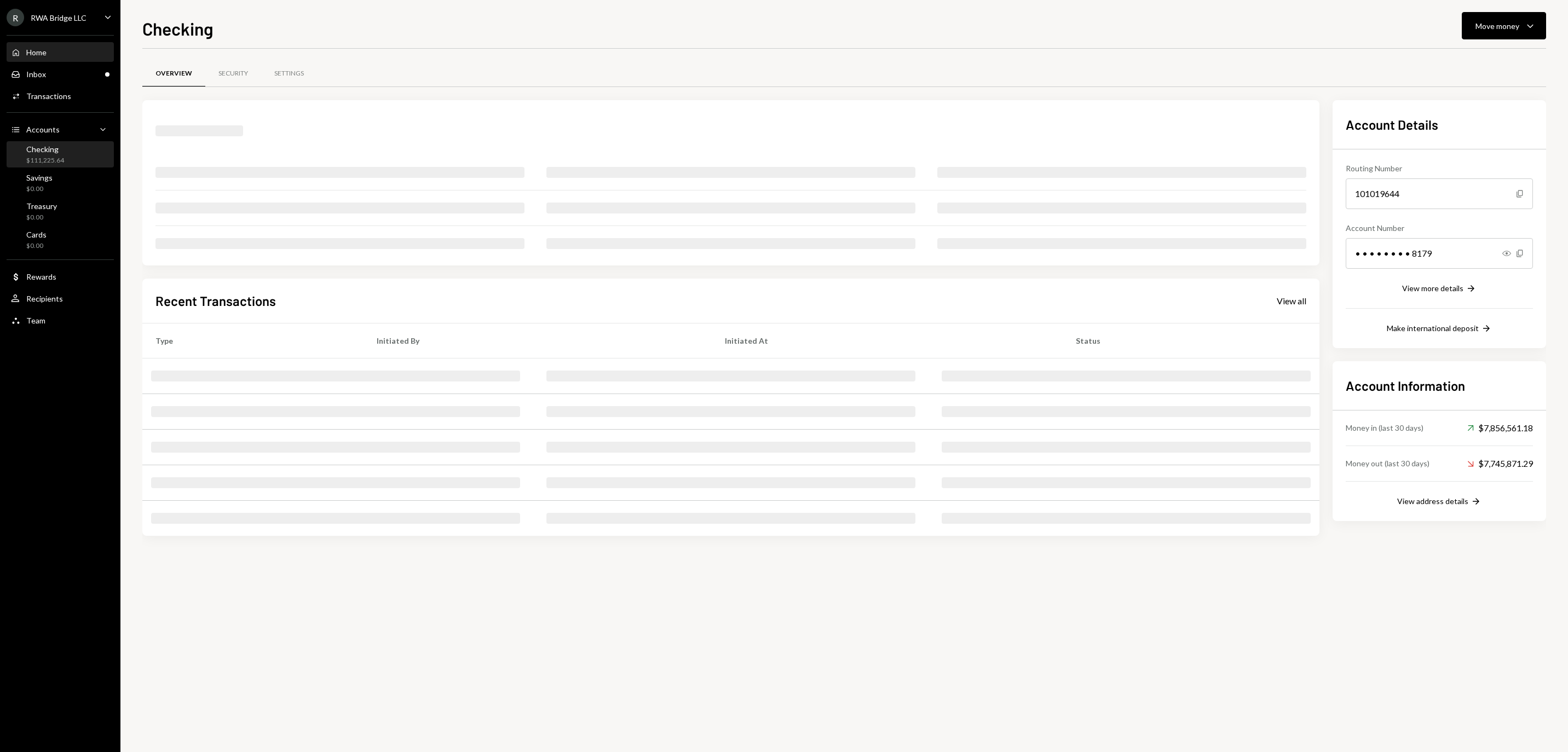
click at [58, 57] on div "Home Home" at bounding box center [60, 52] width 99 height 10
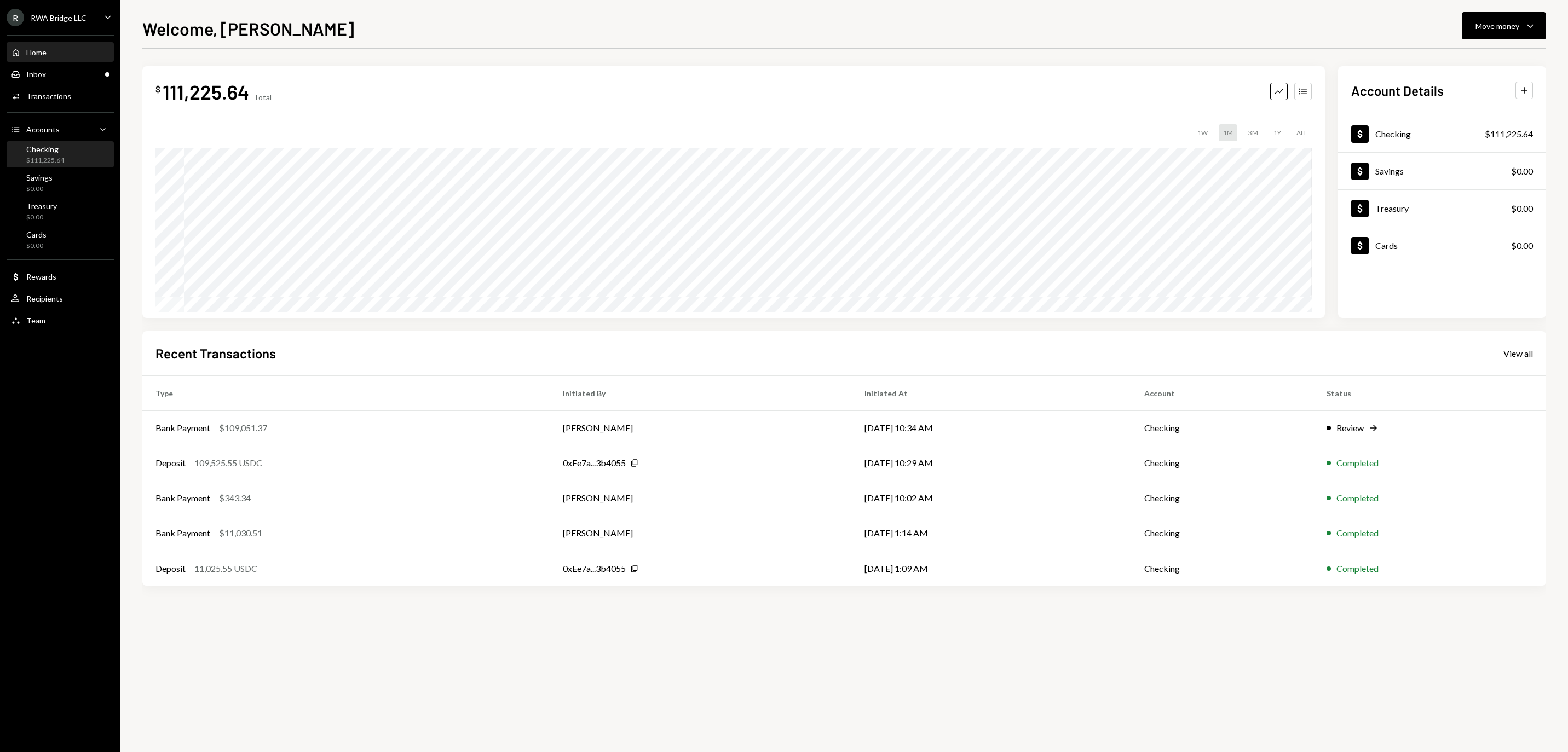
click at [60, 154] on div "Checking" at bounding box center [45, 148] width 38 height 9
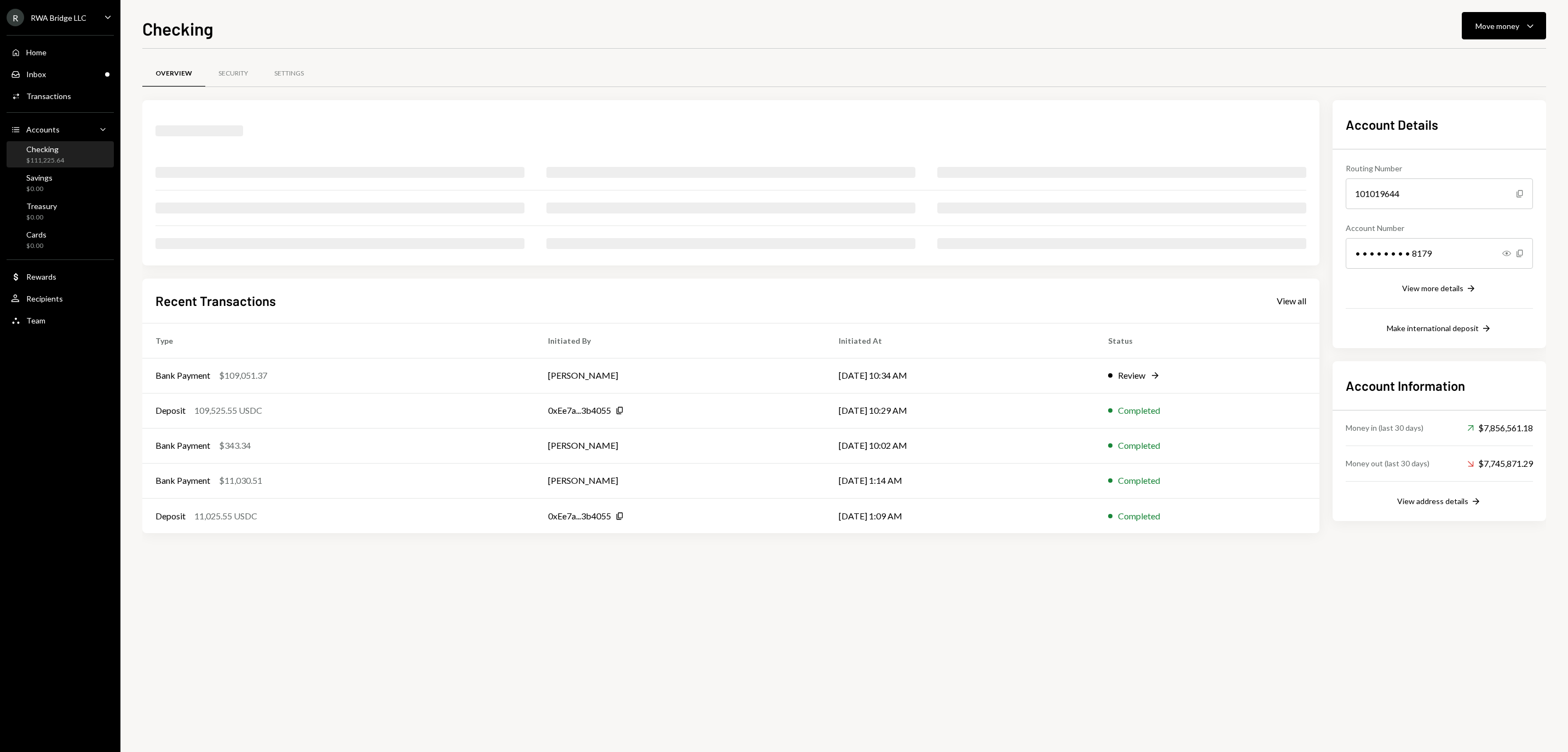
click at [58, 57] on div "Home Home" at bounding box center [60, 52] width 99 height 10
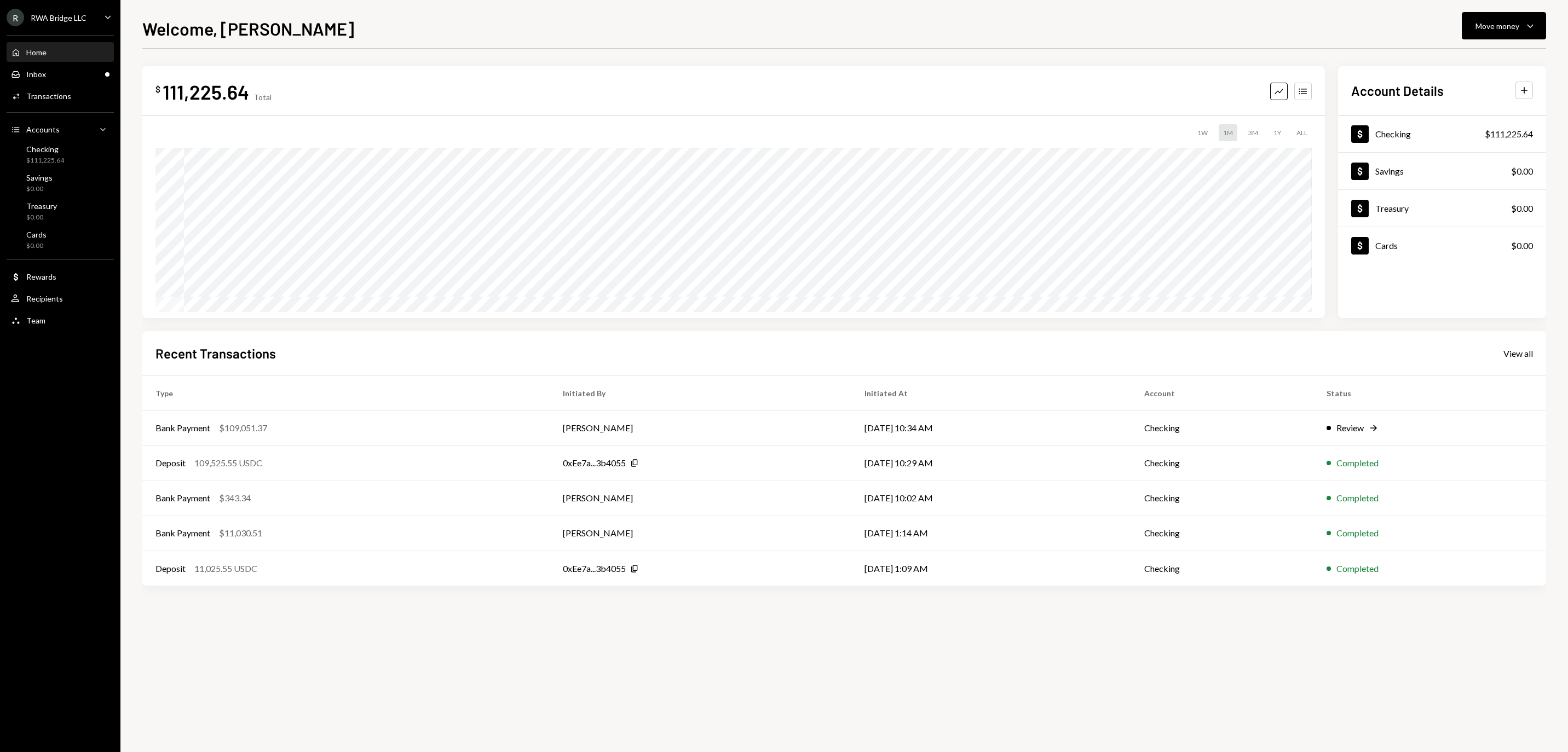
click at [60, 19] on div "RWA Bridge LLC" at bounding box center [58, 18] width 56 height 9
click at [850, 49] on div "$ 111,225.64 Total Graph Accounts 1W 1M 3M 1Y ALL $4,678.90 Aug 20, 2025 Accoun…" at bounding box center [844, 328] width 1404 height 559
click at [75, 13] on div "RWA Bridge LLC" at bounding box center [58, 18] width 56 height 9
click at [82, 162] on div "Checking $111,225.64" at bounding box center [60, 155] width 99 height 21
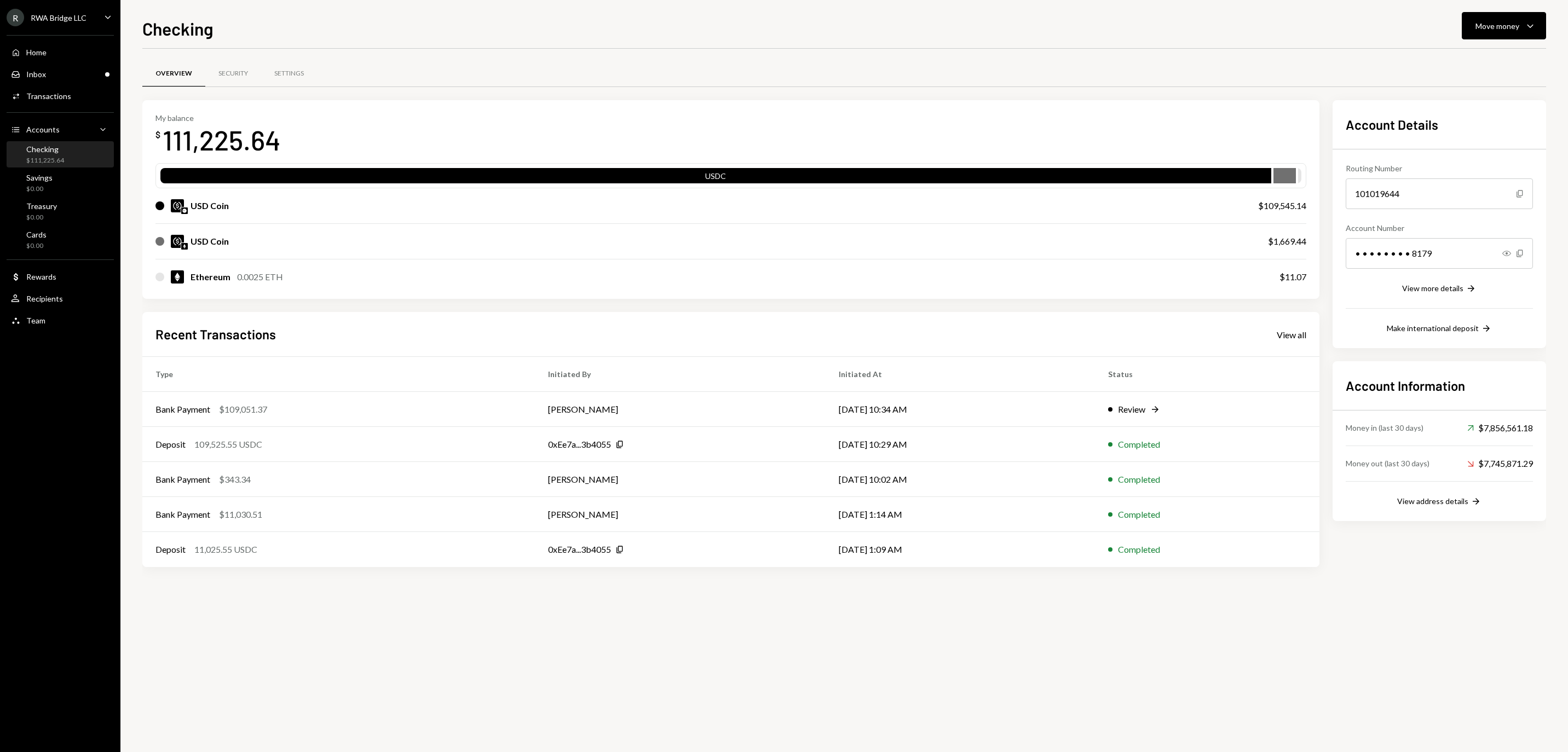
click at [75, 23] on div "RWA Bridge LLC" at bounding box center [58, 18] width 56 height 9
click at [63, 176] on div "Sign out" at bounding box center [77, 176] width 117 height 9
